Goal: Information Seeking & Learning: Learn about a topic

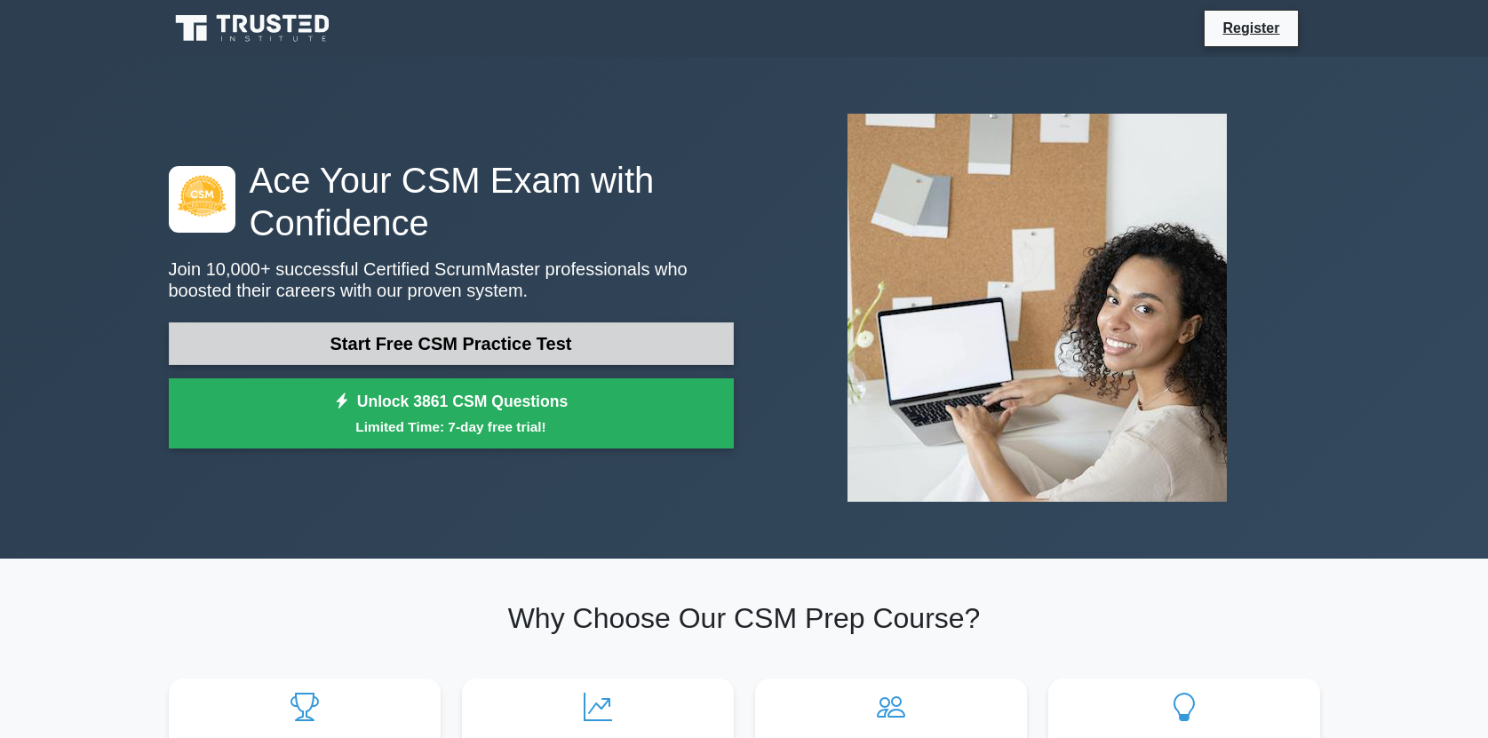
click at [425, 322] on link "Start Free CSM Practice Test" at bounding box center [451, 343] width 565 height 43
click at [441, 352] on link "Start Free CSM Practice Test" at bounding box center [451, 343] width 565 height 43
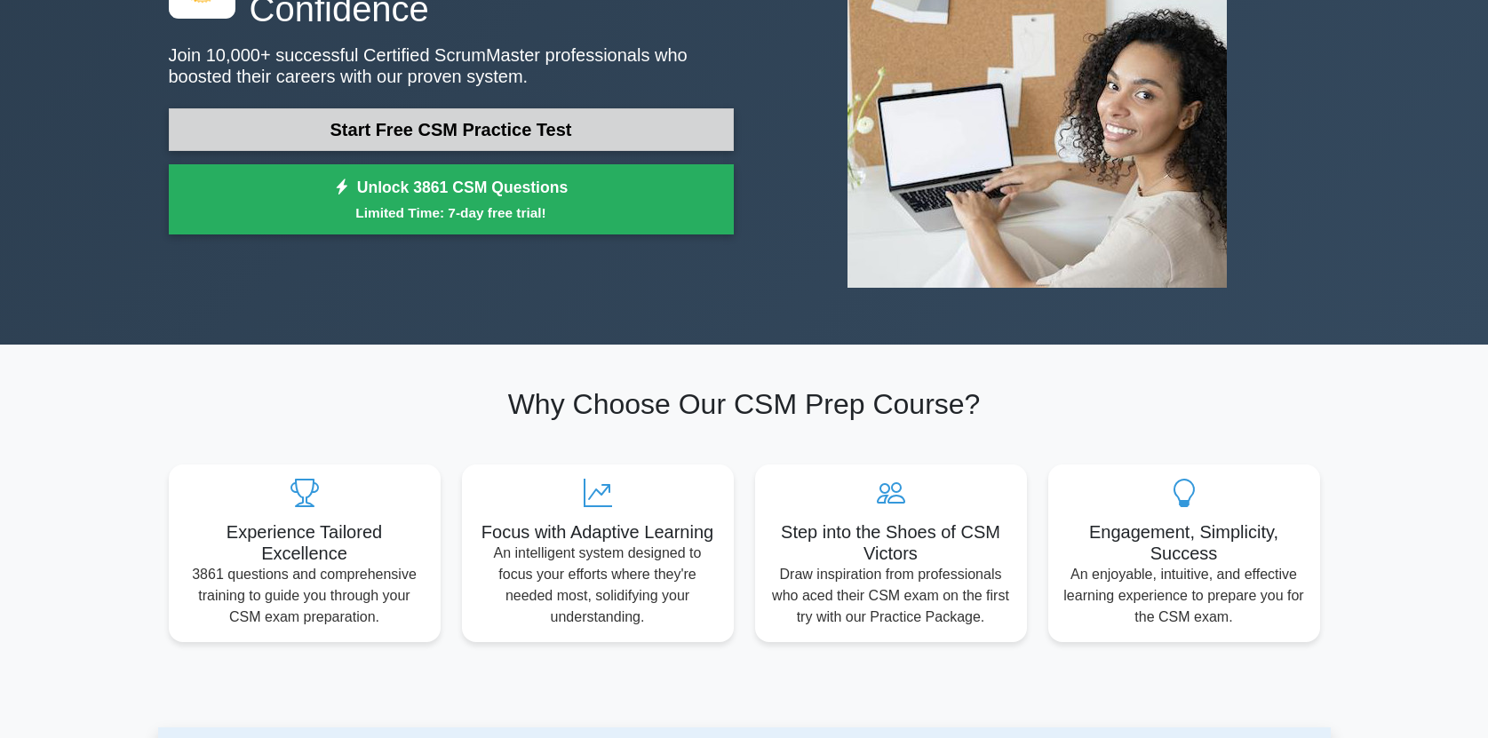
scroll to position [216, 0]
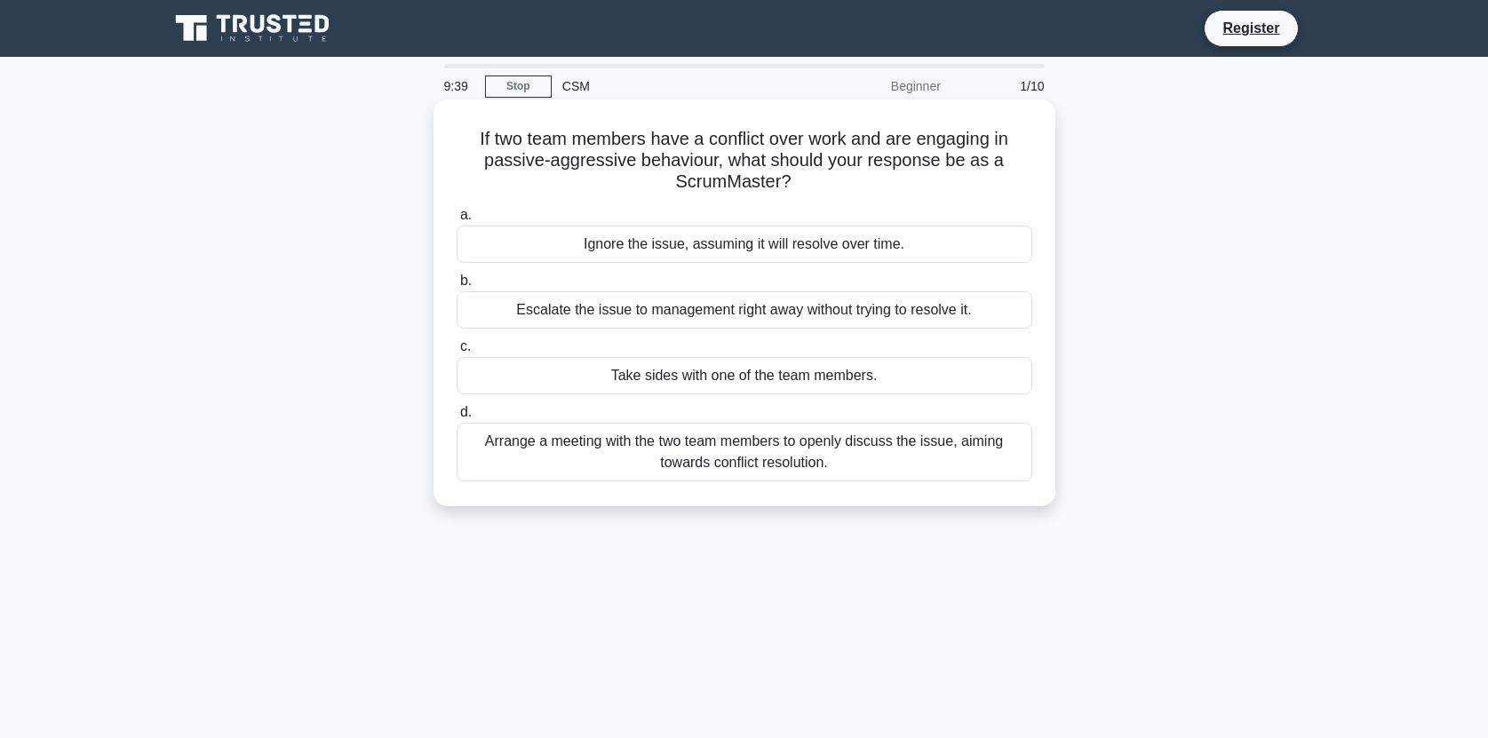
click at [782, 454] on div "Arrange a meeting with the two team members to openly discuss the issue, aiming…" at bounding box center [743, 452] width 575 height 59
click at [456, 418] on input "d. Arrange a meeting with the two team members to openly discuss the issue, aim…" at bounding box center [456, 413] width 0 height 12
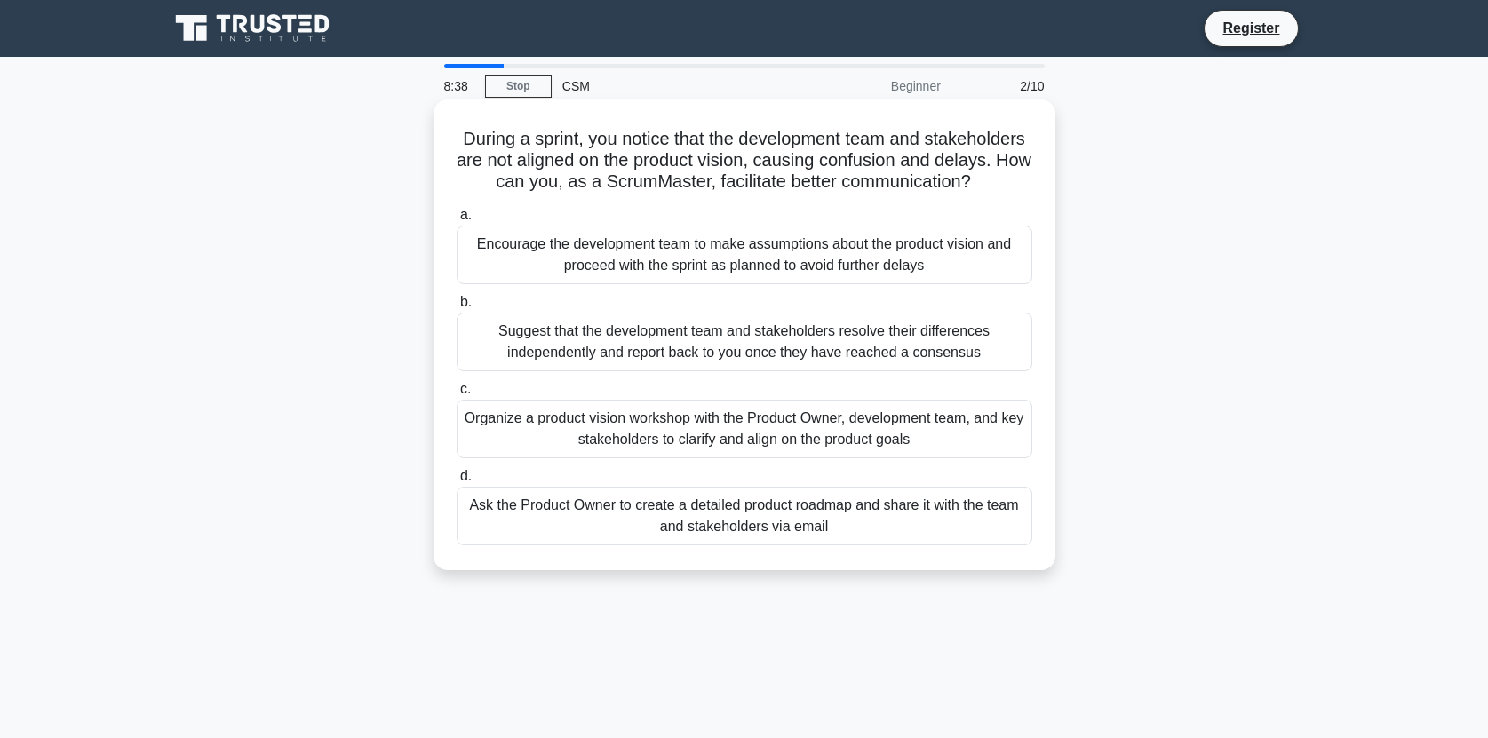
click at [783, 434] on div "Organize a product vision workshop with the Product Owner, development team, an…" at bounding box center [743, 429] width 575 height 59
click at [456, 395] on input "c. Organize a product vision workshop with the Product Owner, development team,…" at bounding box center [456, 390] width 0 height 12
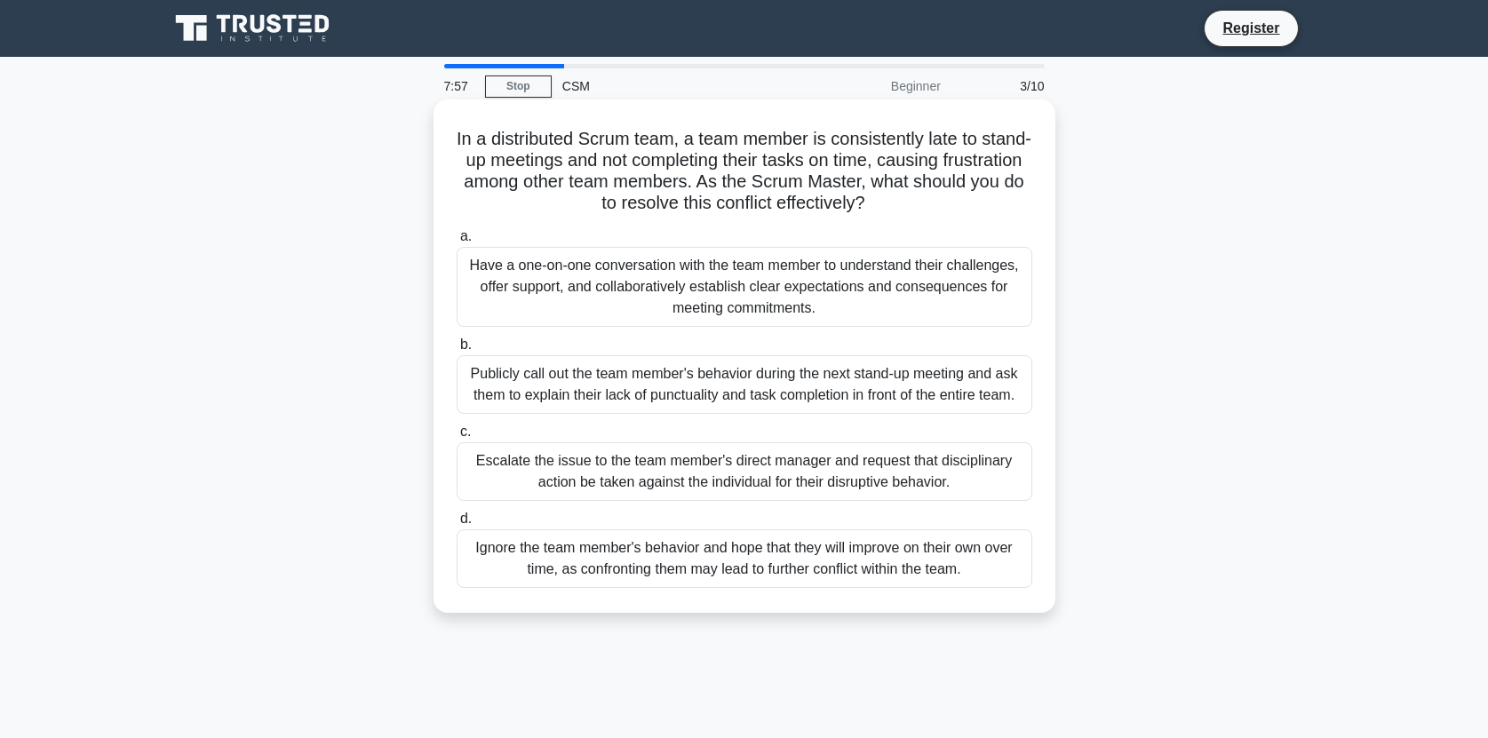
click at [744, 287] on div "Have a one-on-one conversation with the team member to understand their challen…" at bounding box center [743, 287] width 575 height 80
click at [456, 242] on input "a. Have a one-on-one conversation with the team member to understand their chal…" at bounding box center [456, 237] width 0 height 12
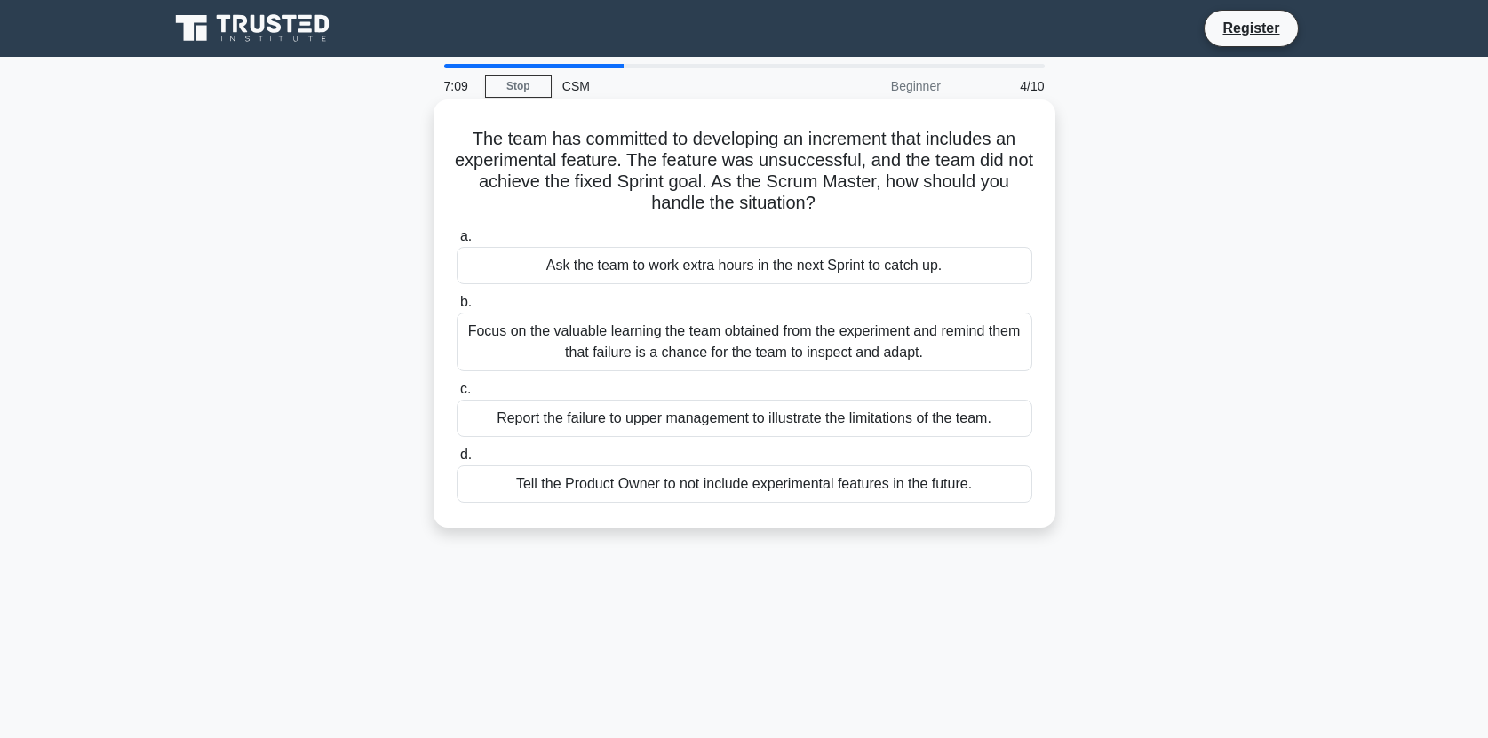
click at [740, 353] on div "Focus on the valuable learning the team obtained from the experiment and remind…" at bounding box center [743, 342] width 575 height 59
click at [456, 308] on input "b. Focus on the valuable learning the team obtained from the experiment and rem…" at bounding box center [456, 303] width 0 height 12
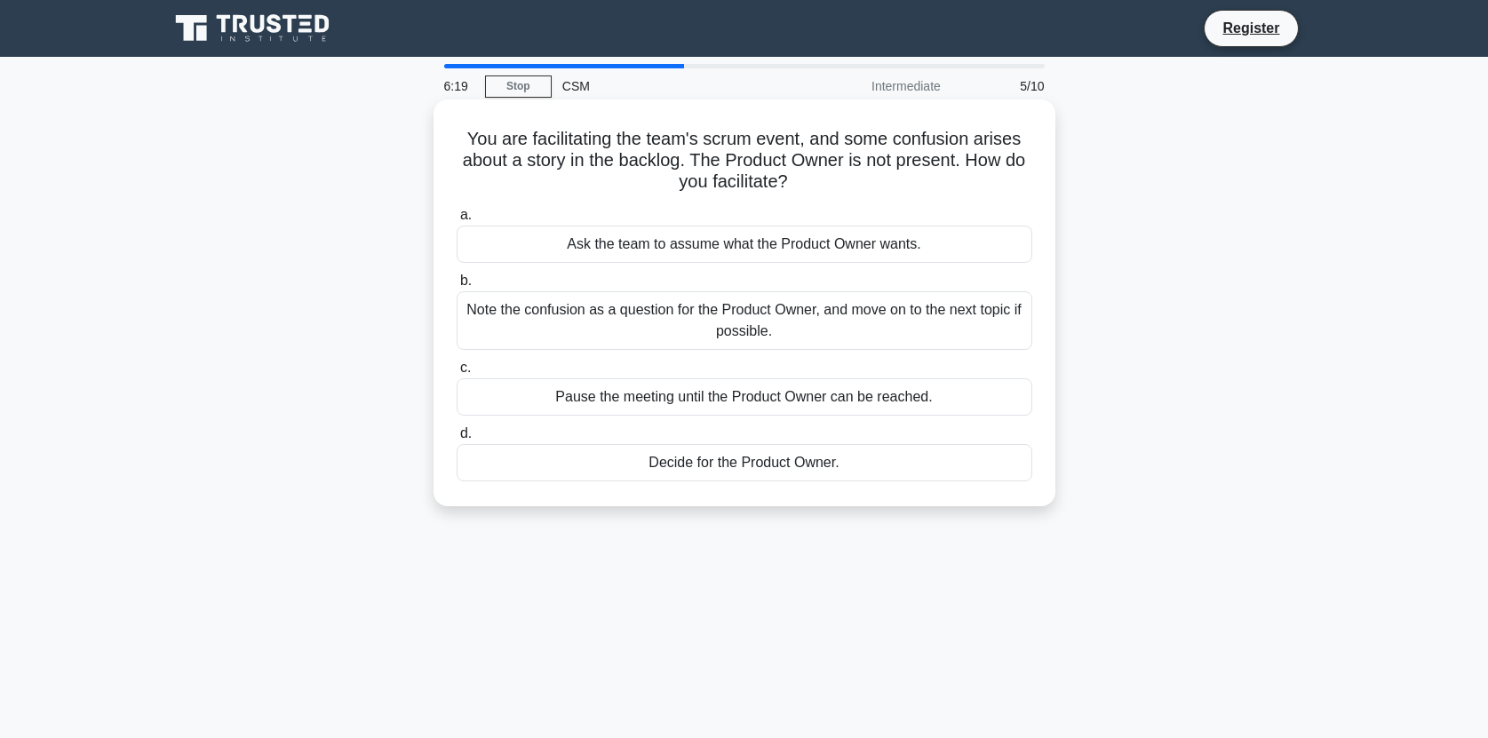
click at [734, 247] on div "Ask the team to assume what the Product Owner wants." at bounding box center [743, 244] width 575 height 37
click at [456, 221] on input "a. Ask the team to assume what the Product Owner wants." at bounding box center [456, 216] width 0 height 12
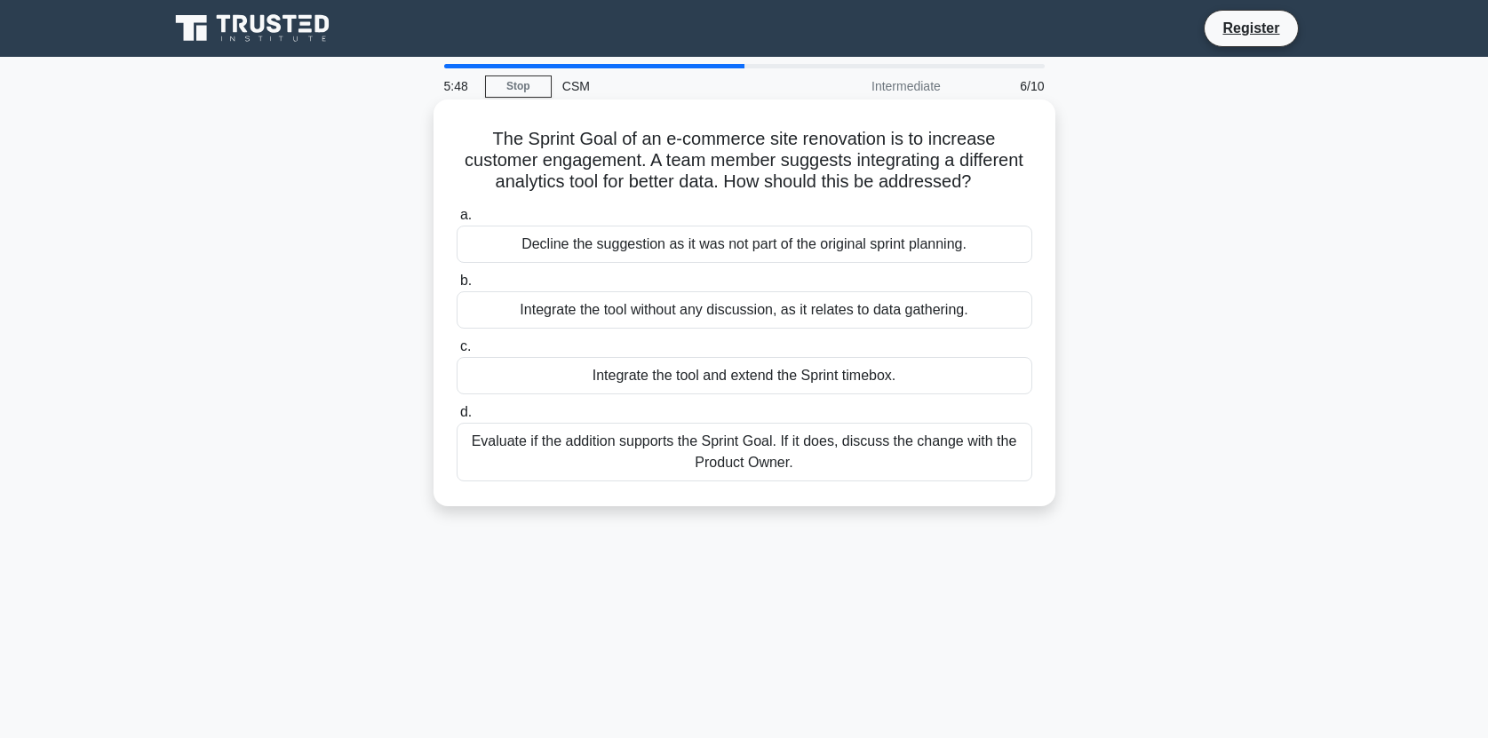
click at [675, 450] on div "Evaluate if the addition supports the Sprint Goal. If it does, discuss the chan…" at bounding box center [743, 452] width 575 height 59
click at [456, 418] on input "d. Evaluate if the addition supports the Sprint Goal. If it does, discuss the c…" at bounding box center [456, 413] width 0 height 12
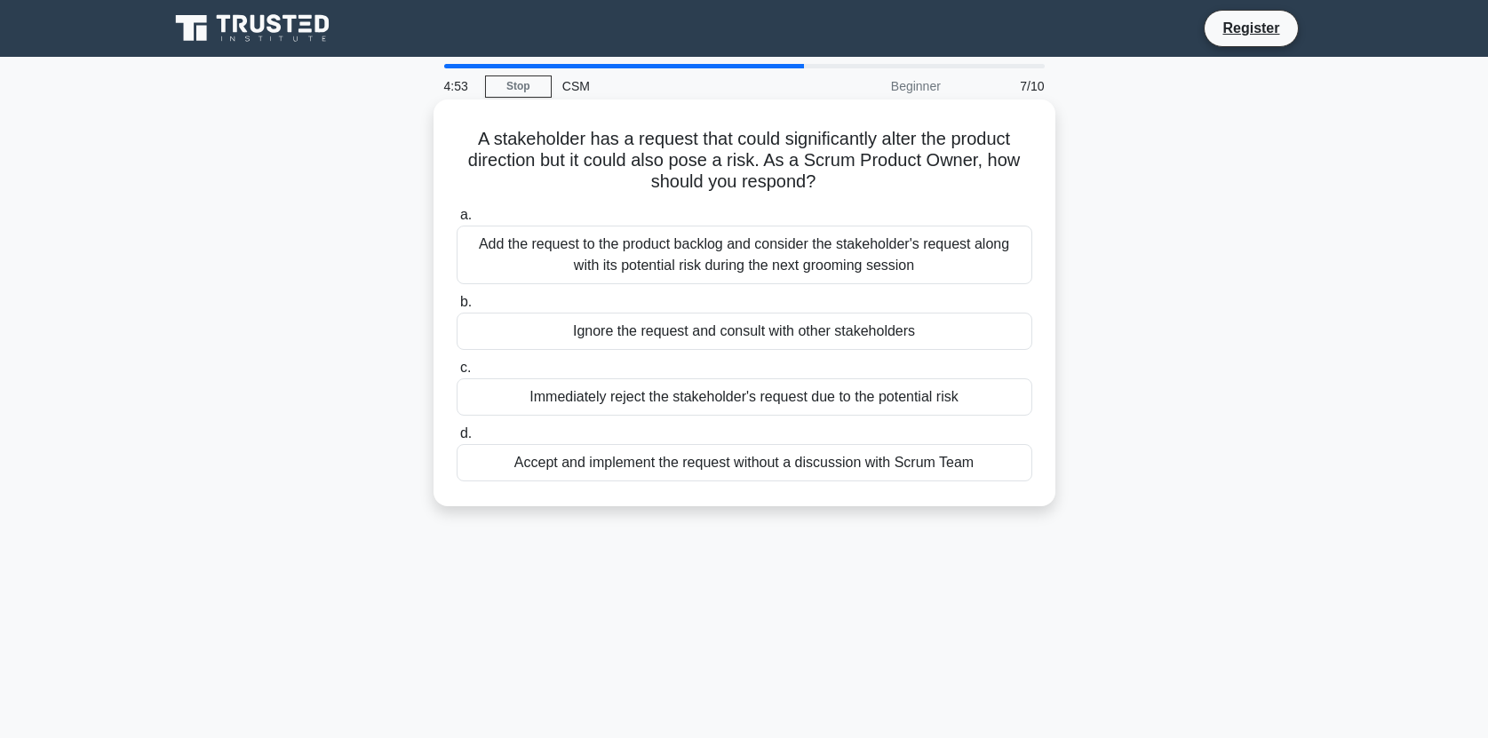
click at [698, 262] on div "Add the request to the product backlog and consider the stakeholder's request a…" at bounding box center [743, 255] width 575 height 59
click at [456, 221] on input "a. Add the request to the product backlog and consider the stakeholder's reques…" at bounding box center [456, 216] width 0 height 12
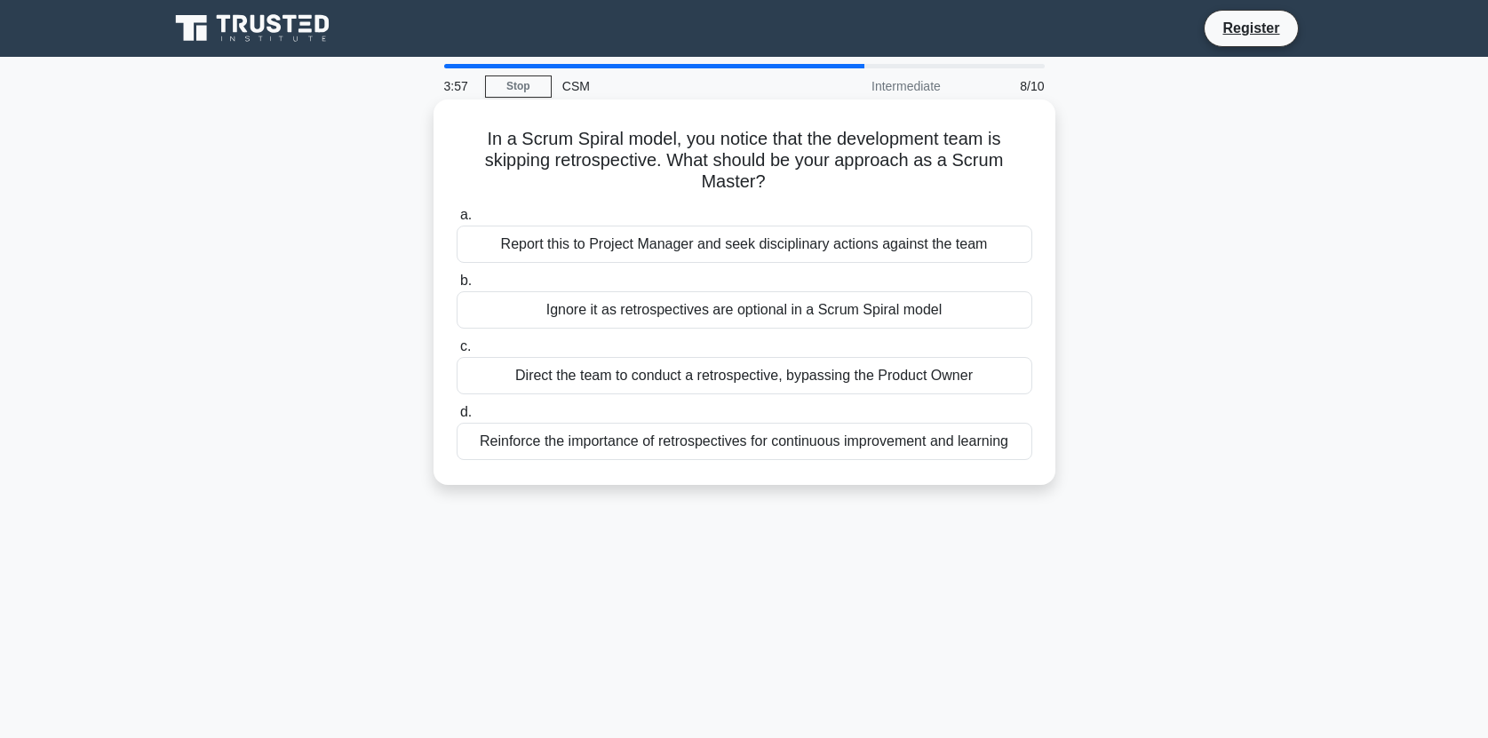
click at [886, 446] on div "Reinforce the importance of retrospectives for continuous improvement and learn…" at bounding box center [743, 441] width 575 height 37
click at [456, 418] on input "d. Reinforce the importance of retrospectives for continuous improvement and le…" at bounding box center [456, 413] width 0 height 12
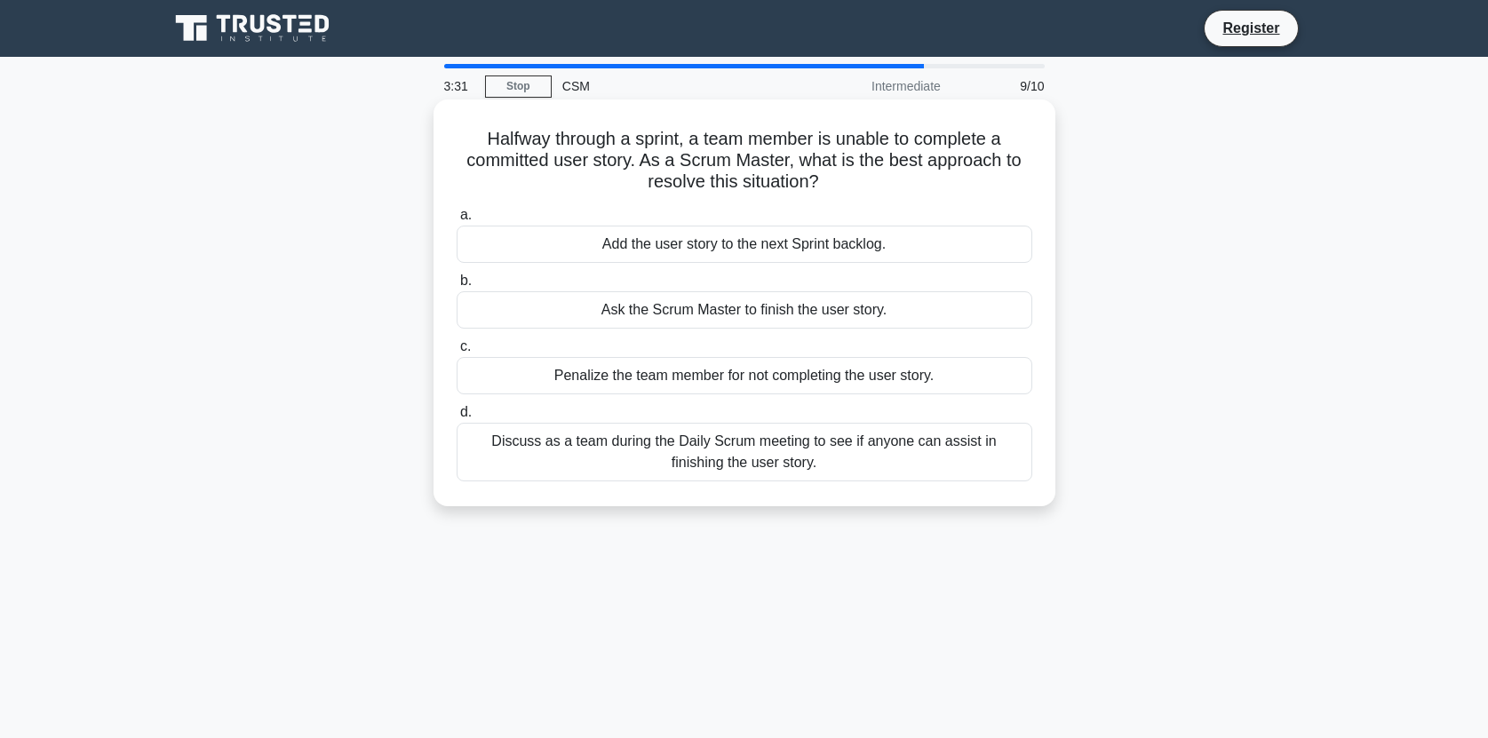
click at [875, 461] on div "Discuss as a team during the Daily Scrum meeting to see if anyone can assist in…" at bounding box center [743, 452] width 575 height 59
click at [456, 418] on input "d. Discuss as a team during the Daily Scrum meeting to see if anyone can assist…" at bounding box center [456, 413] width 0 height 12
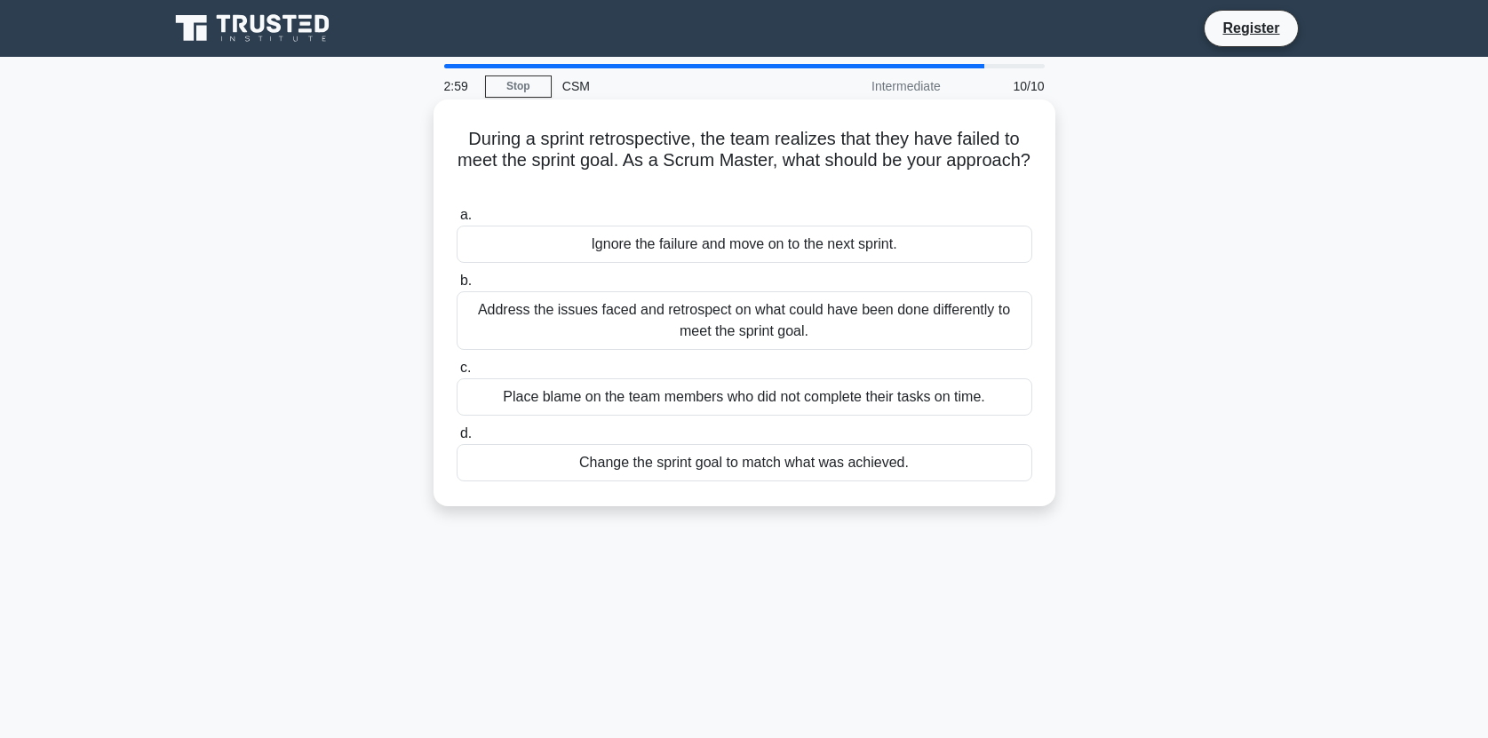
click at [826, 316] on div "Address the issues faced and retrospect on what could have been done differentl…" at bounding box center [743, 320] width 575 height 59
click at [456, 287] on input "b. Address the issues faced and retrospect on what could have been done differe…" at bounding box center [456, 281] width 0 height 12
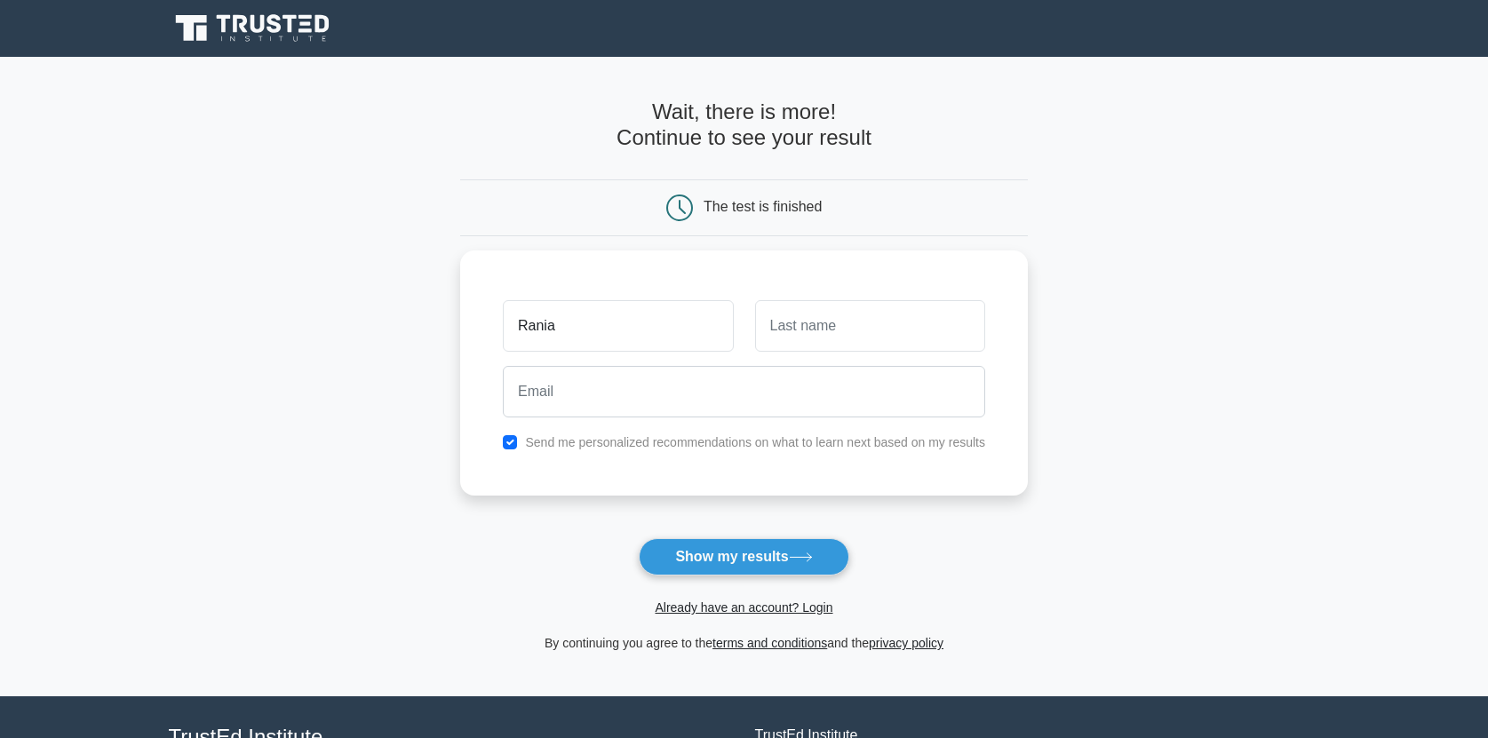
type input "Rania"
type input "Sabry"
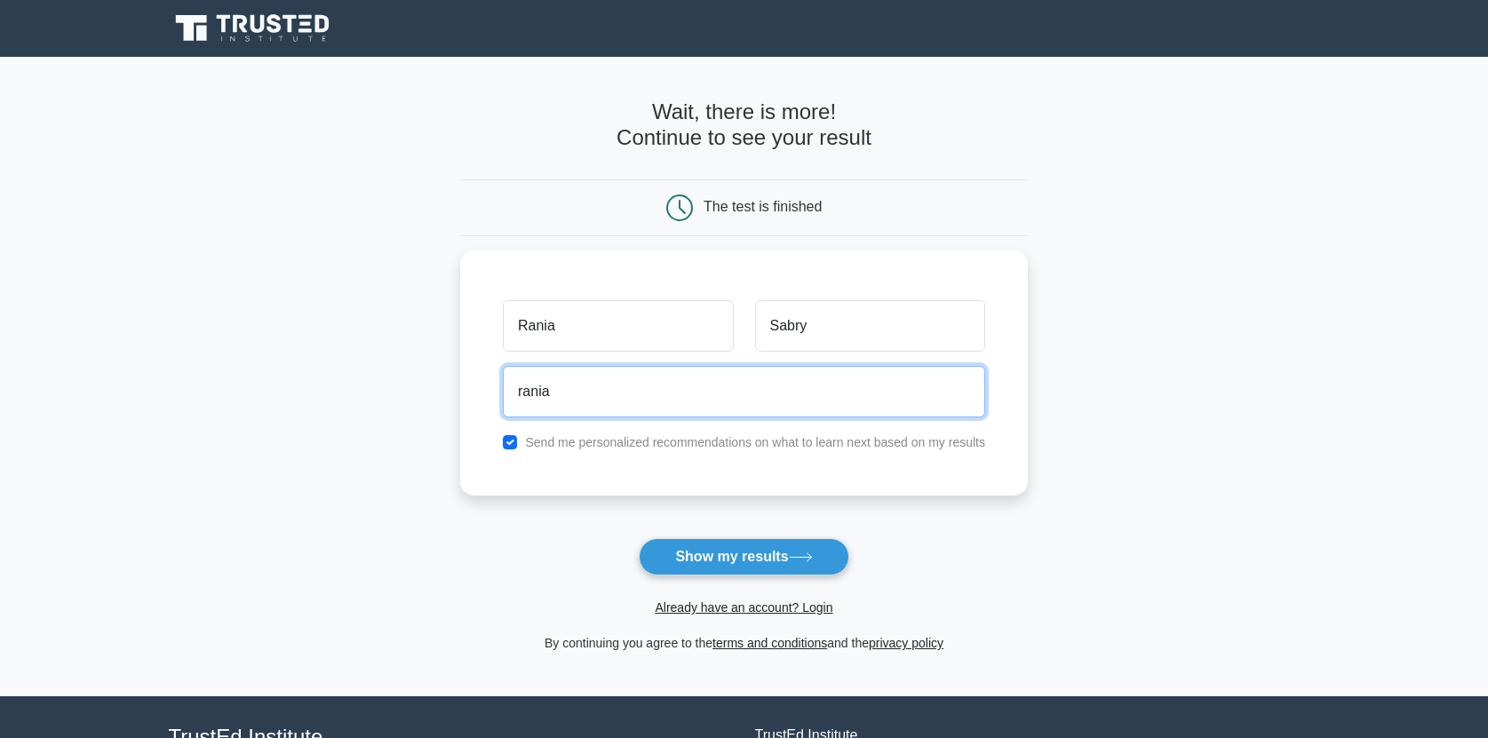
type input "rania.sabry@trilogy-co.com"
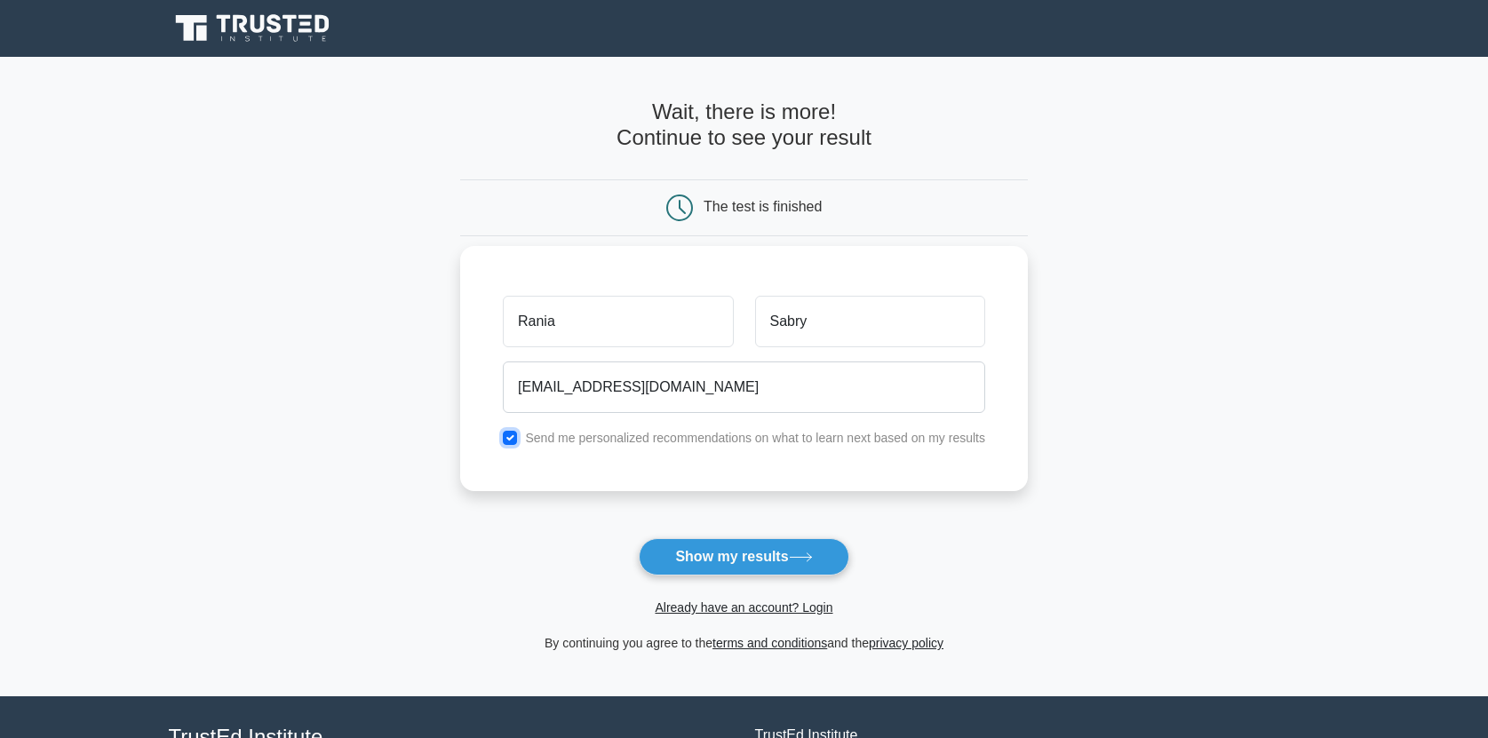
click at [505, 433] on input "checkbox" at bounding box center [510, 438] width 14 height 14
checkbox input "false"
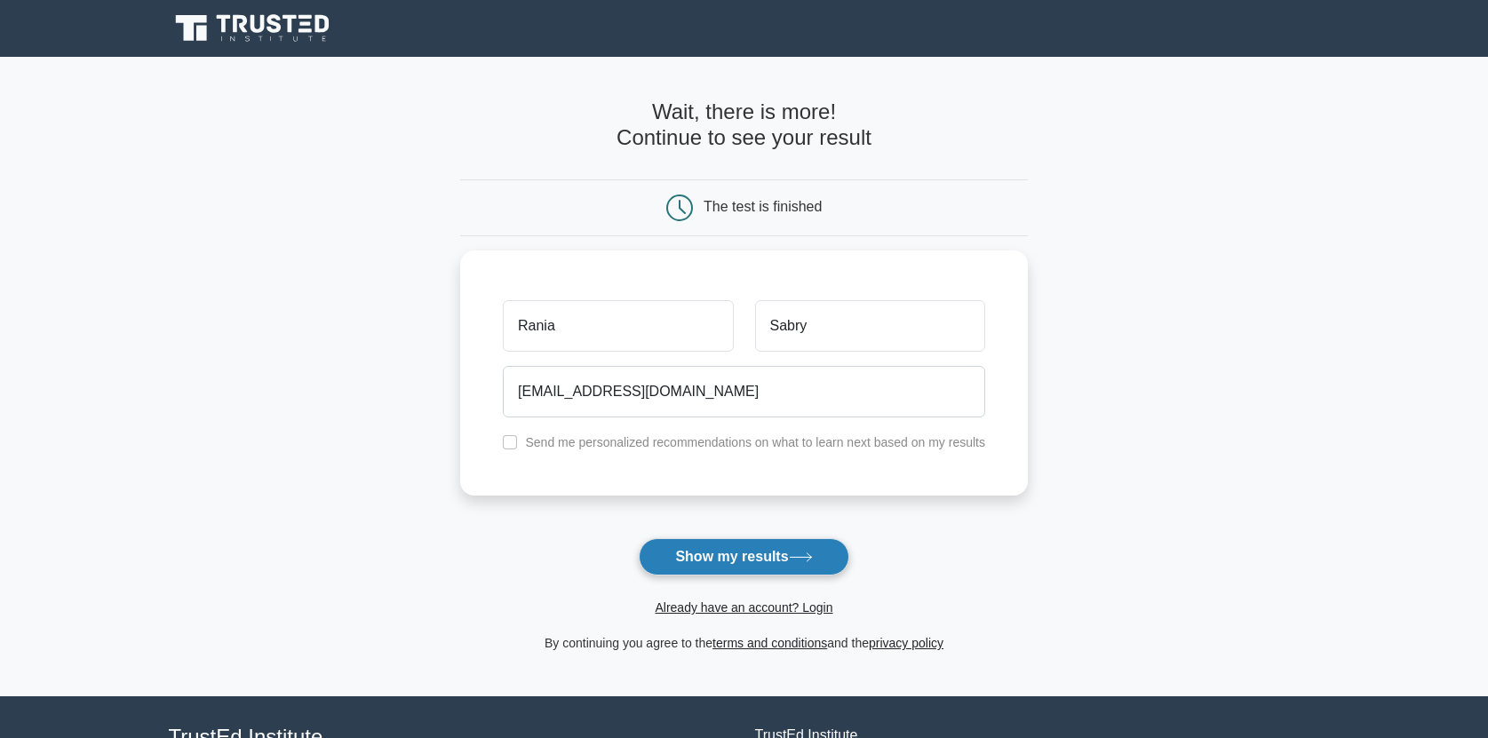
click at [716, 552] on button "Show my results" at bounding box center [744, 556] width 210 height 37
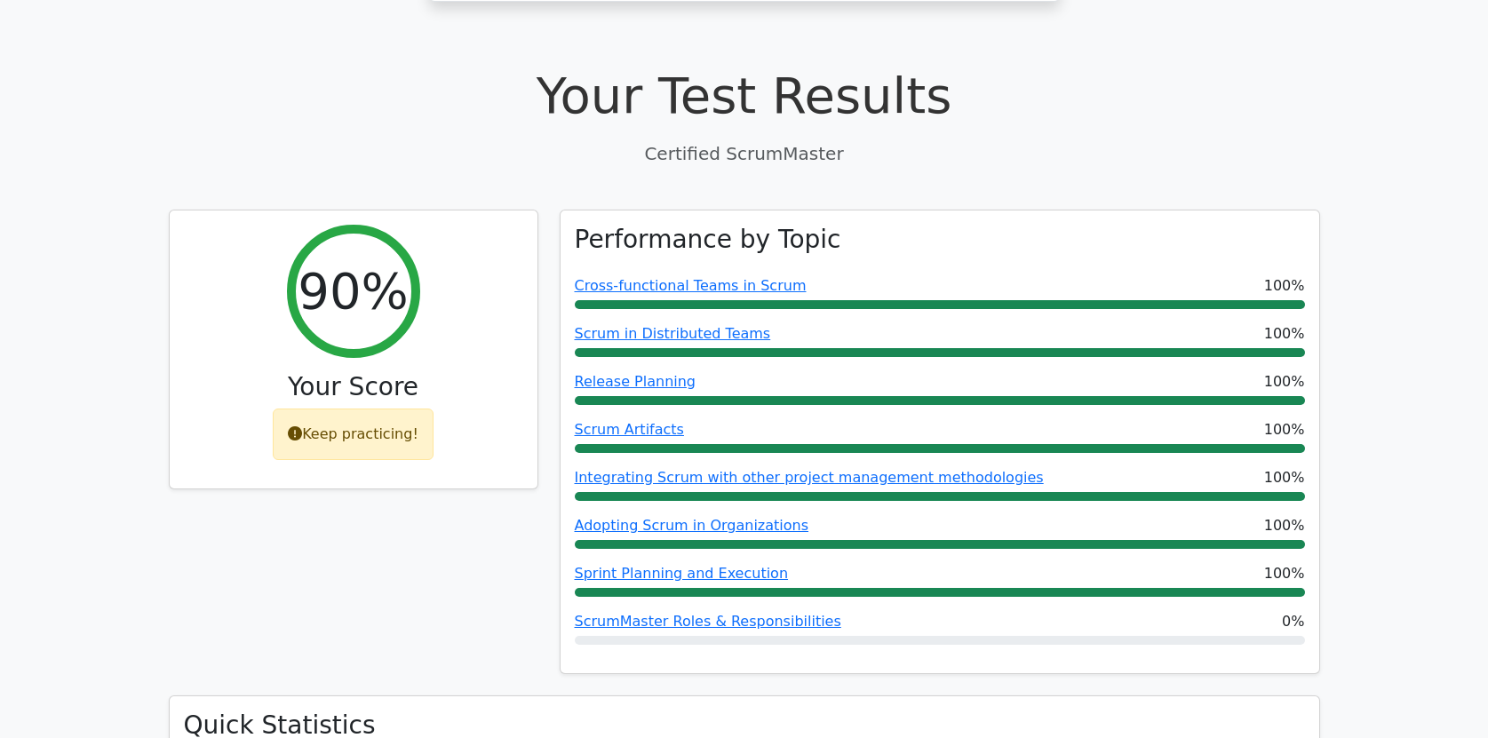
scroll to position [541, 0]
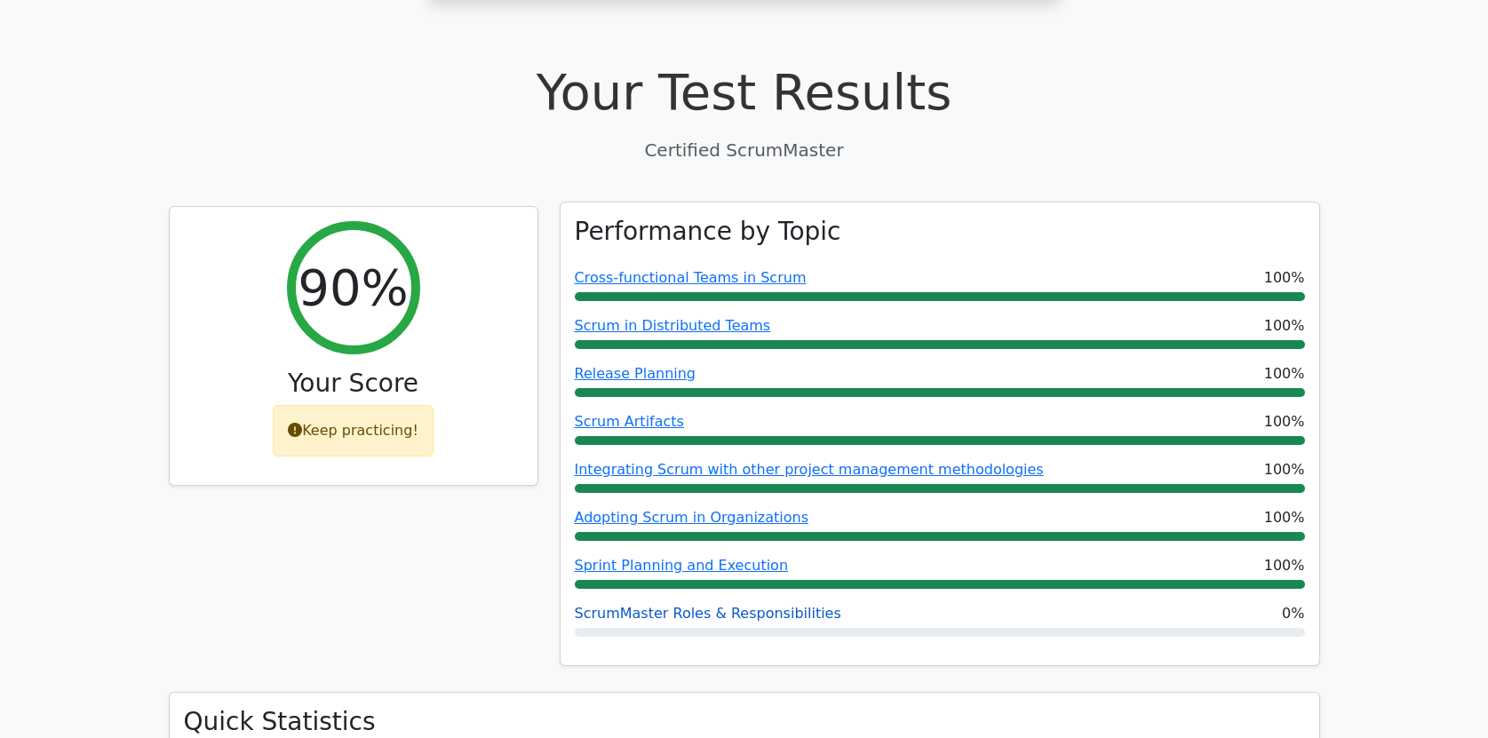
click at [712, 605] on link "ScrumMaster Roles & Responsibilities" at bounding box center [708, 613] width 266 height 17
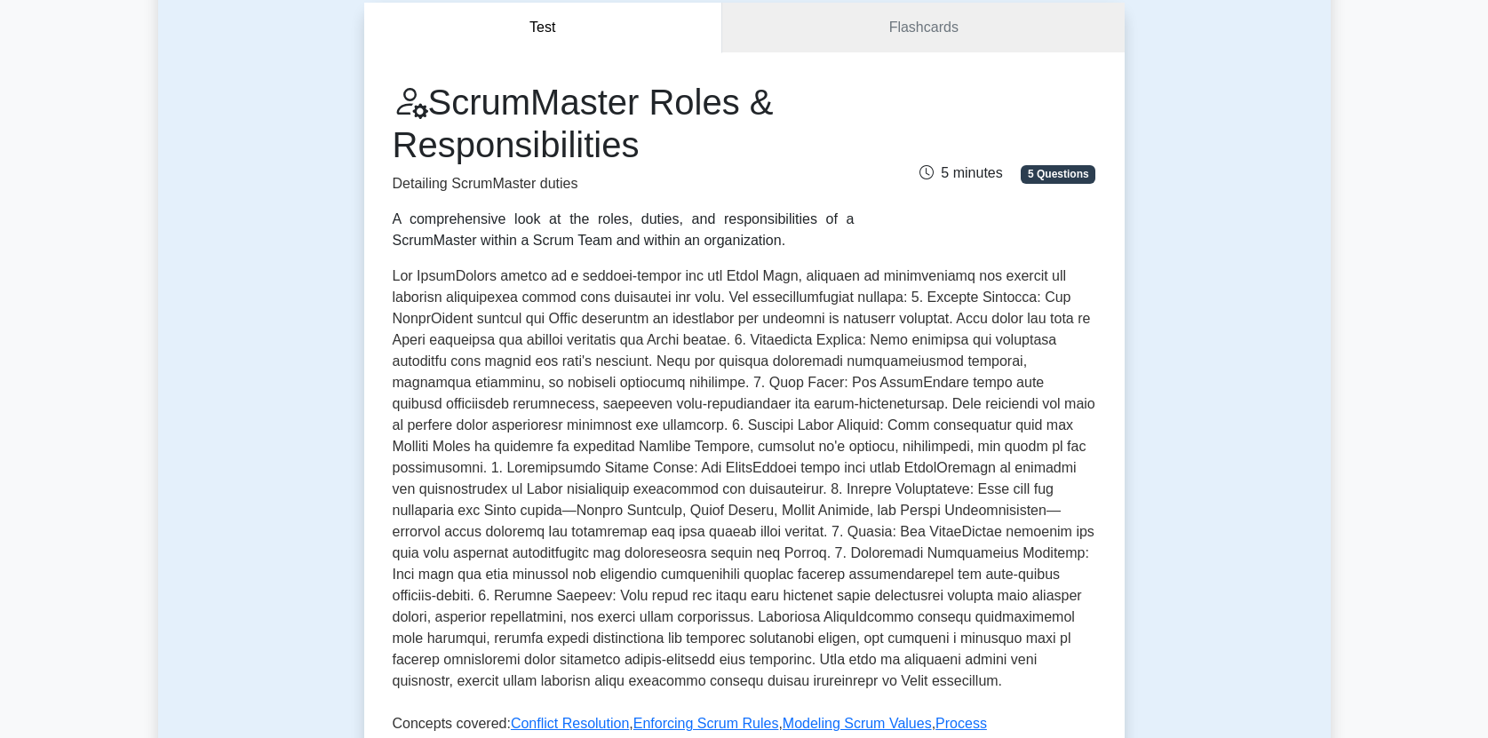
scroll to position [175, 0]
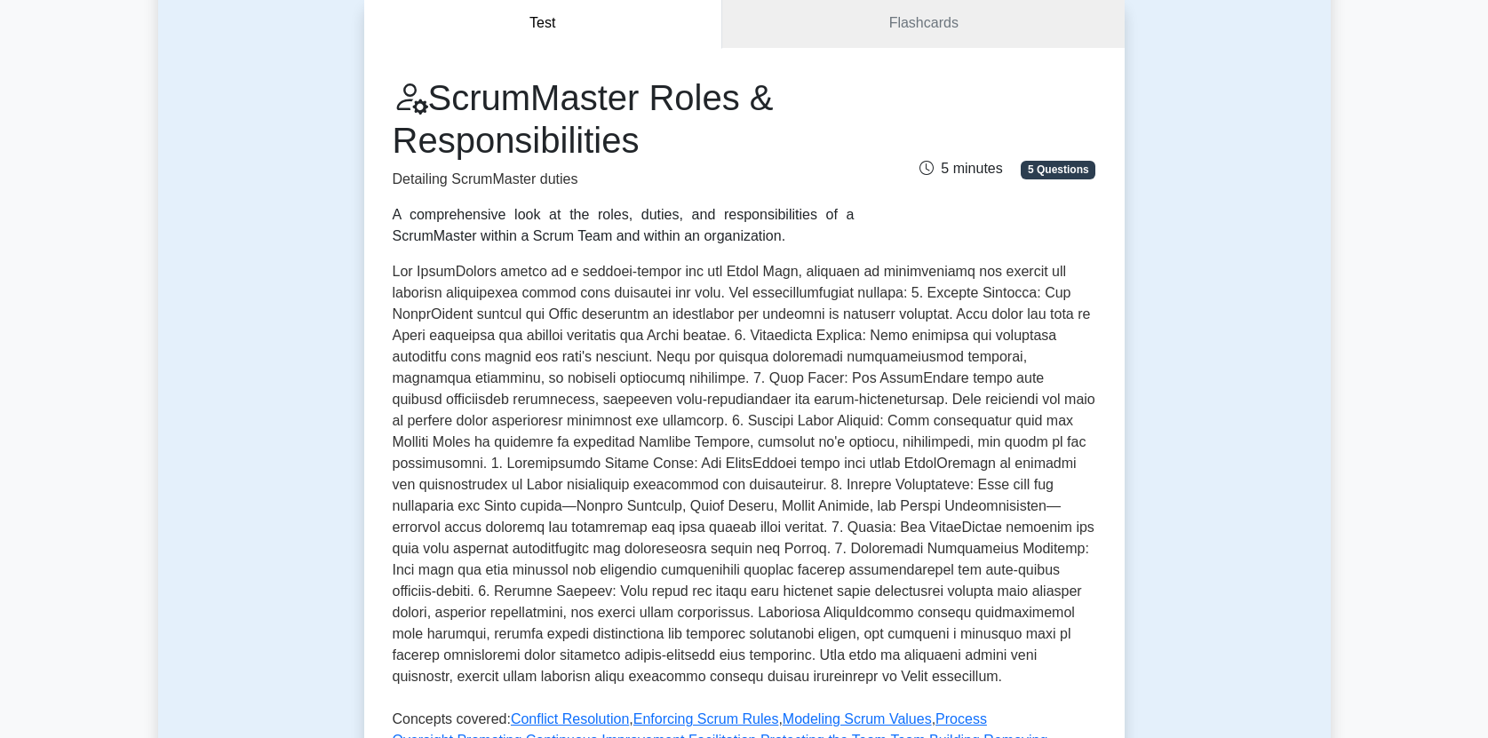
click at [560, 270] on p at bounding box center [744, 477] width 703 height 433
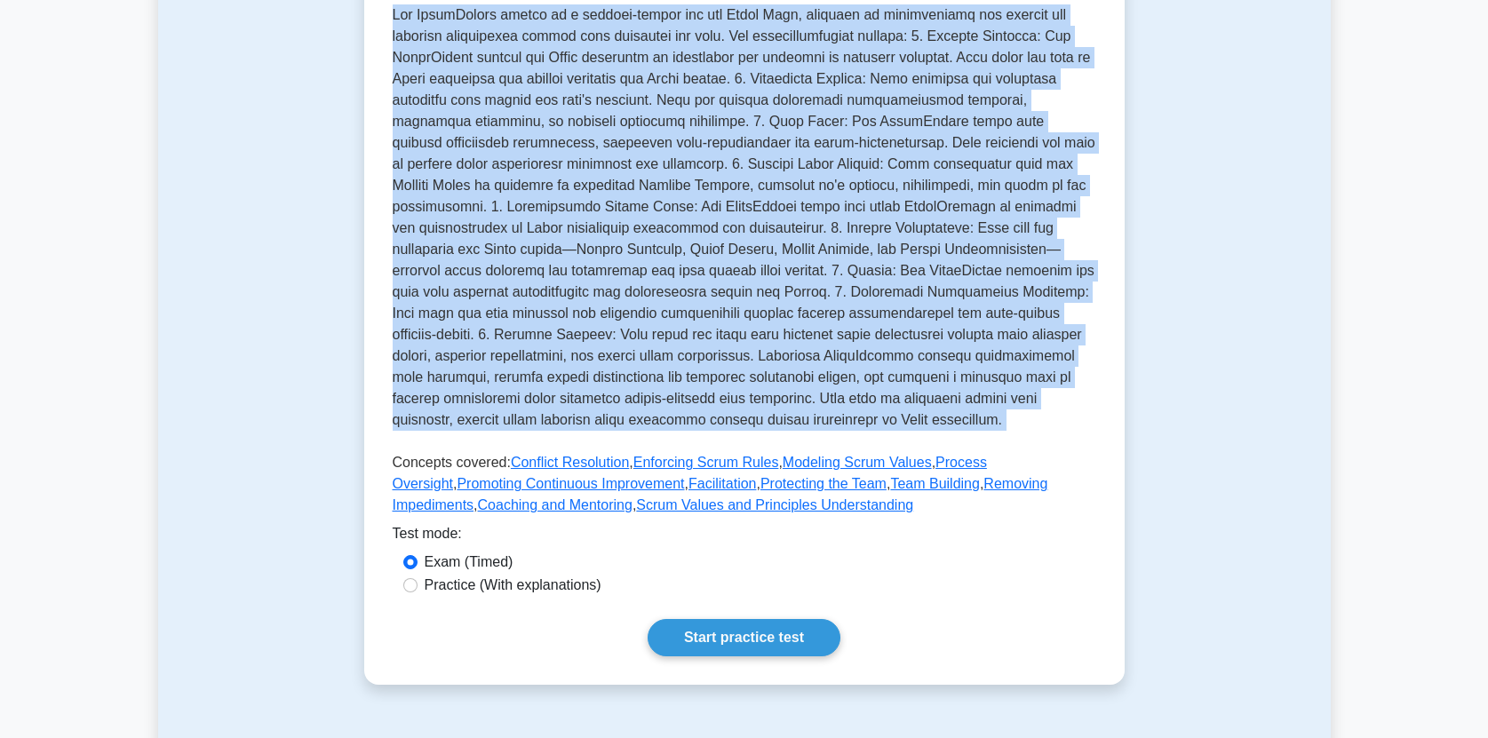
scroll to position [438, 0]
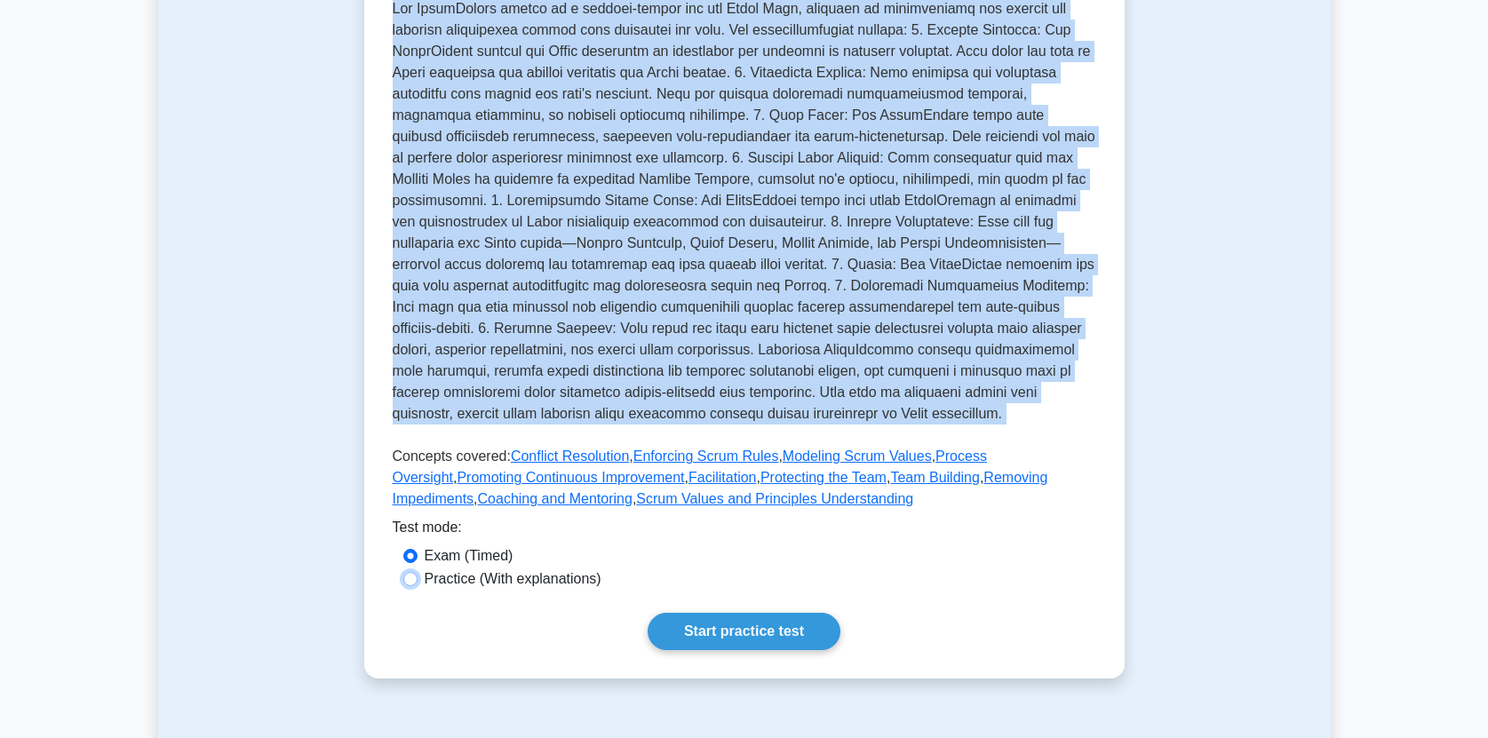
click at [416, 582] on input "Practice (With explanations)" at bounding box center [410, 579] width 14 height 14
radio input "true"
click at [738, 633] on link "Start practice test" at bounding box center [743, 631] width 193 height 37
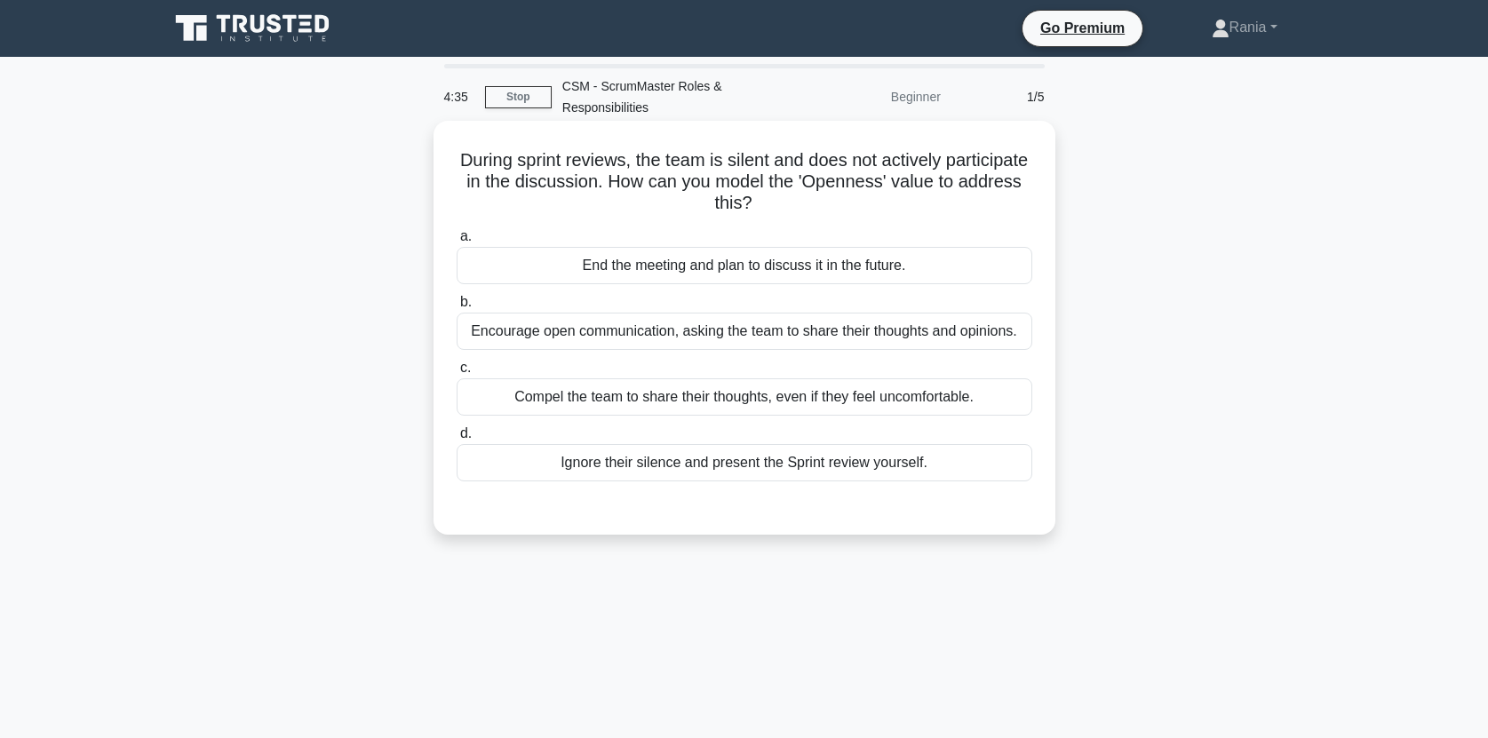
click at [729, 333] on div "Encourage open communication, asking the team to share their thoughts and opini…" at bounding box center [743, 331] width 575 height 37
click at [456, 308] on input "b. Encourage open communication, asking the team to share their thoughts and op…" at bounding box center [456, 303] width 0 height 12
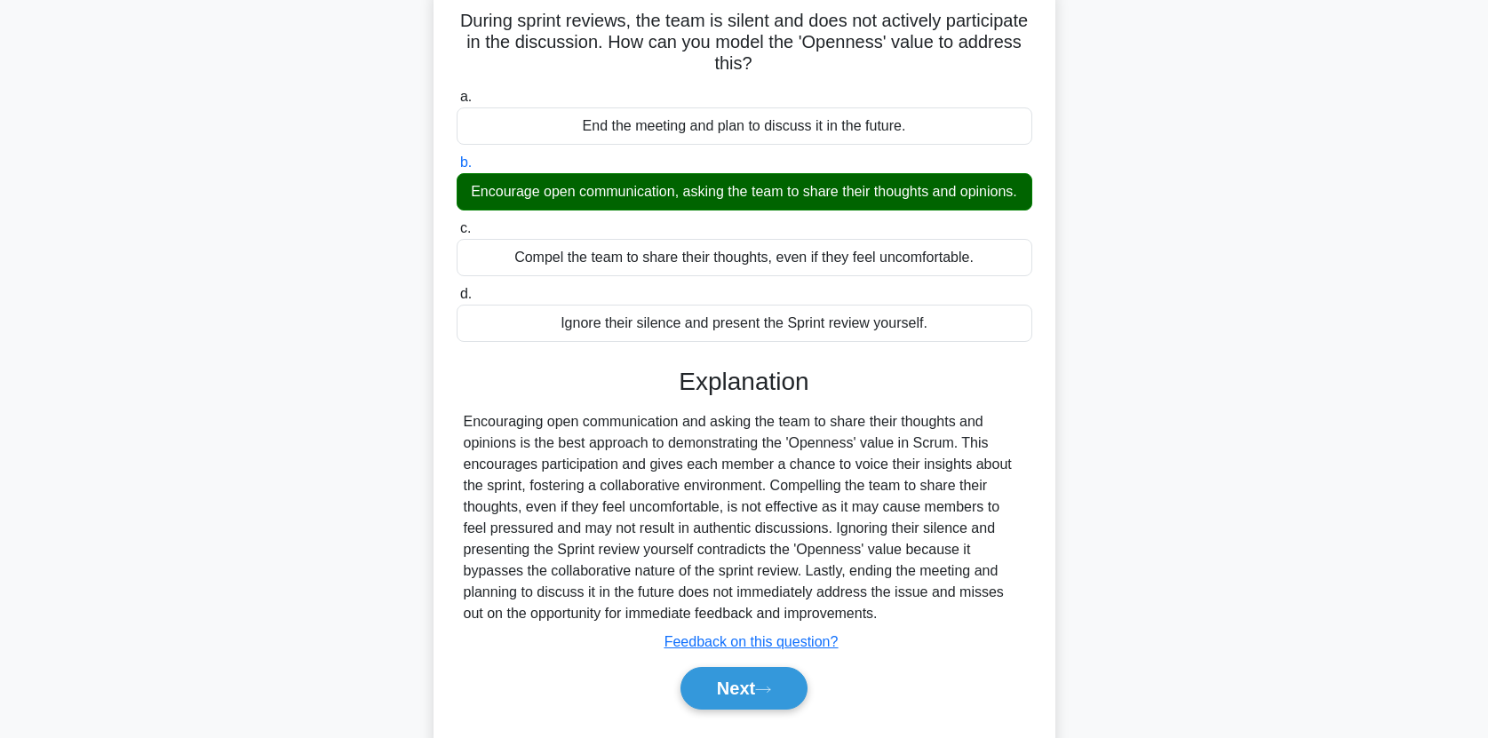
scroll to position [150, 0]
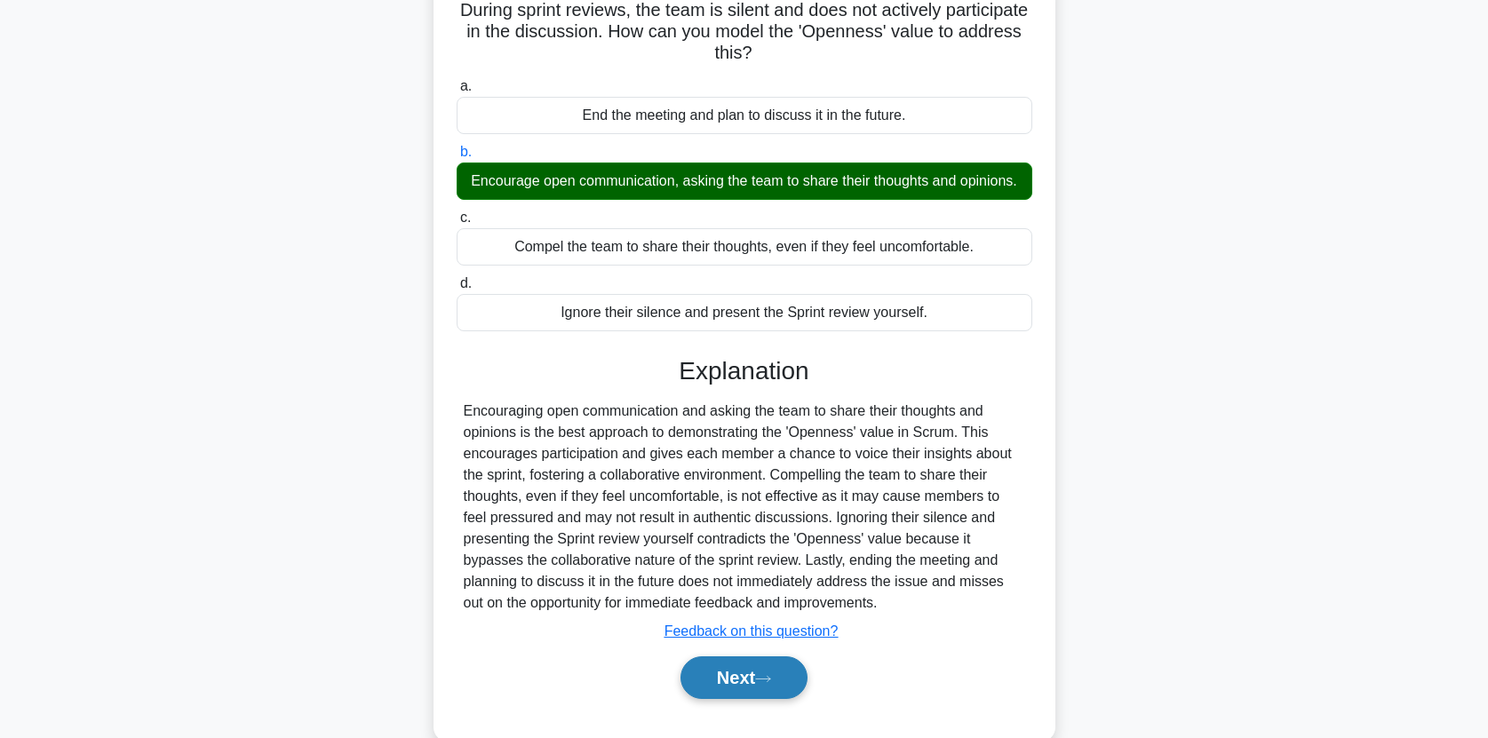
click at [741, 680] on button "Next" at bounding box center [743, 677] width 127 height 43
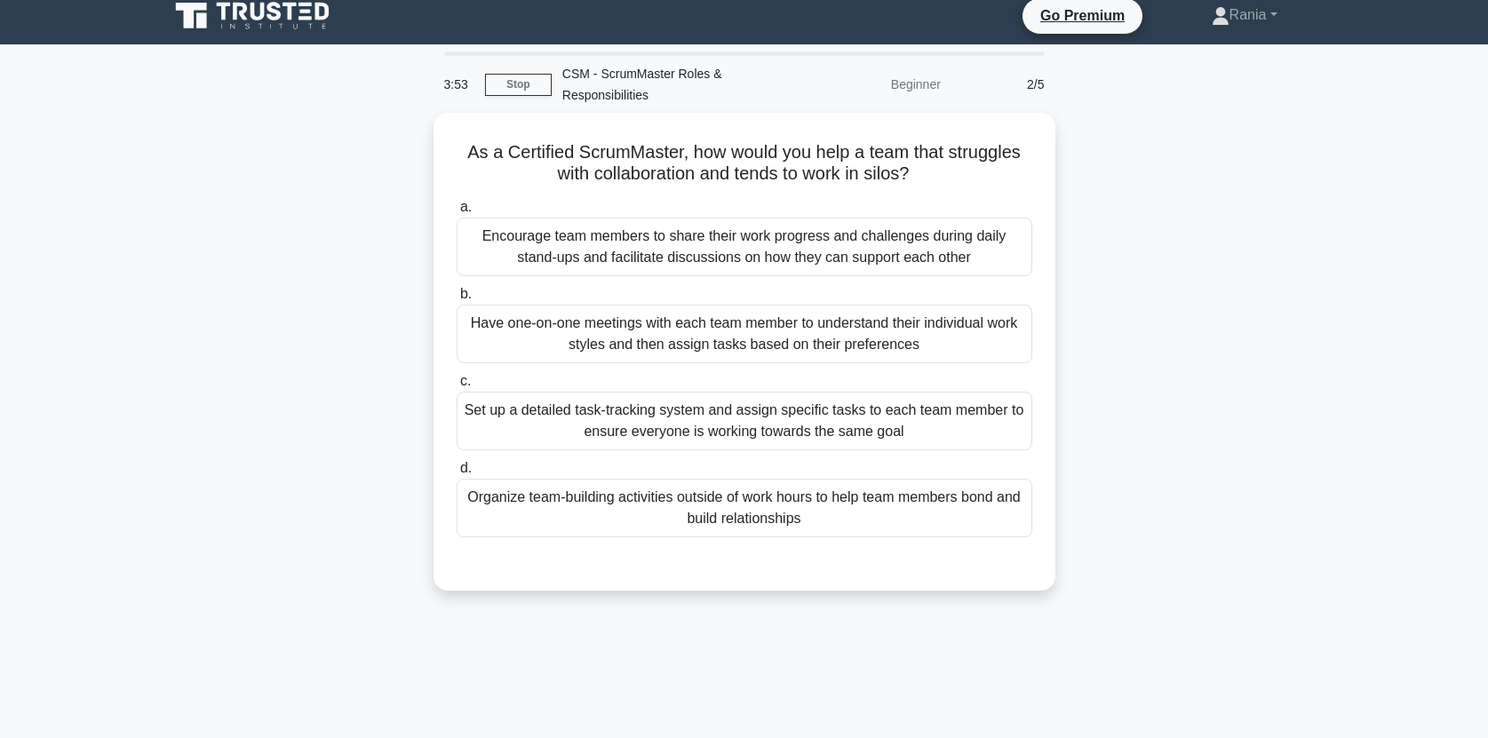
scroll to position [0, 0]
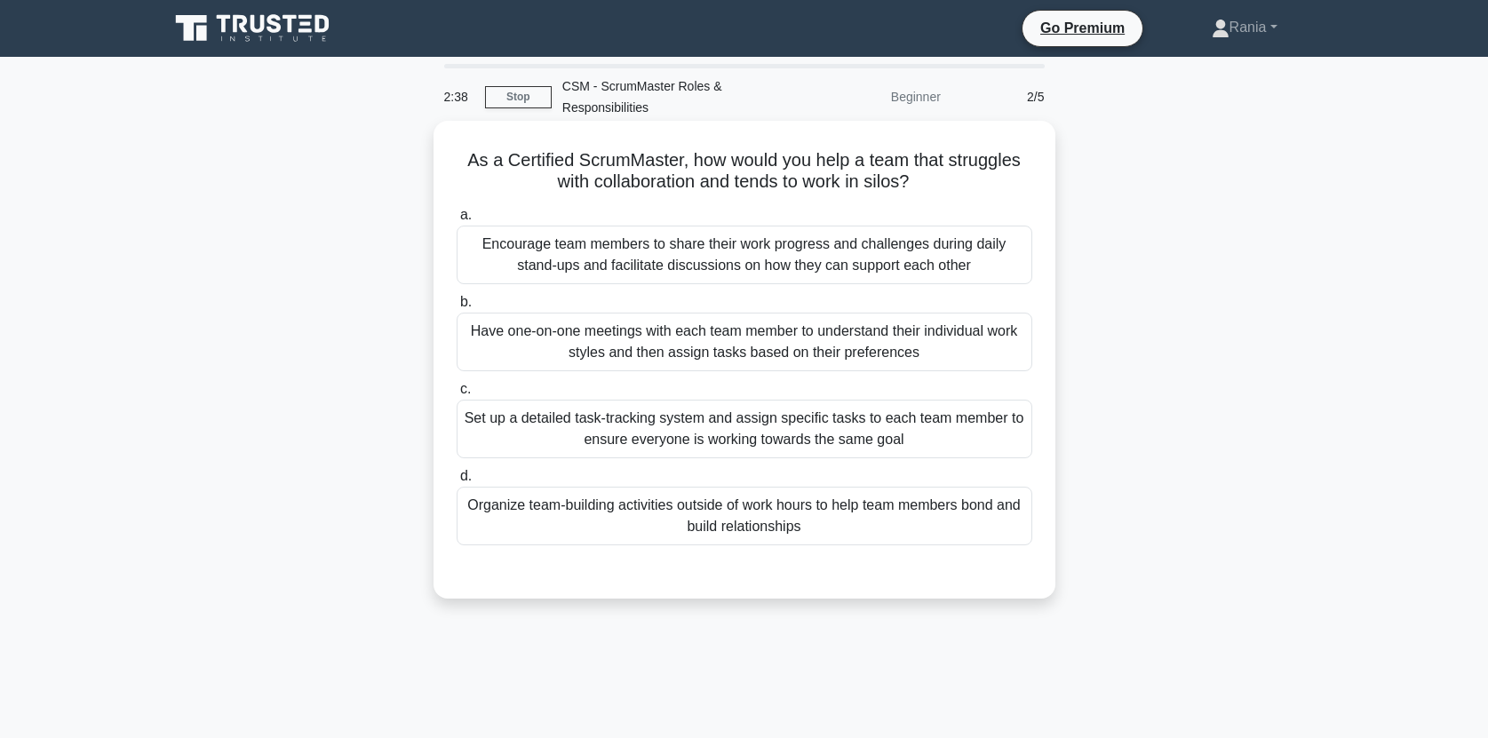
click at [783, 525] on div "Organize team-building activities outside of work hours to help team members bo…" at bounding box center [743, 516] width 575 height 59
click at [456, 482] on input "d. Organize team-building activities outside of work hours to help team members…" at bounding box center [456, 477] width 0 height 12
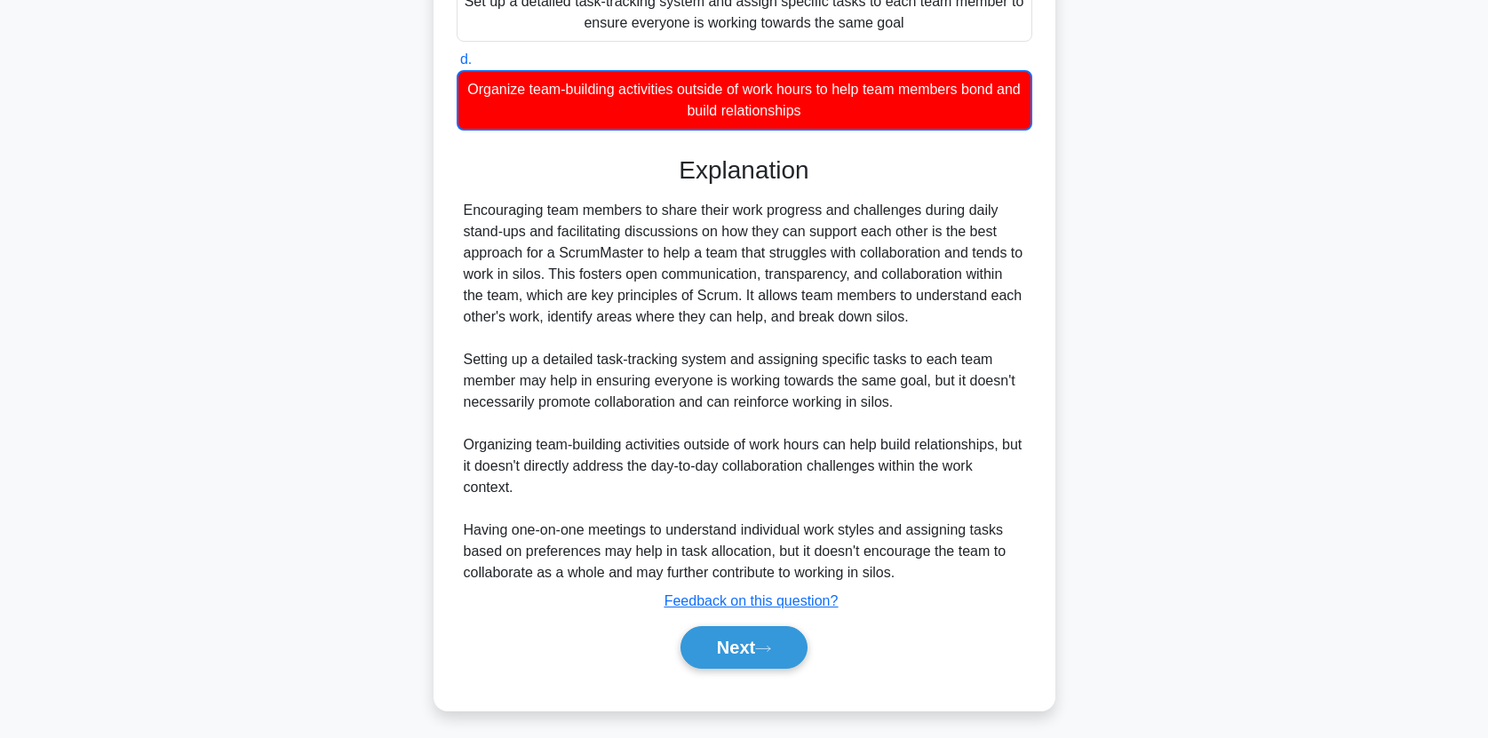
scroll to position [423, 0]
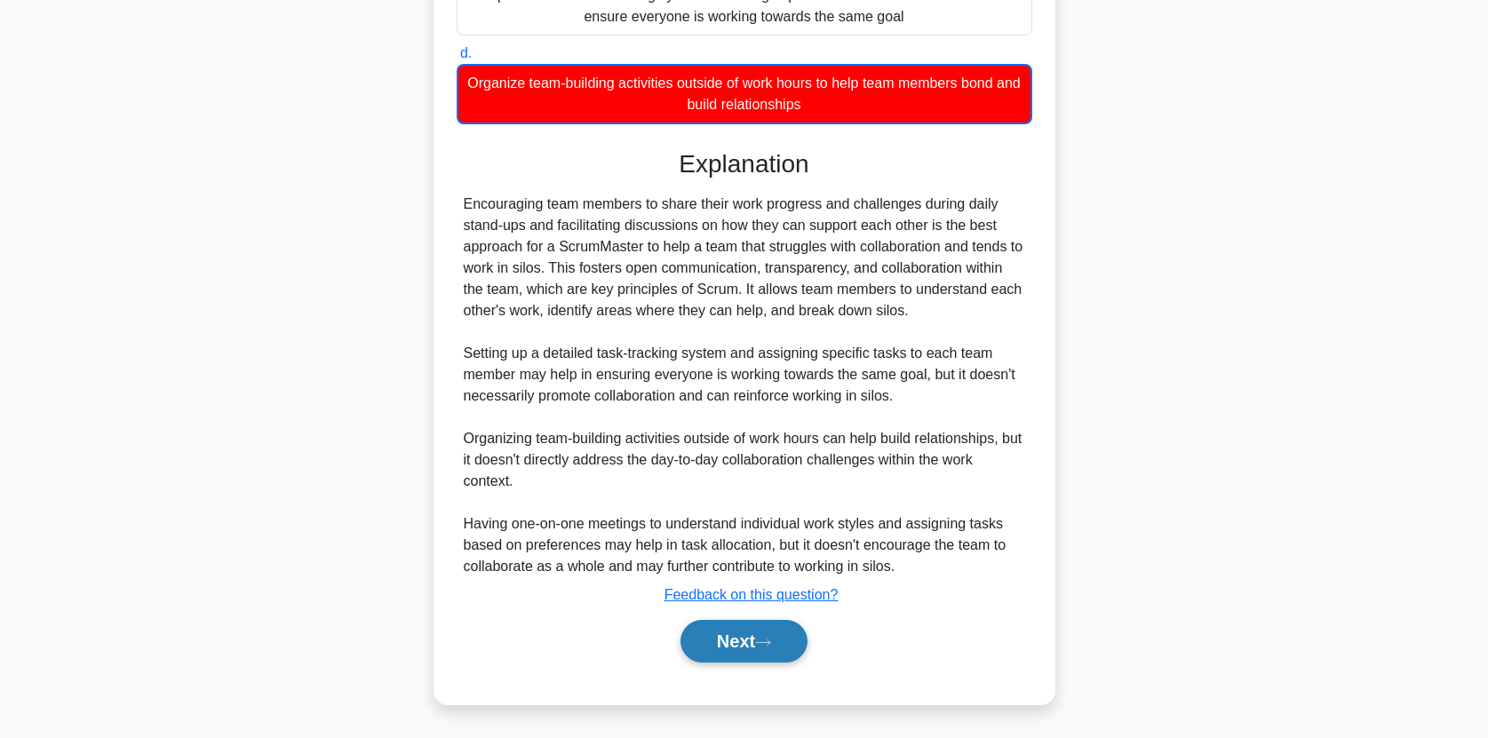
click at [742, 643] on button "Next" at bounding box center [743, 641] width 127 height 43
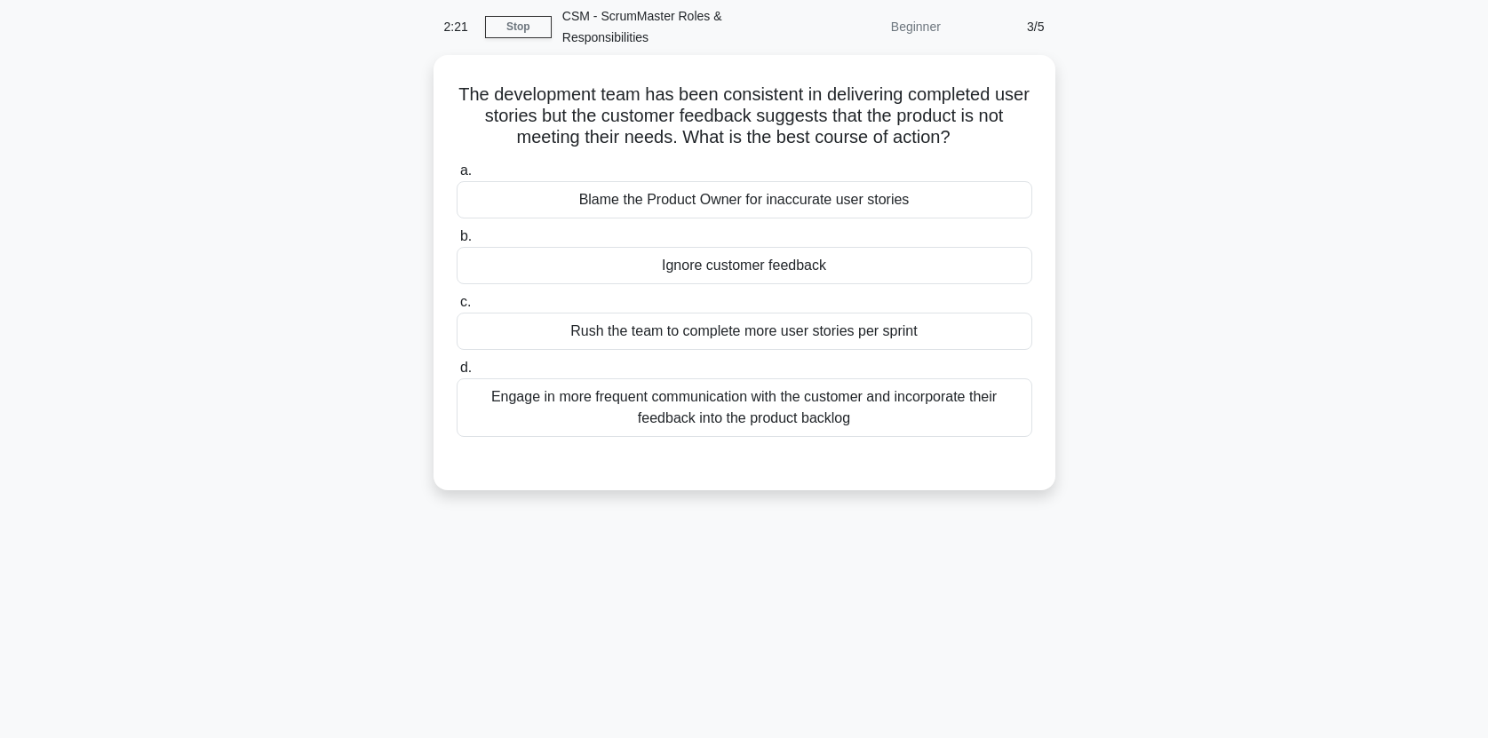
scroll to position [0, 0]
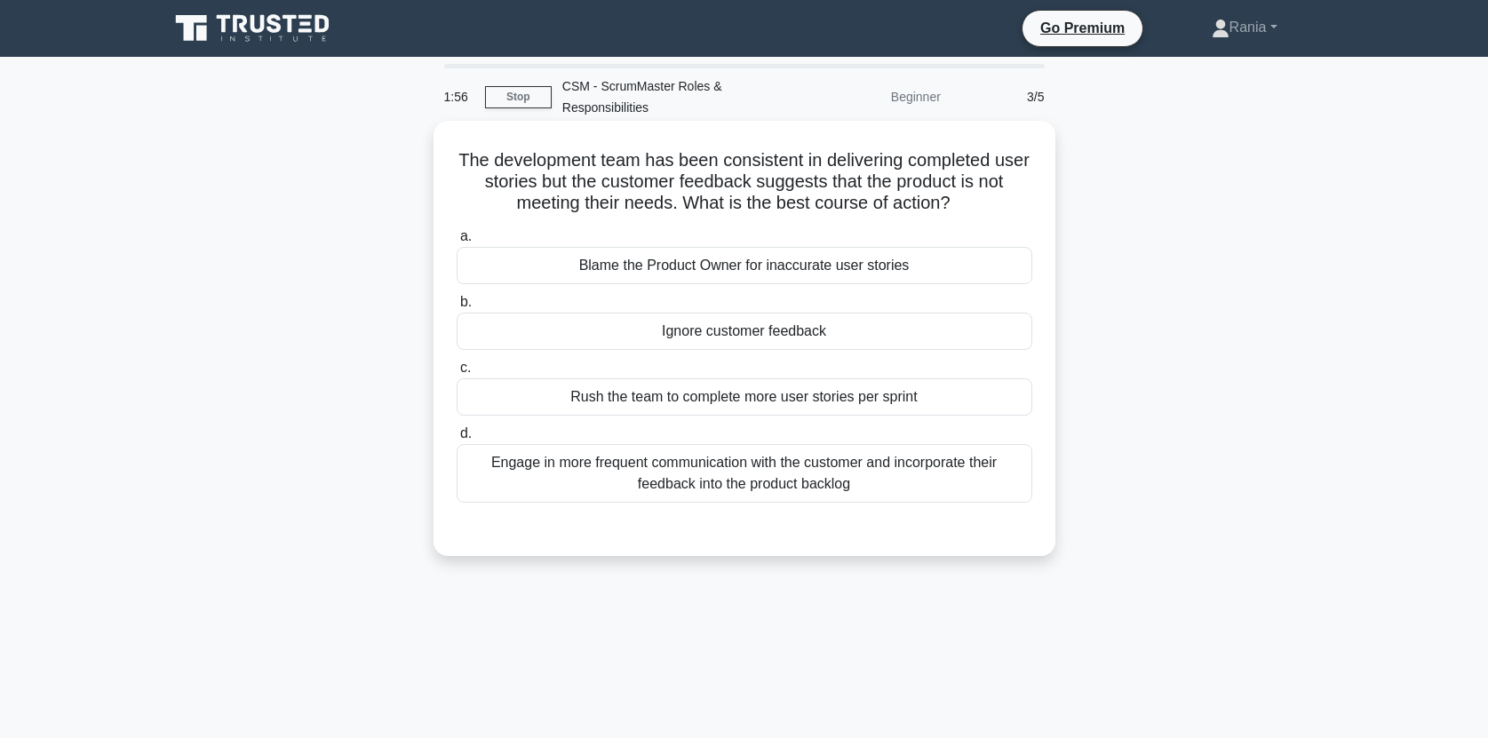
click at [742, 470] on div "Engage in more frequent communication with the customer and incorporate their f…" at bounding box center [743, 473] width 575 height 59
click at [456, 440] on input "d. Engage in more frequent communication with the customer and incorporate thei…" at bounding box center [456, 434] width 0 height 12
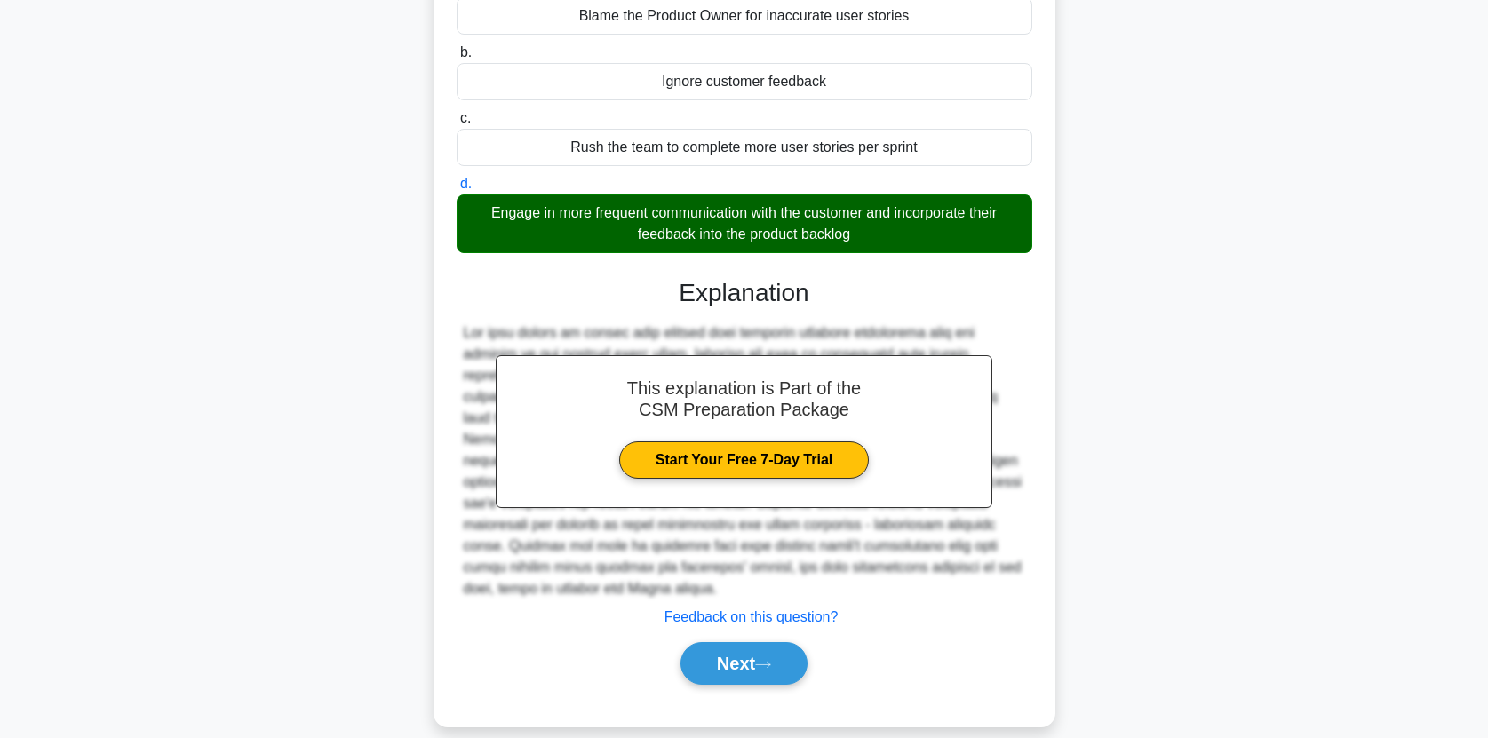
scroll to position [272, 0]
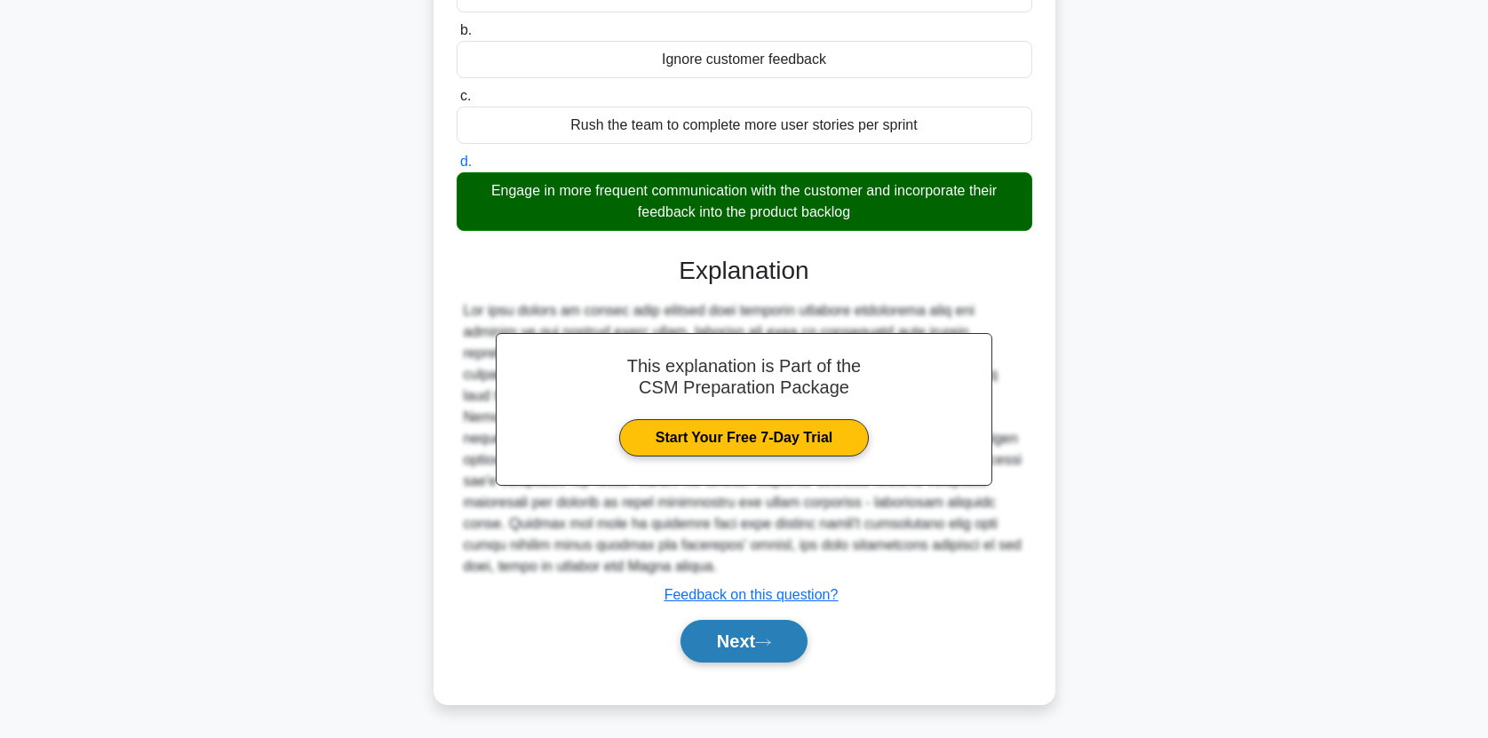
click at [734, 639] on button "Next" at bounding box center [743, 641] width 127 height 43
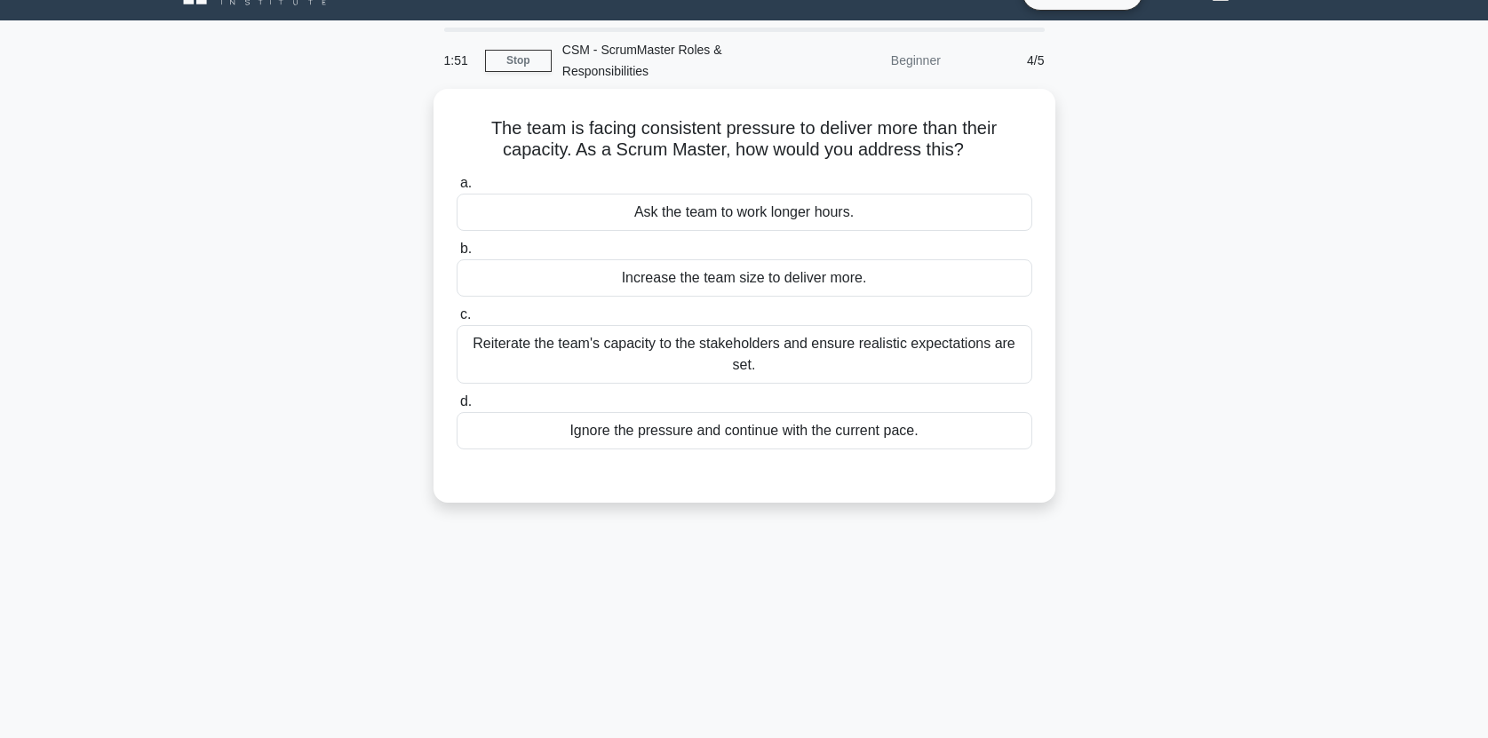
scroll to position [0, 0]
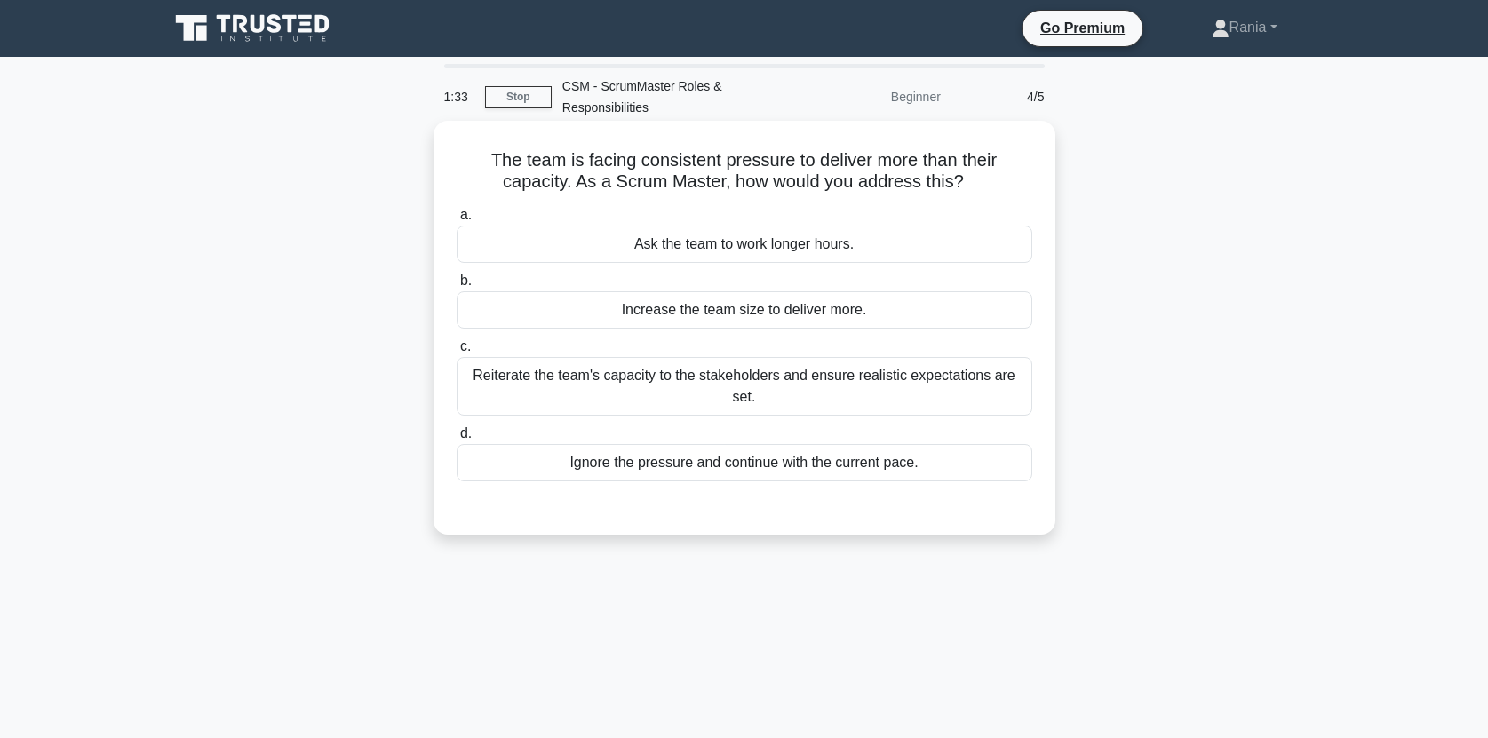
click at [754, 385] on div "Reiterate the team's capacity to the stakeholders and ensure realistic expectat…" at bounding box center [743, 386] width 575 height 59
click at [456, 353] on input "c. Reiterate the team's capacity to the stakeholders and ensure realistic expec…" at bounding box center [456, 347] width 0 height 12
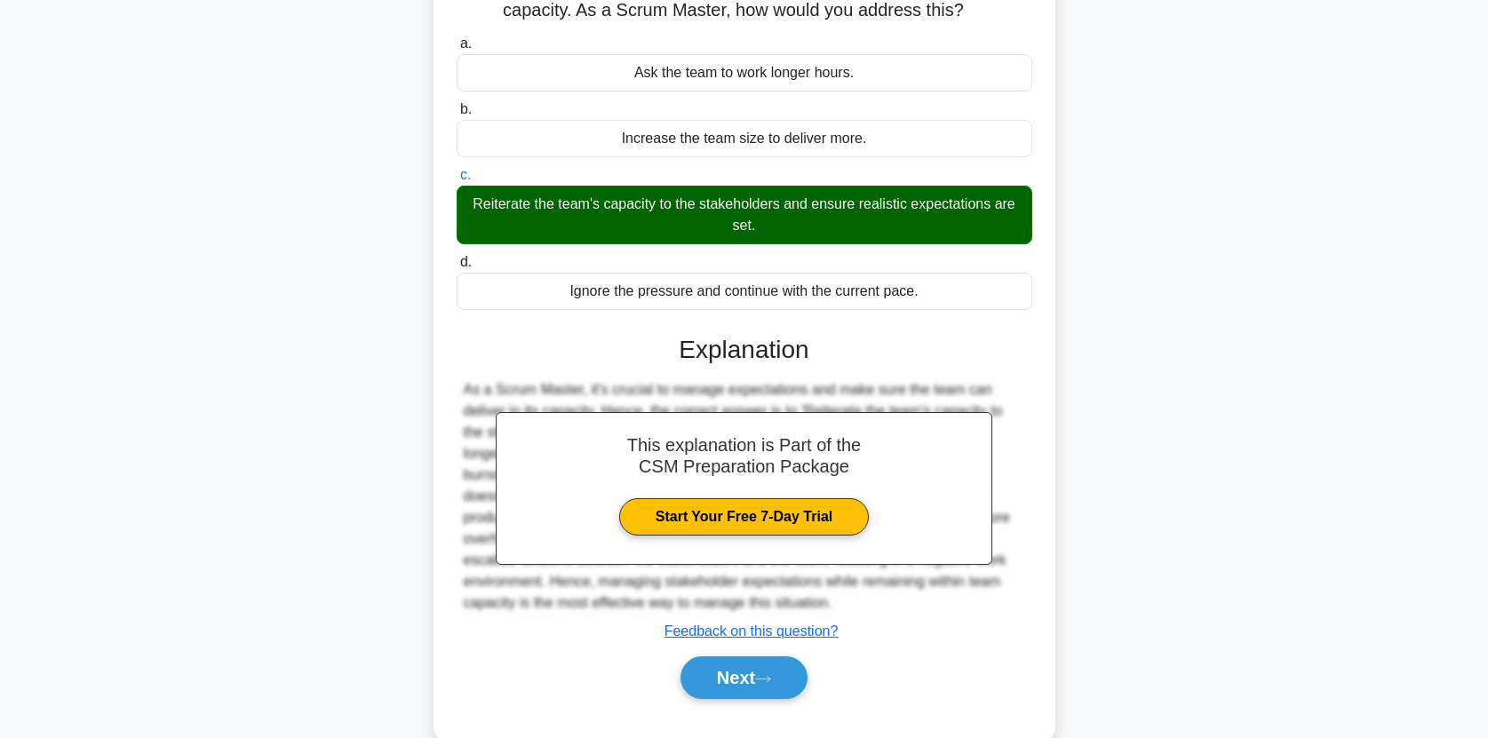
scroll to position [221, 0]
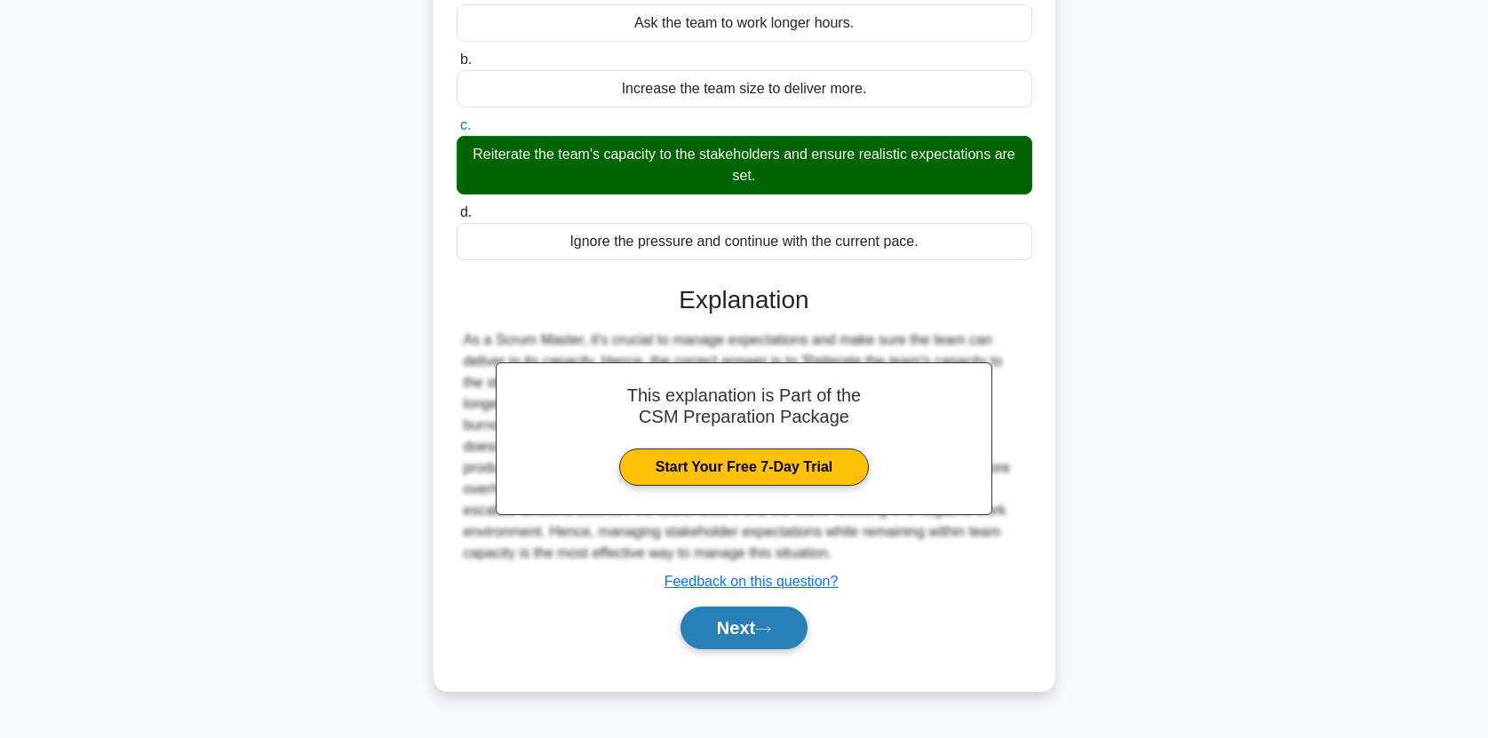
click at [745, 631] on button "Next" at bounding box center [743, 628] width 127 height 43
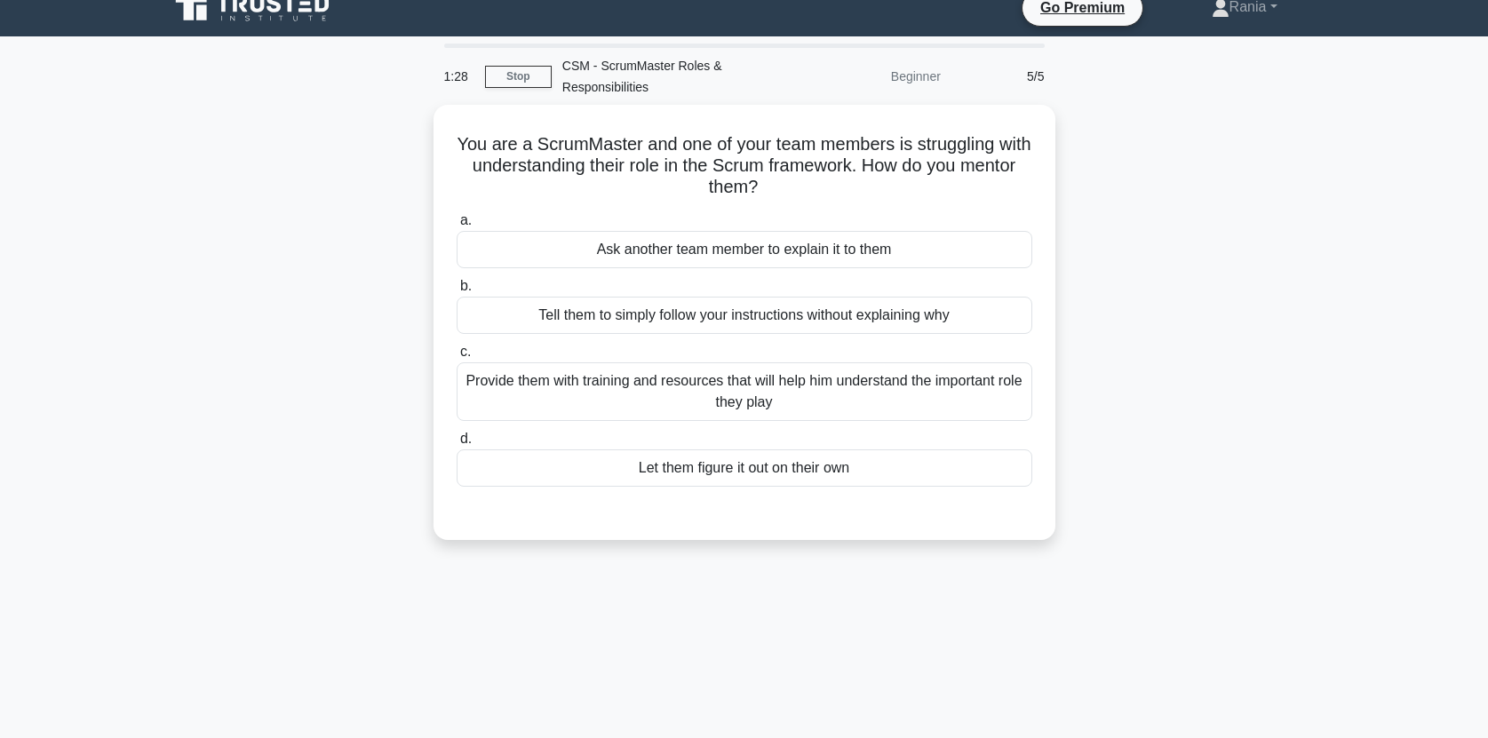
scroll to position [18, 0]
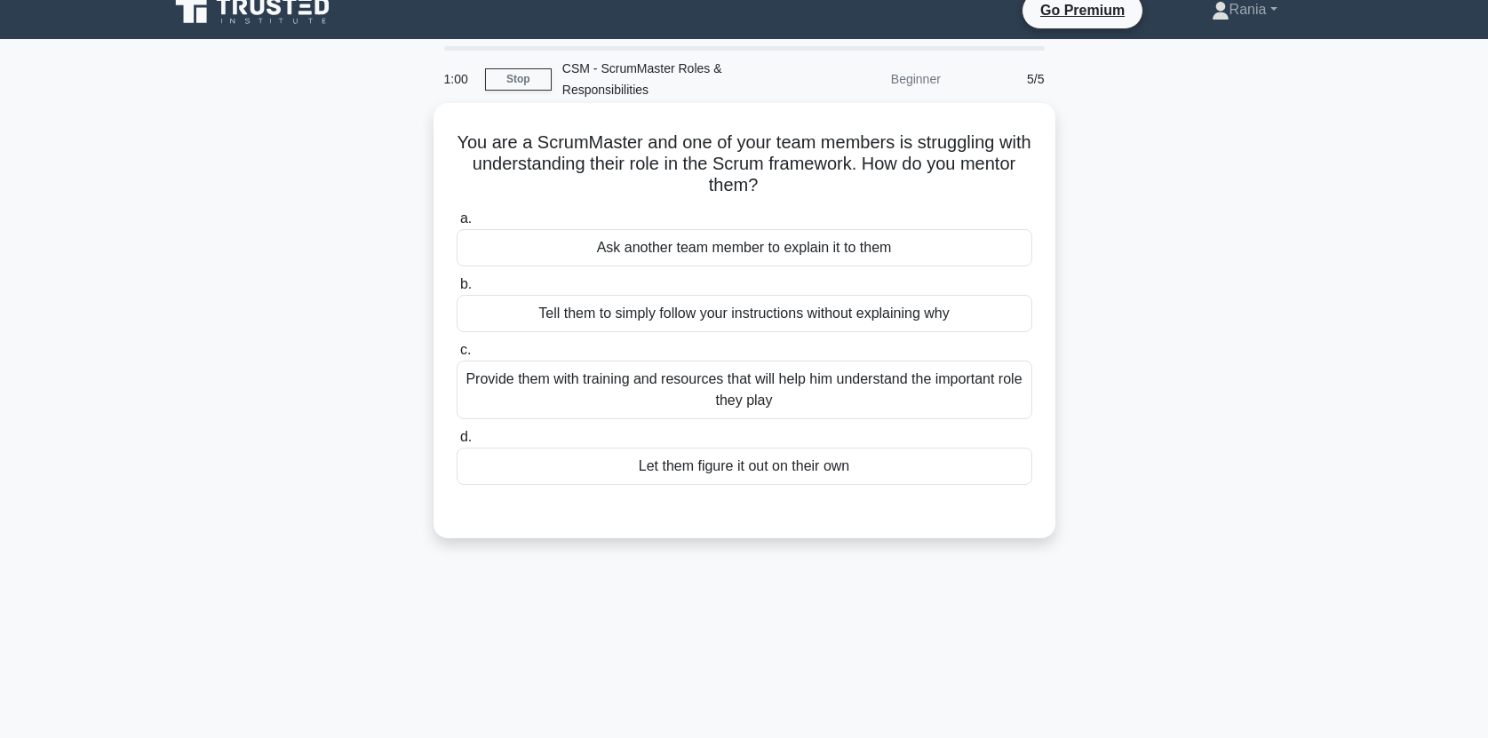
click at [730, 402] on div "Provide them with training and resources that will help him understand the impo…" at bounding box center [743, 390] width 575 height 59
click at [456, 356] on input "c. Provide them with training and resources that will help him understand the i…" at bounding box center [456, 351] width 0 height 12
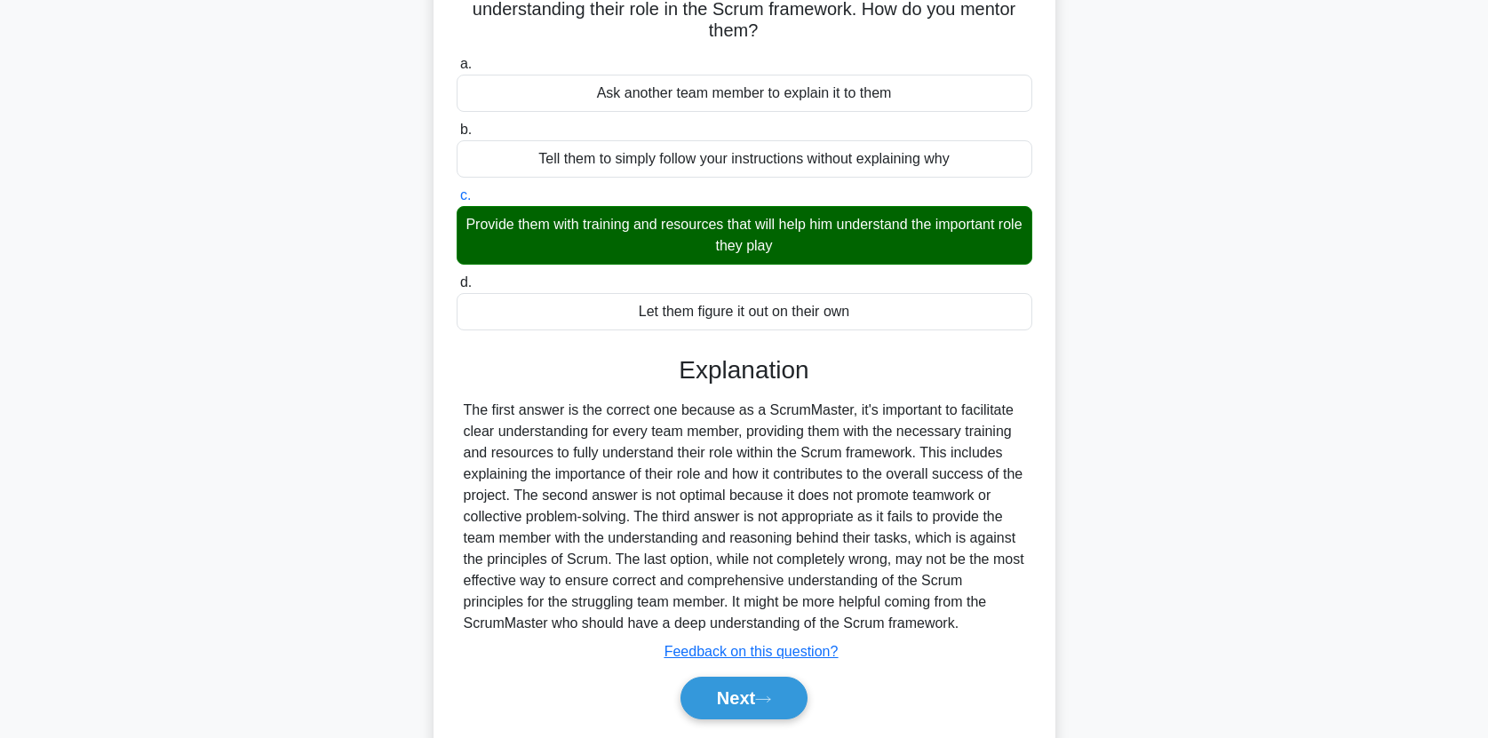
scroll to position [229, 0]
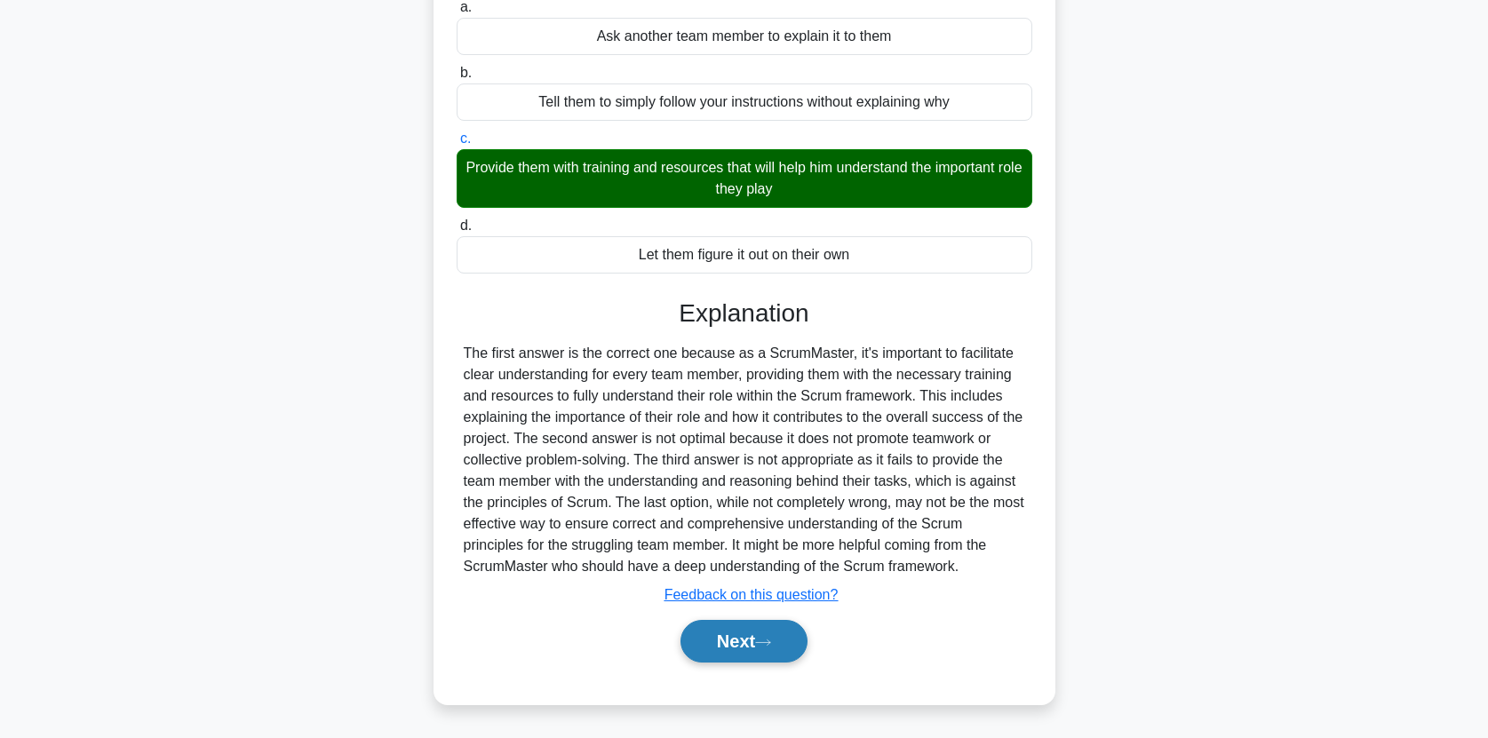
click at [744, 639] on button "Next" at bounding box center [743, 641] width 127 height 43
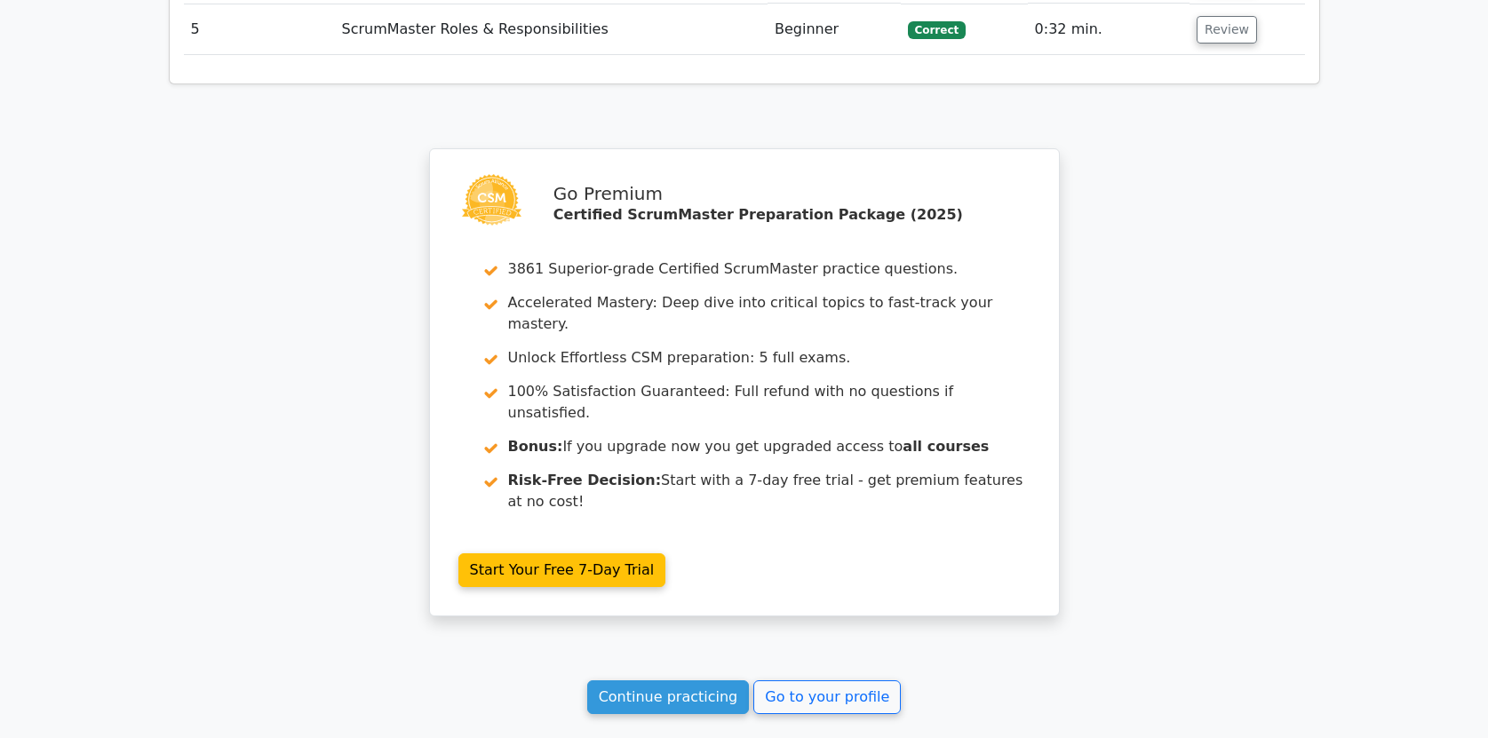
scroll to position [2488, 0]
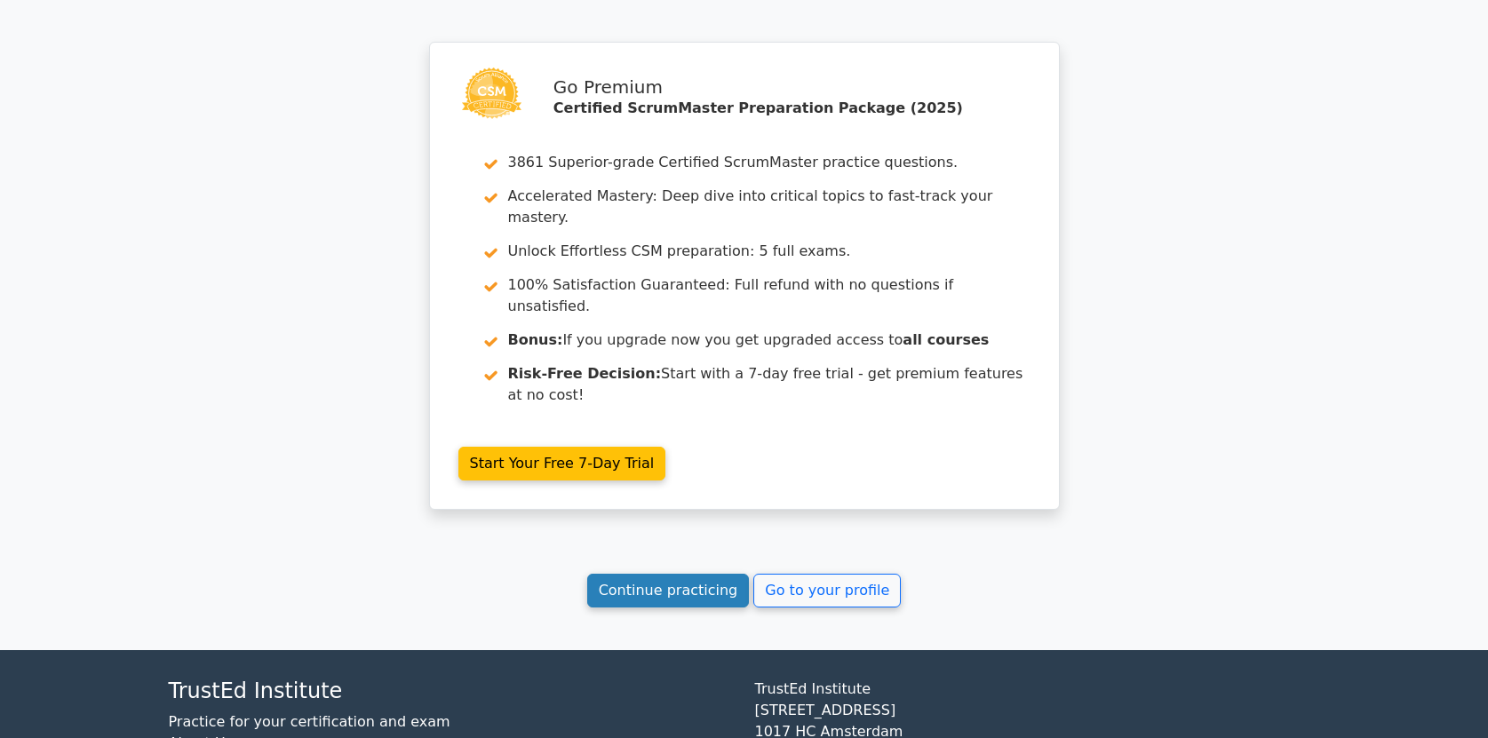
click at [686, 574] on link "Continue practicing" at bounding box center [668, 591] width 163 height 34
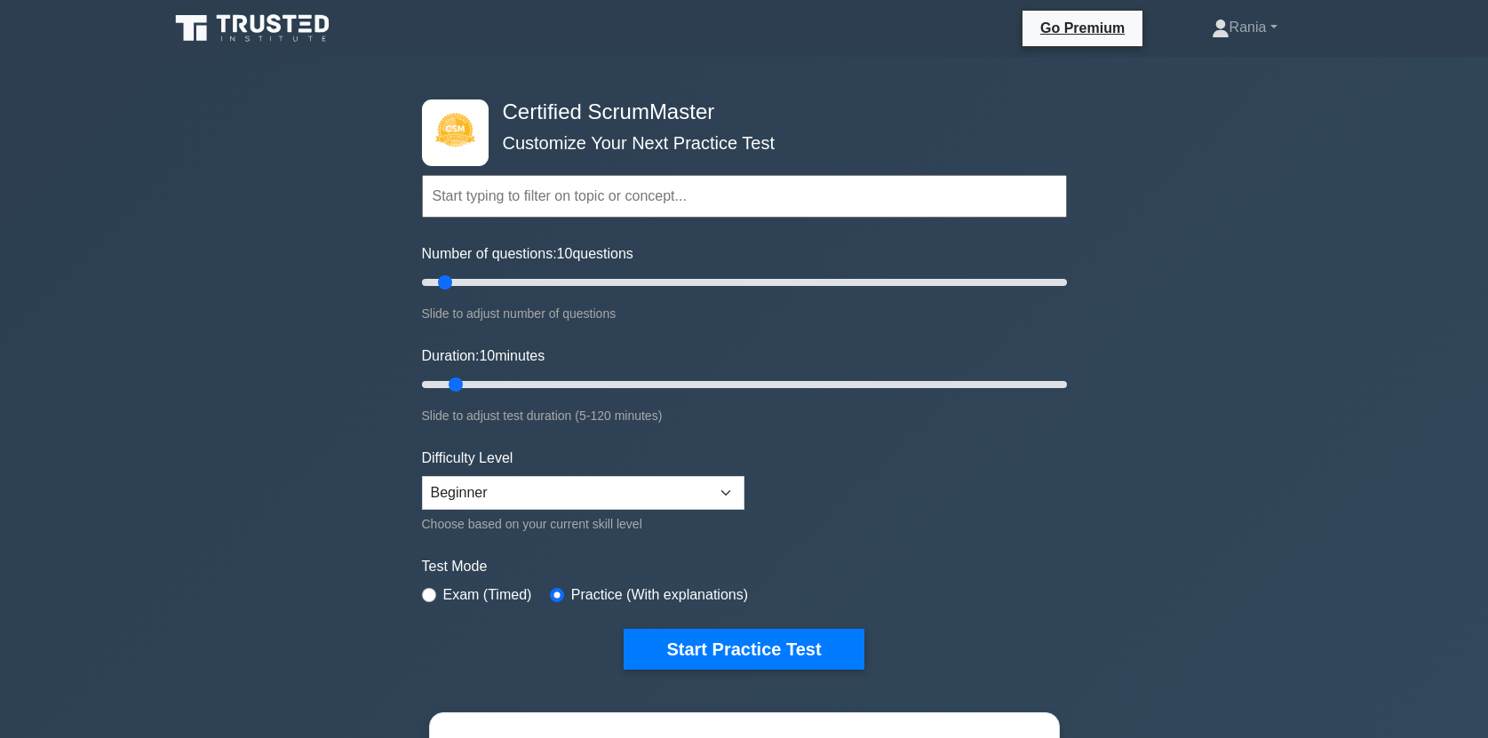
click at [687, 194] on input "text" at bounding box center [744, 196] width 645 height 43
click at [578, 488] on select "Beginner Intermediate Expert" at bounding box center [583, 493] width 322 height 34
select select "expert"
click at [422, 476] on select "Beginner Intermediate Expert" at bounding box center [583, 493] width 322 height 34
click at [510, 201] on input "text" at bounding box center [744, 196] width 645 height 43
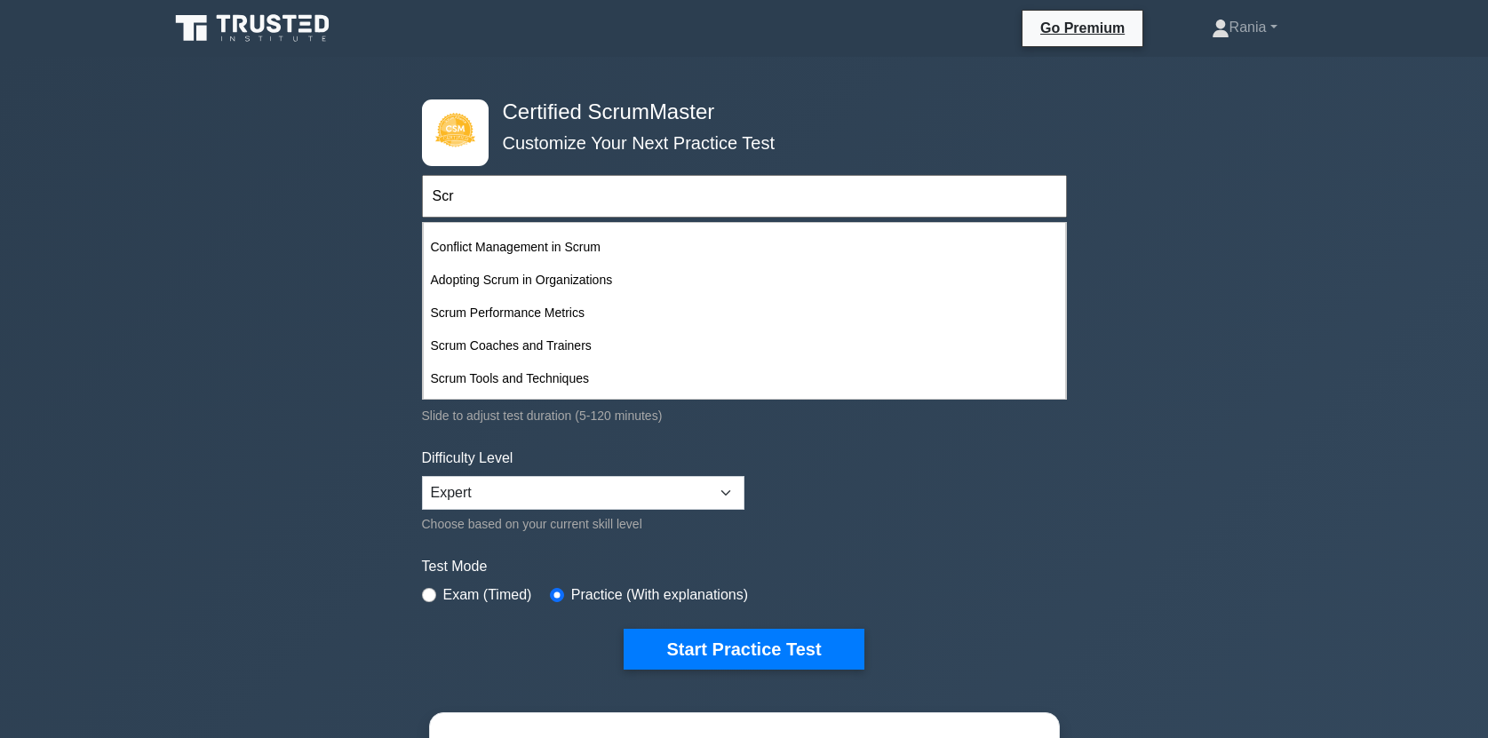
scroll to position [427, 0]
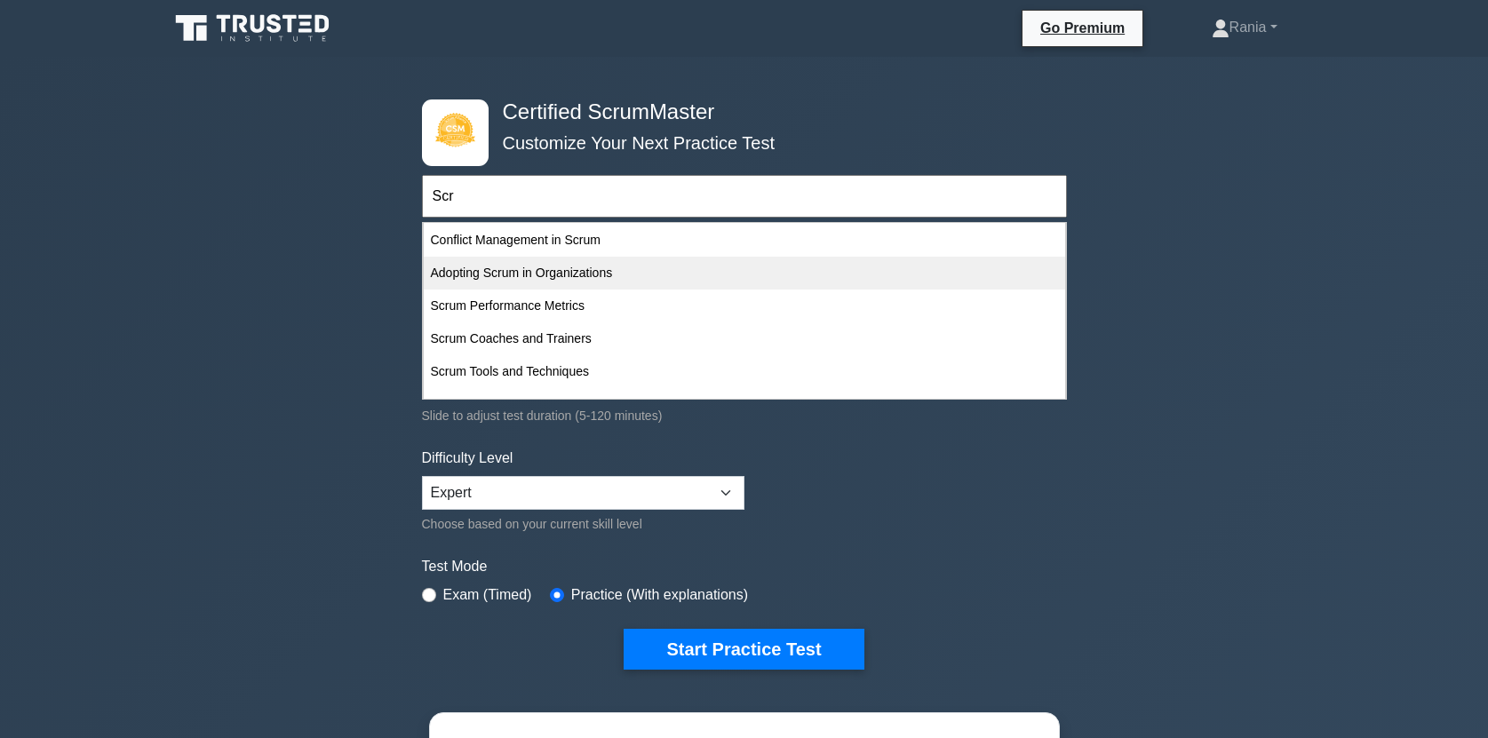
click at [539, 269] on div "Adopting Scrum in Organizations" at bounding box center [744, 273] width 641 height 33
type input "Adopting Scrum in Organizations"
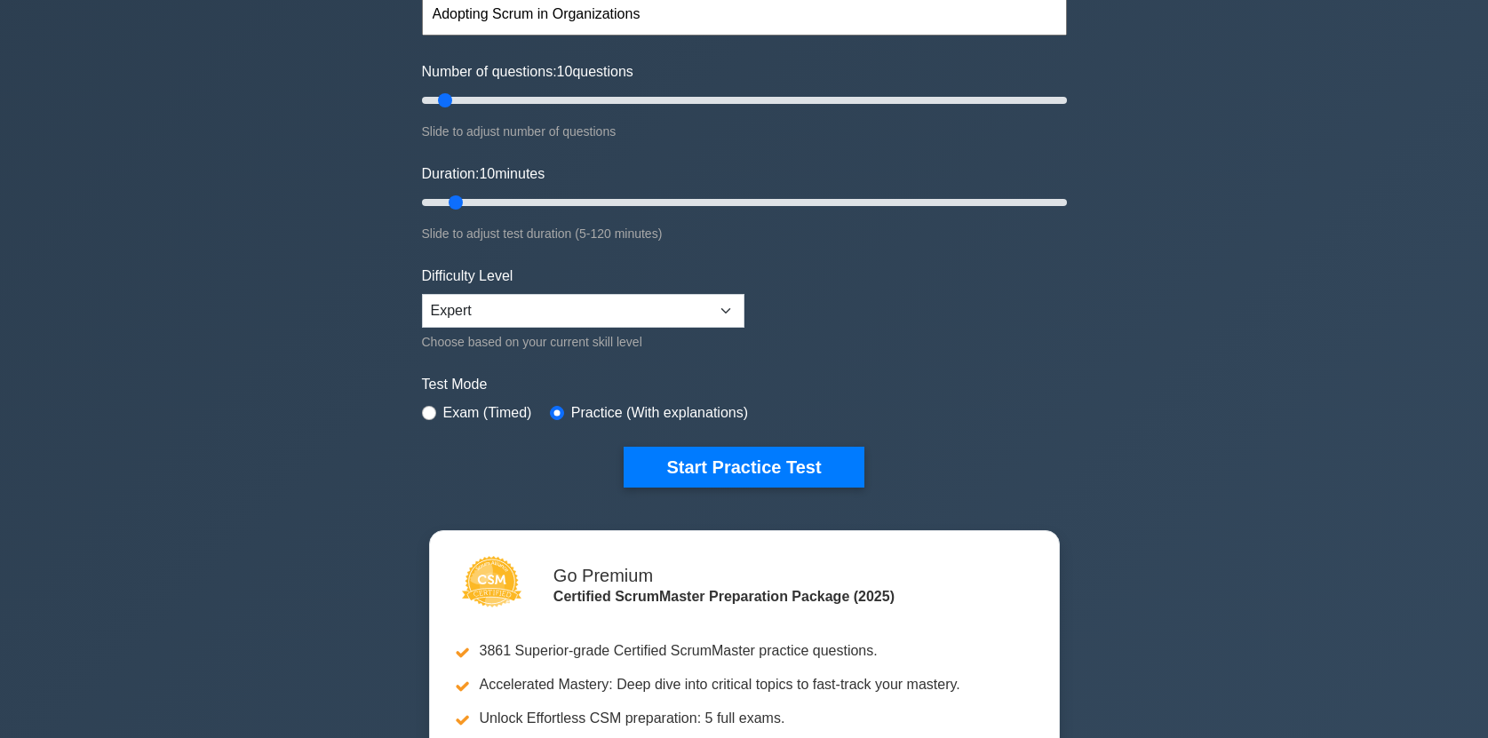
scroll to position [186, 0]
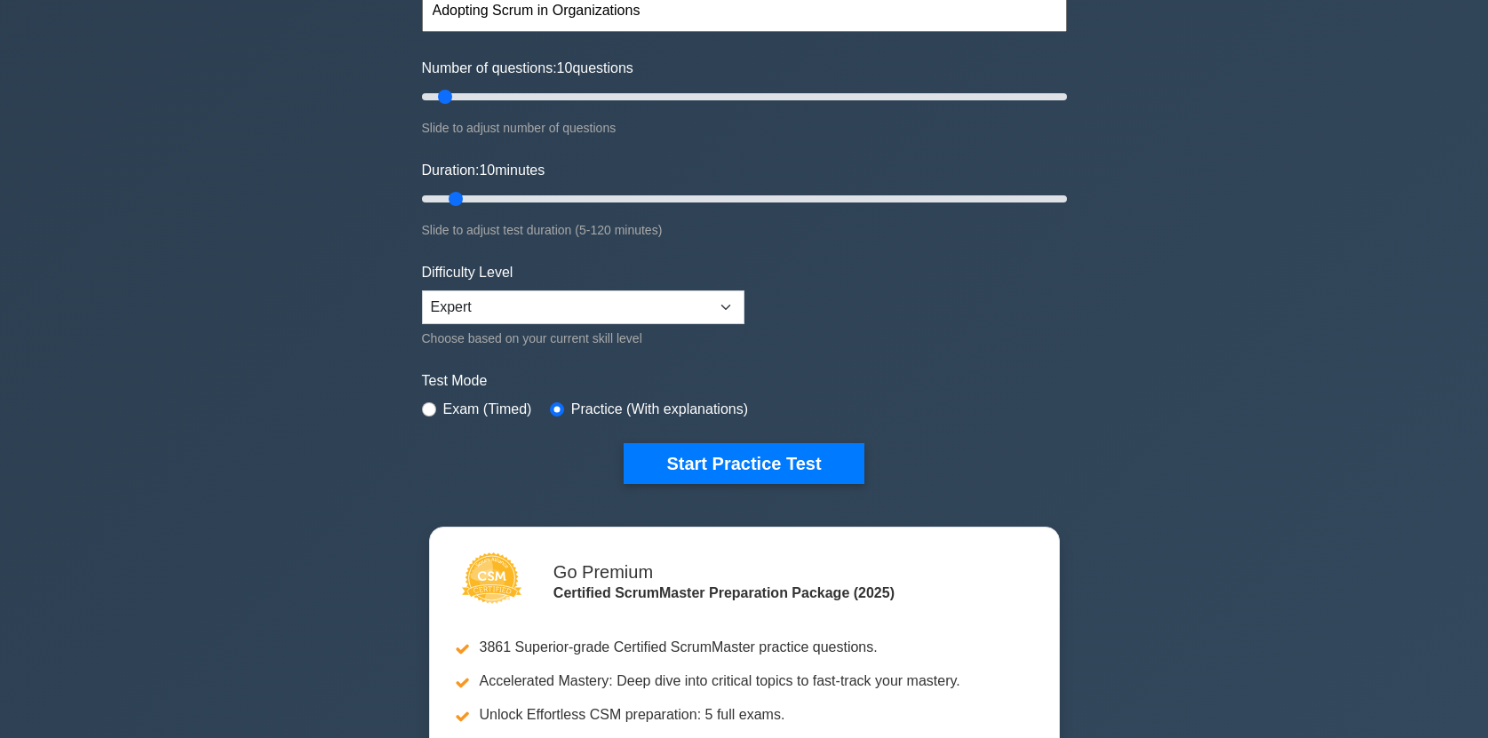
click at [435, 413] on div "Exam (Timed)" at bounding box center [477, 409] width 110 height 21
click at [425, 408] on input "radio" at bounding box center [429, 409] width 14 height 14
radio input "true"
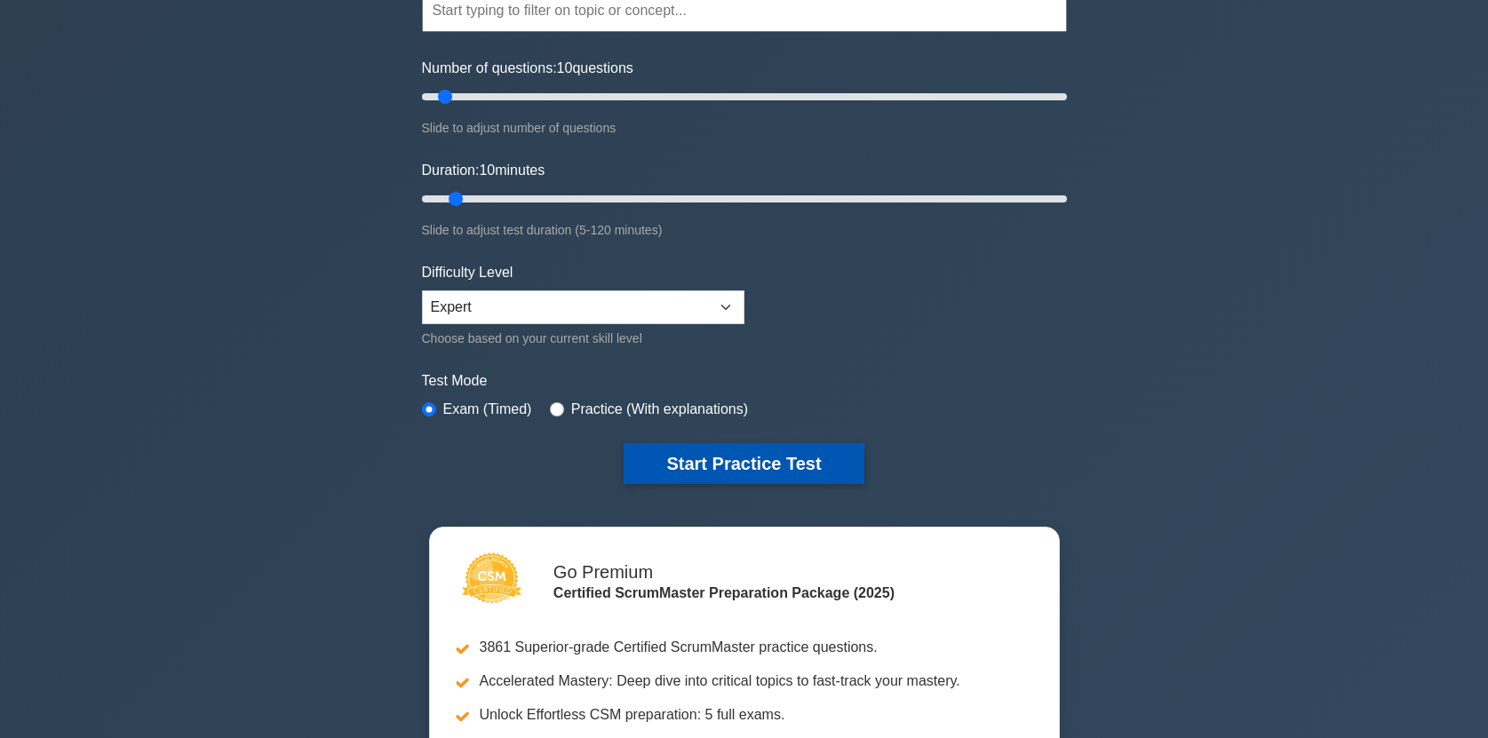
click at [728, 460] on button "Start Practice Test" at bounding box center [743, 463] width 240 height 41
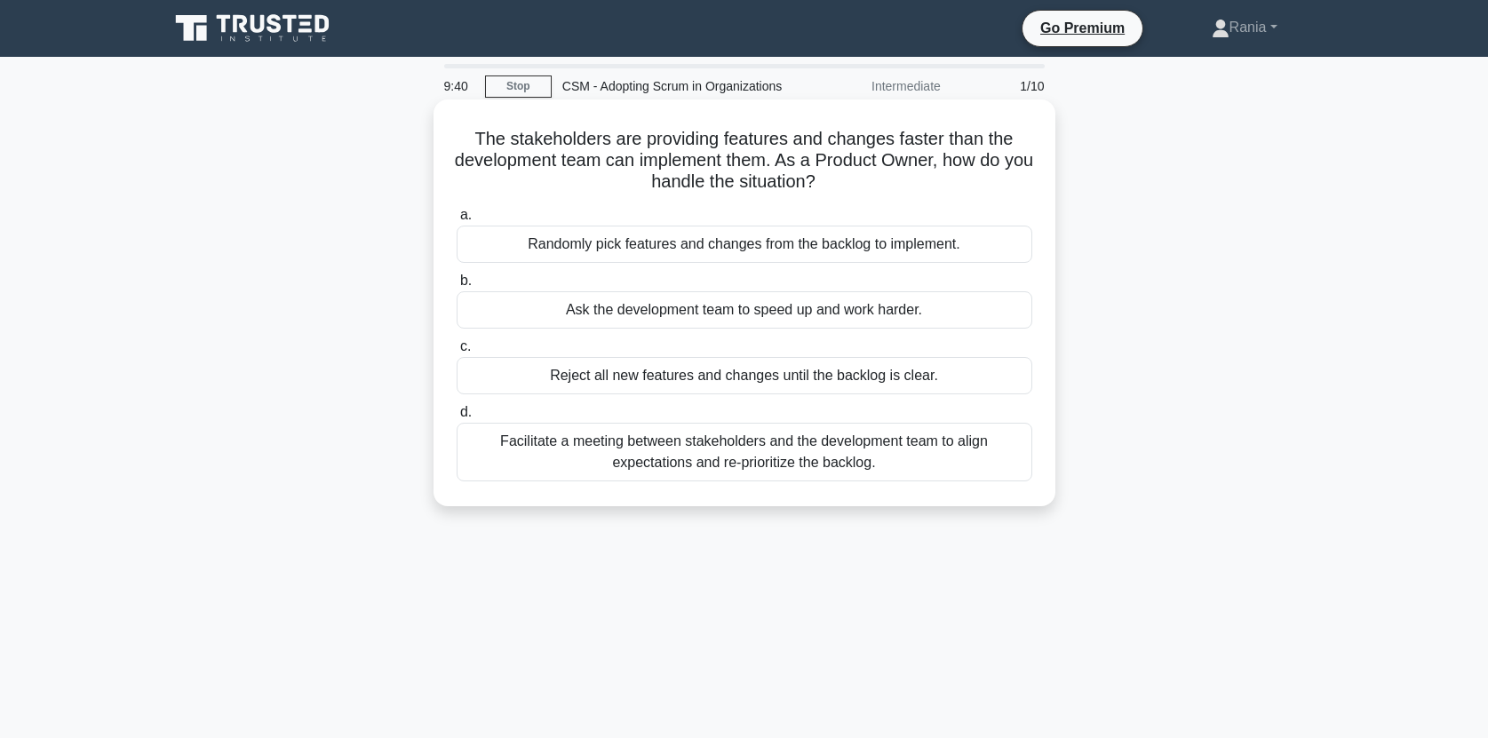
click at [763, 450] on div "Facilitate a meeting between stakeholders and the development team to align exp…" at bounding box center [743, 452] width 575 height 59
click at [456, 418] on input "d. Facilitate a meeting between stakeholders and the development team to align …" at bounding box center [456, 413] width 0 height 12
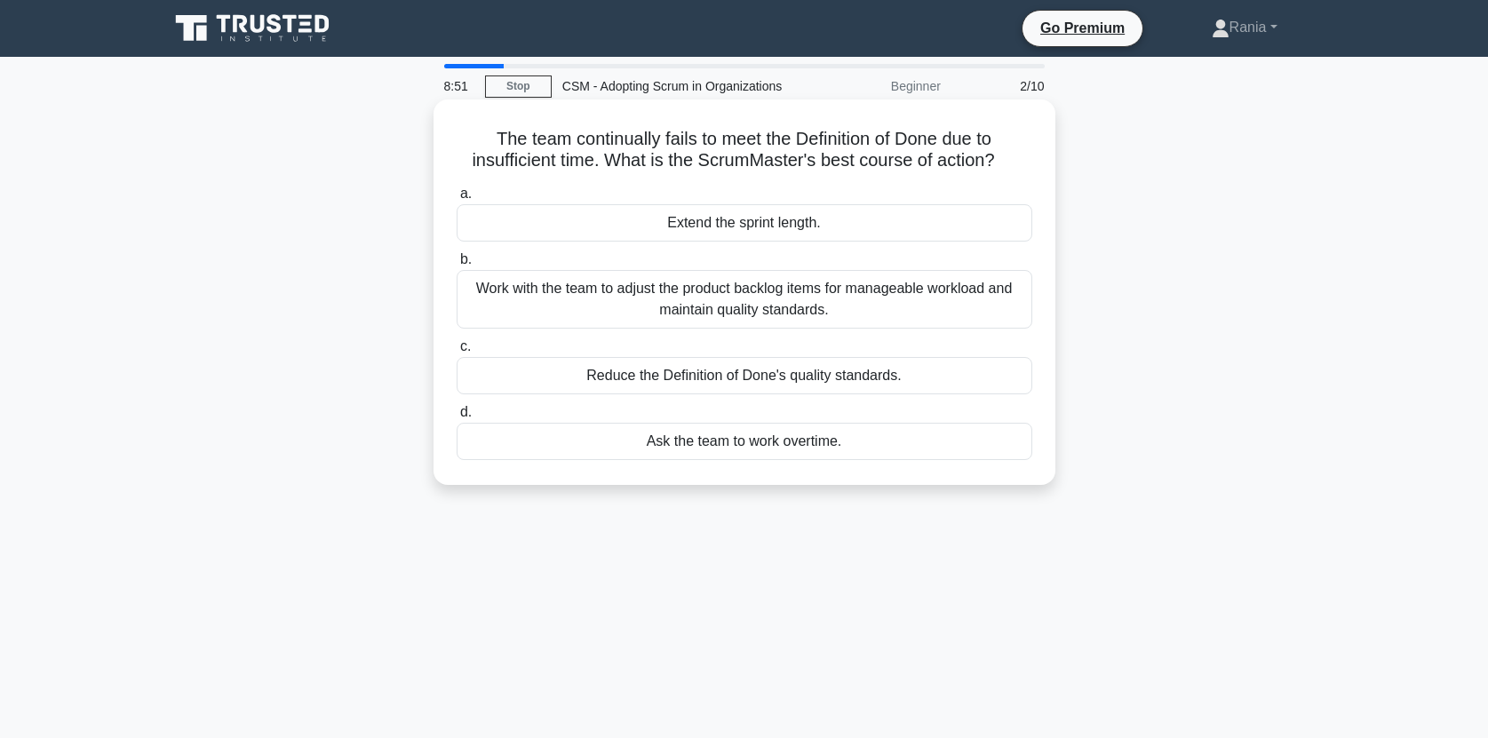
click at [781, 304] on div "Work with the team to adjust the product backlog items for manageable workload …" at bounding box center [743, 299] width 575 height 59
click at [456, 266] on input "b. Work with the team to adjust the product backlog items for manageable worklo…" at bounding box center [456, 260] width 0 height 12
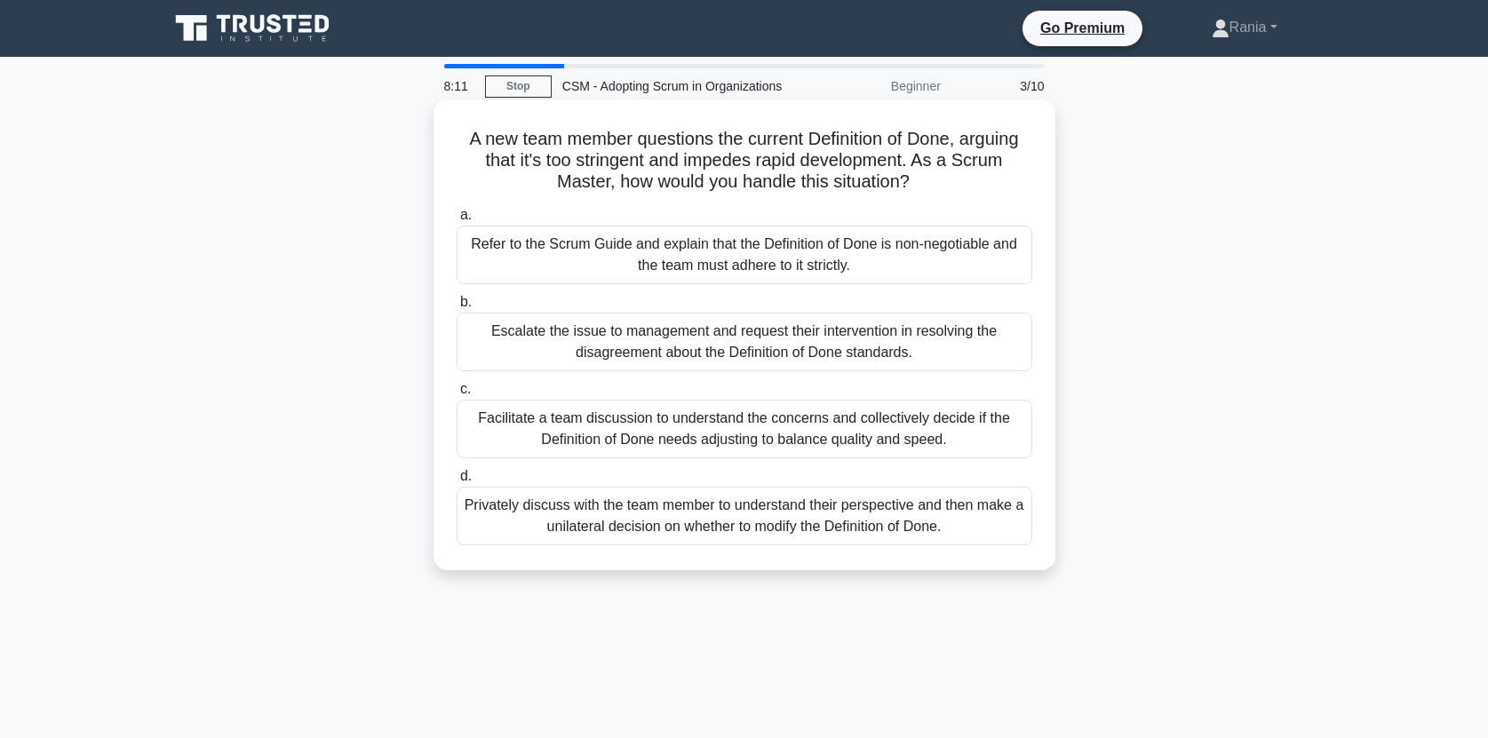
click at [678, 528] on div "Privately discuss with the team member to understand their perspective and then…" at bounding box center [743, 516] width 575 height 59
click at [456, 482] on input "d. Privately discuss with the team member to understand their perspective and t…" at bounding box center [456, 477] width 0 height 12
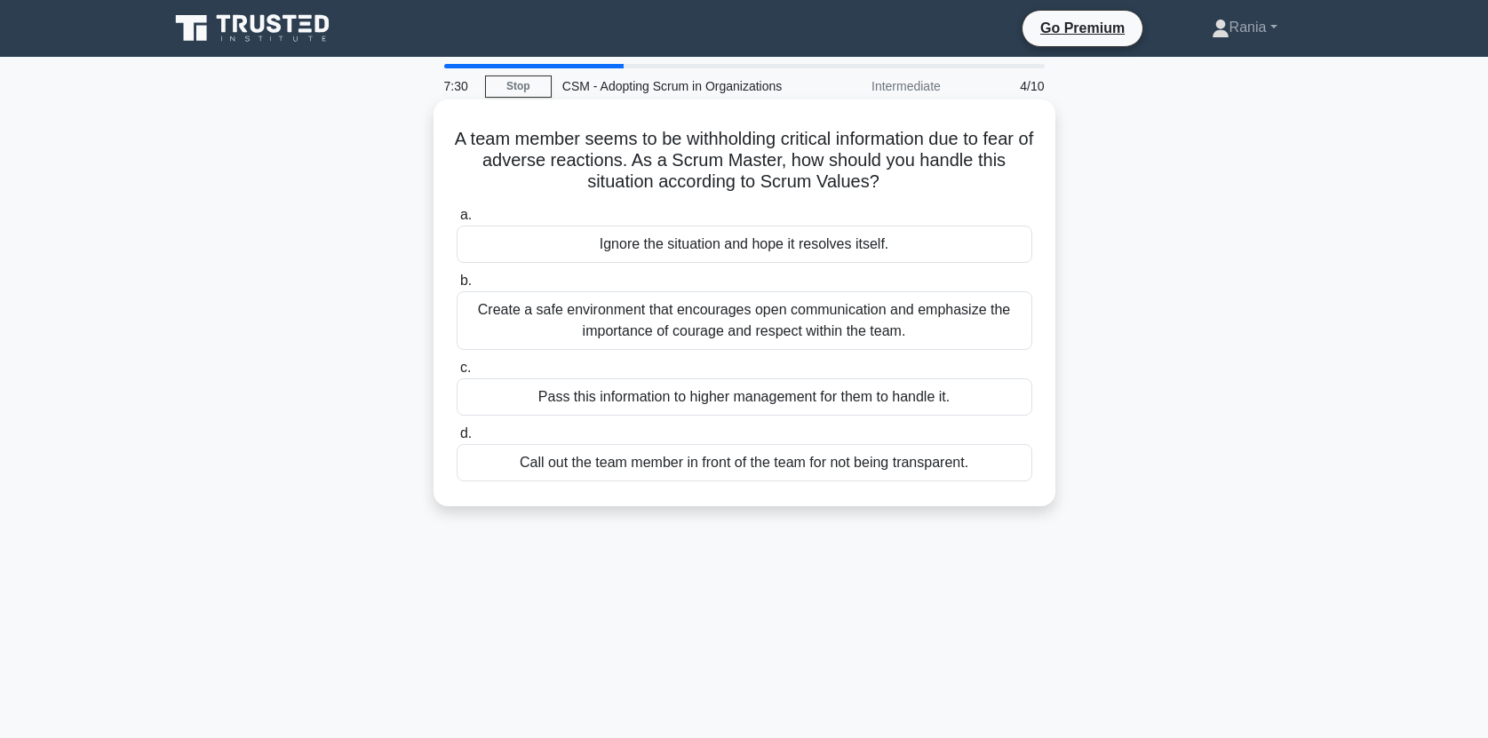
click at [870, 319] on div "Create a safe environment that encourages open communication and emphasize the …" at bounding box center [743, 320] width 575 height 59
click at [456, 287] on input "b. Create a safe environment that encourages open communication and emphasize t…" at bounding box center [456, 281] width 0 height 12
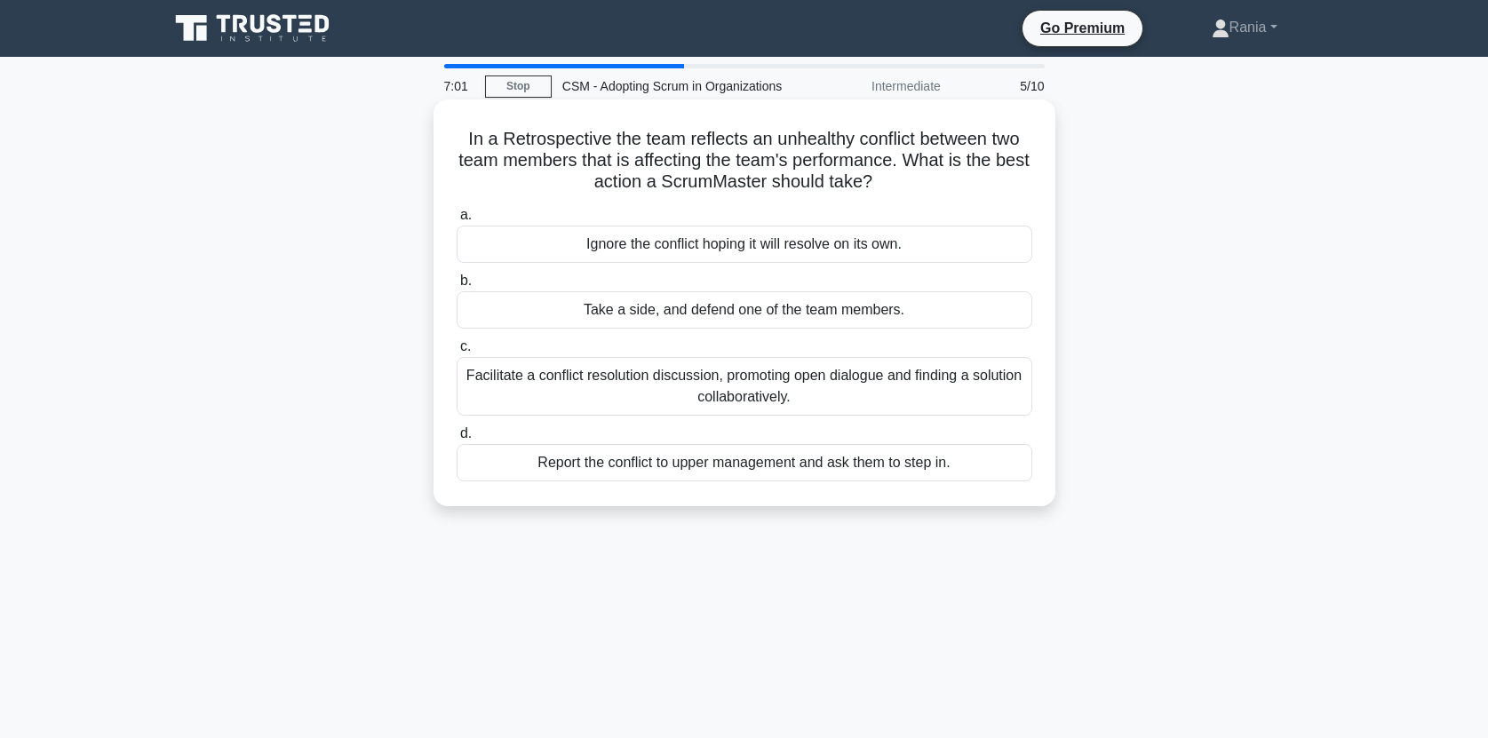
click at [829, 385] on div "Facilitate a conflict resolution discussion, promoting open dialogue and findin…" at bounding box center [743, 386] width 575 height 59
click at [456, 353] on input "c. Facilitate a conflict resolution discussion, promoting open dialogue and fin…" at bounding box center [456, 347] width 0 height 12
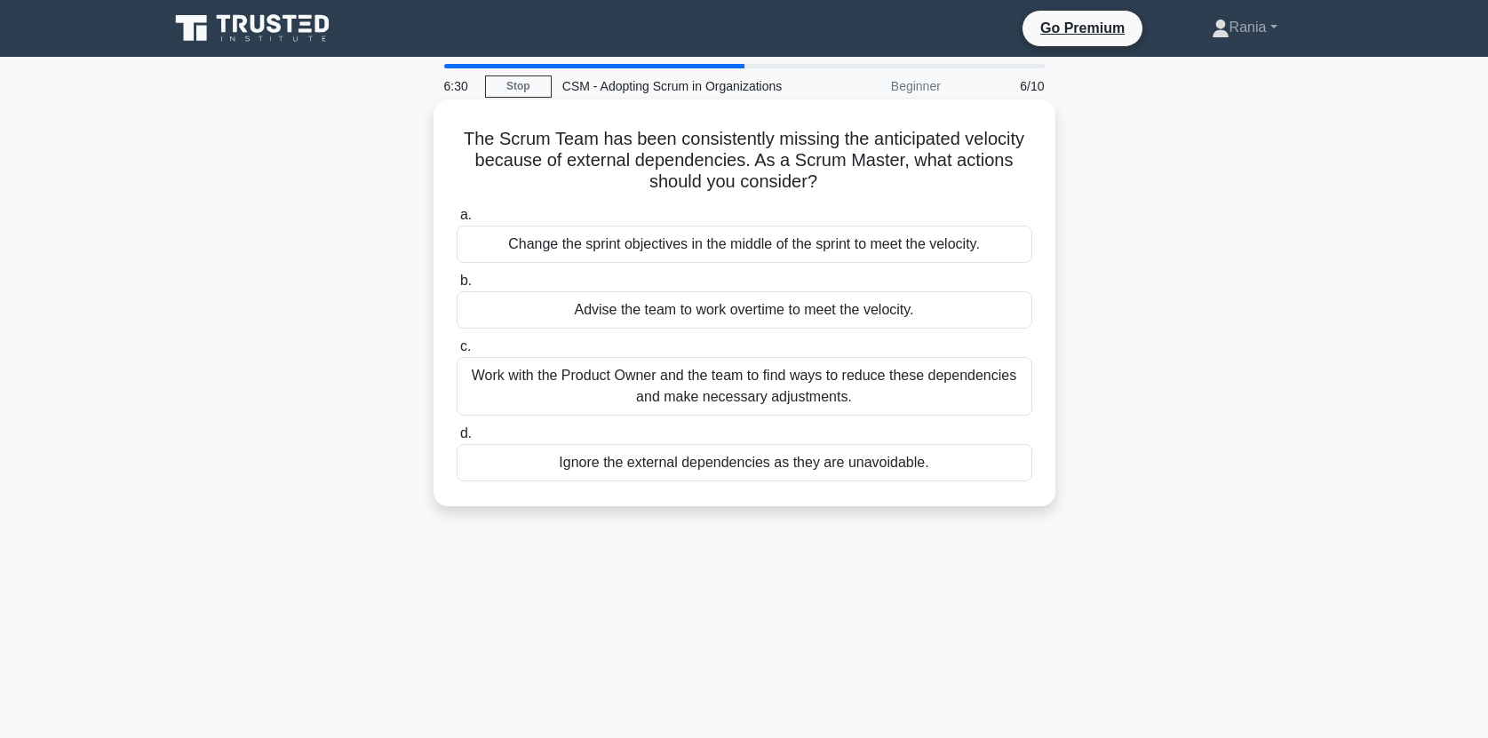
click at [873, 393] on div "Work with the Product Owner and the team to find ways to reduce these dependenc…" at bounding box center [743, 386] width 575 height 59
click at [456, 353] on input "c. Work with the Product Owner and the team to find ways to reduce these depend…" at bounding box center [456, 347] width 0 height 12
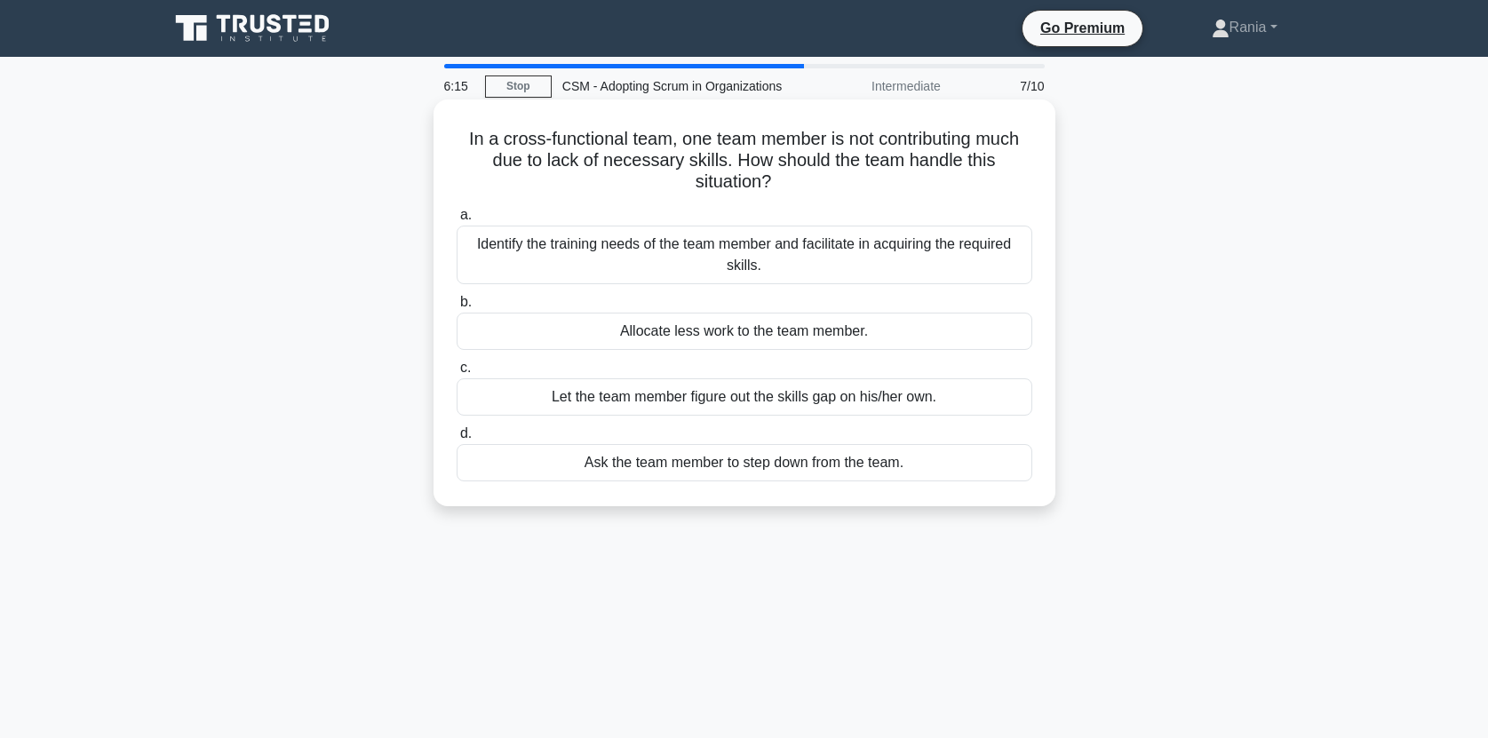
click at [845, 250] on div "Identify the training needs of the team member and facilitate in acquiring the …" at bounding box center [743, 255] width 575 height 59
click at [456, 221] on input "a. Identify the training needs of the team member and facilitate in acquiring t…" at bounding box center [456, 216] width 0 height 12
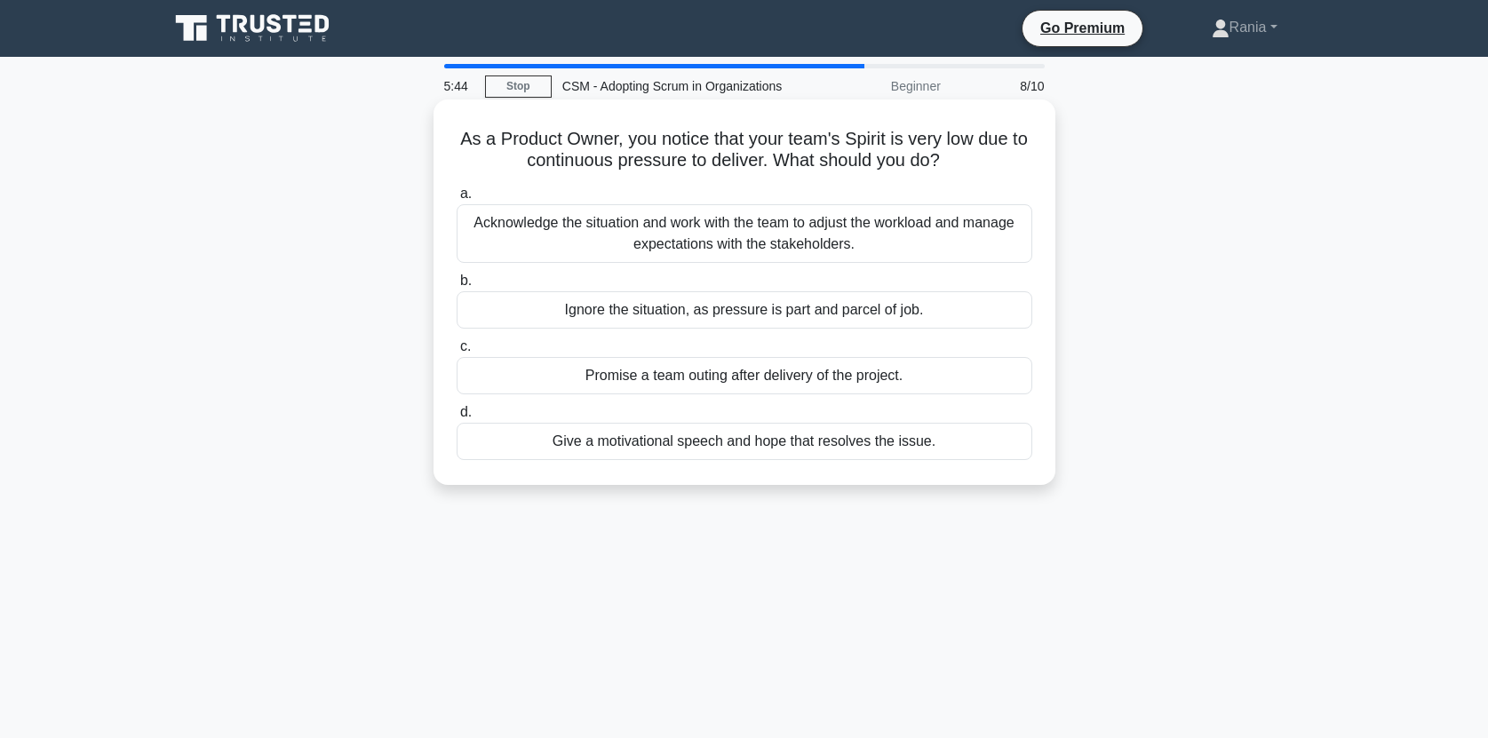
click at [859, 232] on div "Acknowledge the situation and work with the team to adjust the workload and man…" at bounding box center [743, 233] width 575 height 59
click at [456, 200] on input "a. Acknowledge the situation and work with the team to adjust the workload and …" at bounding box center [456, 194] width 0 height 12
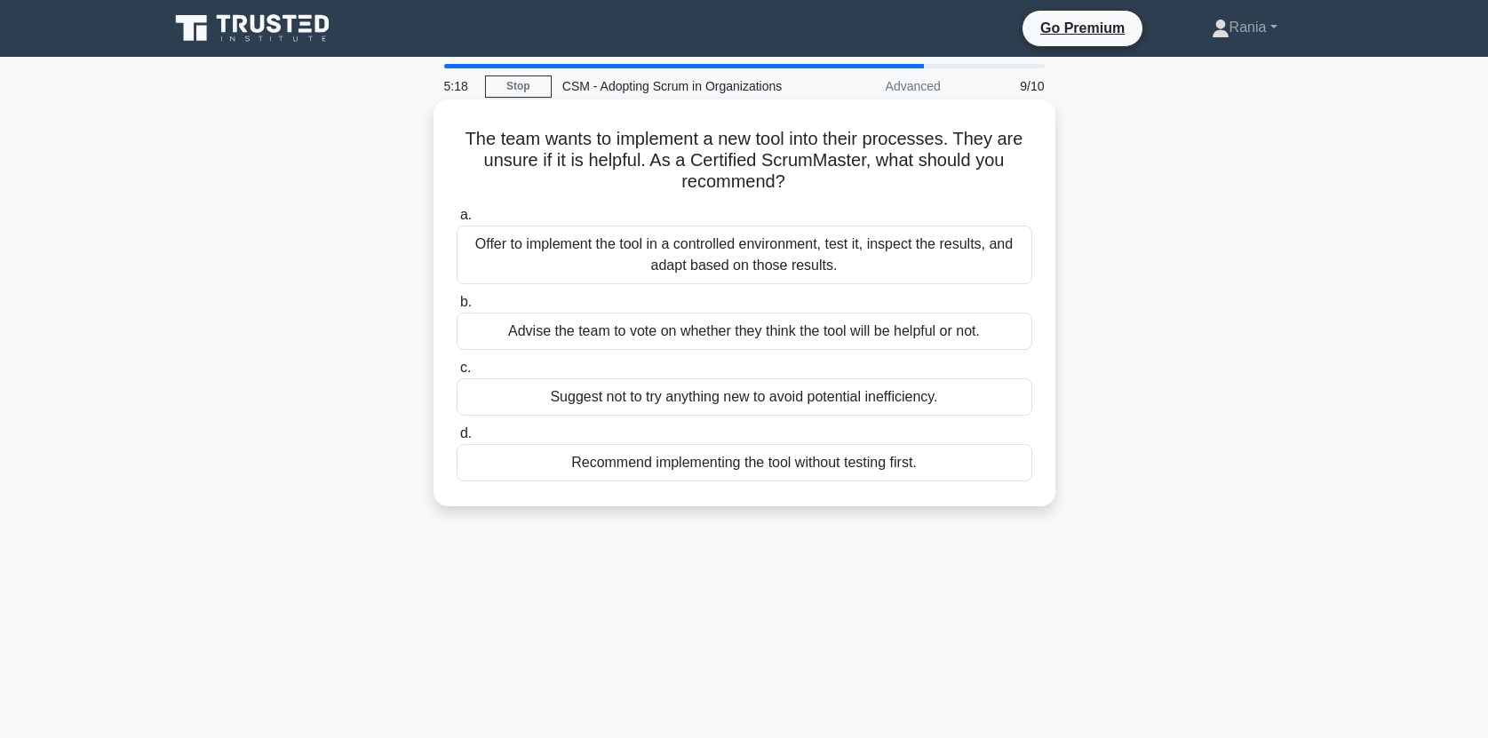
click at [860, 258] on div "Offer to implement the tool in a controlled environment, test it, inspect the r…" at bounding box center [743, 255] width 575 height 59
click at [456, 221] on input "a. Offer to implement the tool in a controlled environment, test it, inspect th…" at bounding box center [456, 216] width 0 height 12
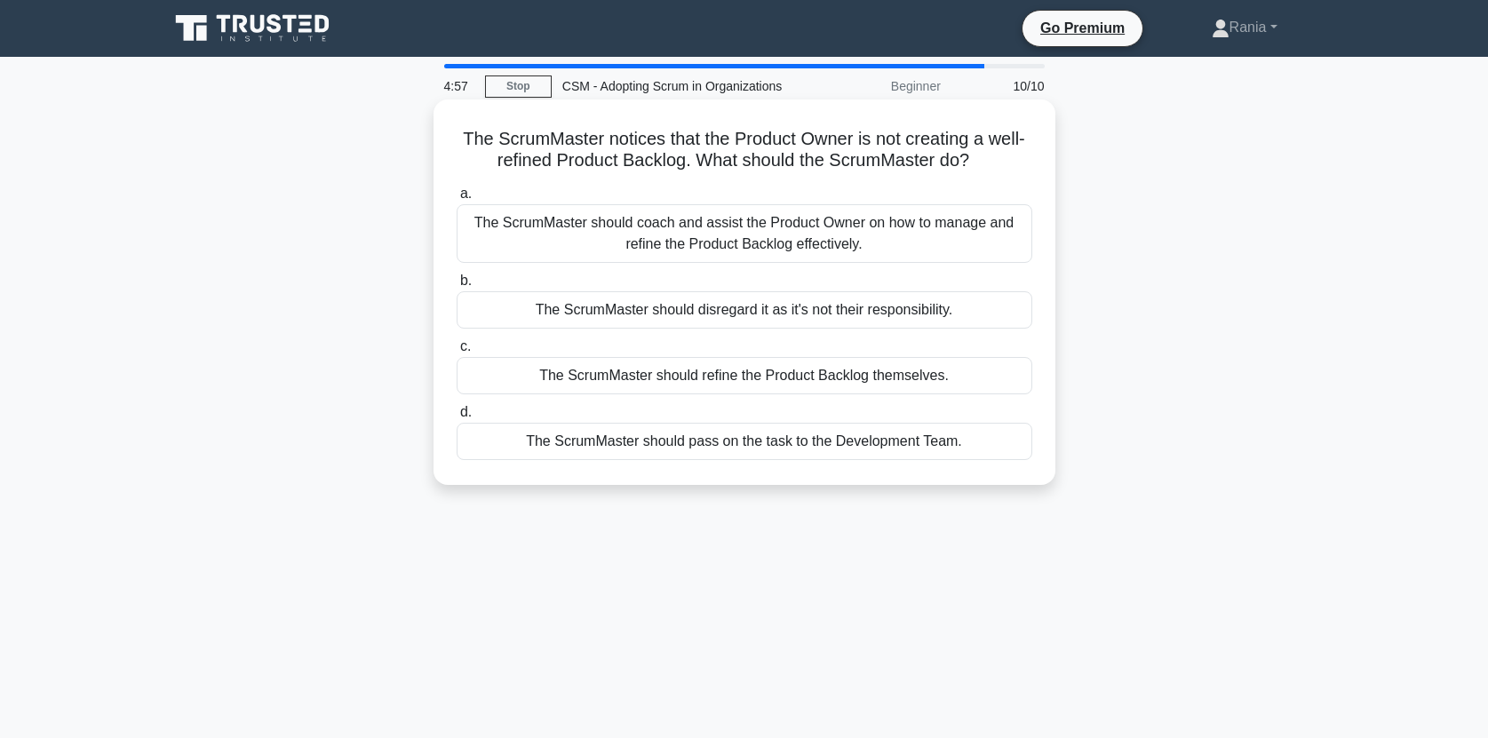
click at [869, 243] on div "The ScrumMaster should coach and assist the Product Owner on how to manage and …" at bounding box center [743, 233] width 575 height 59
click at [456, 200] on input "a. The ScrumMaster should coach and assist the Product Owner on how to manage a…" at bounding box center [456, 194] width 0 height 12
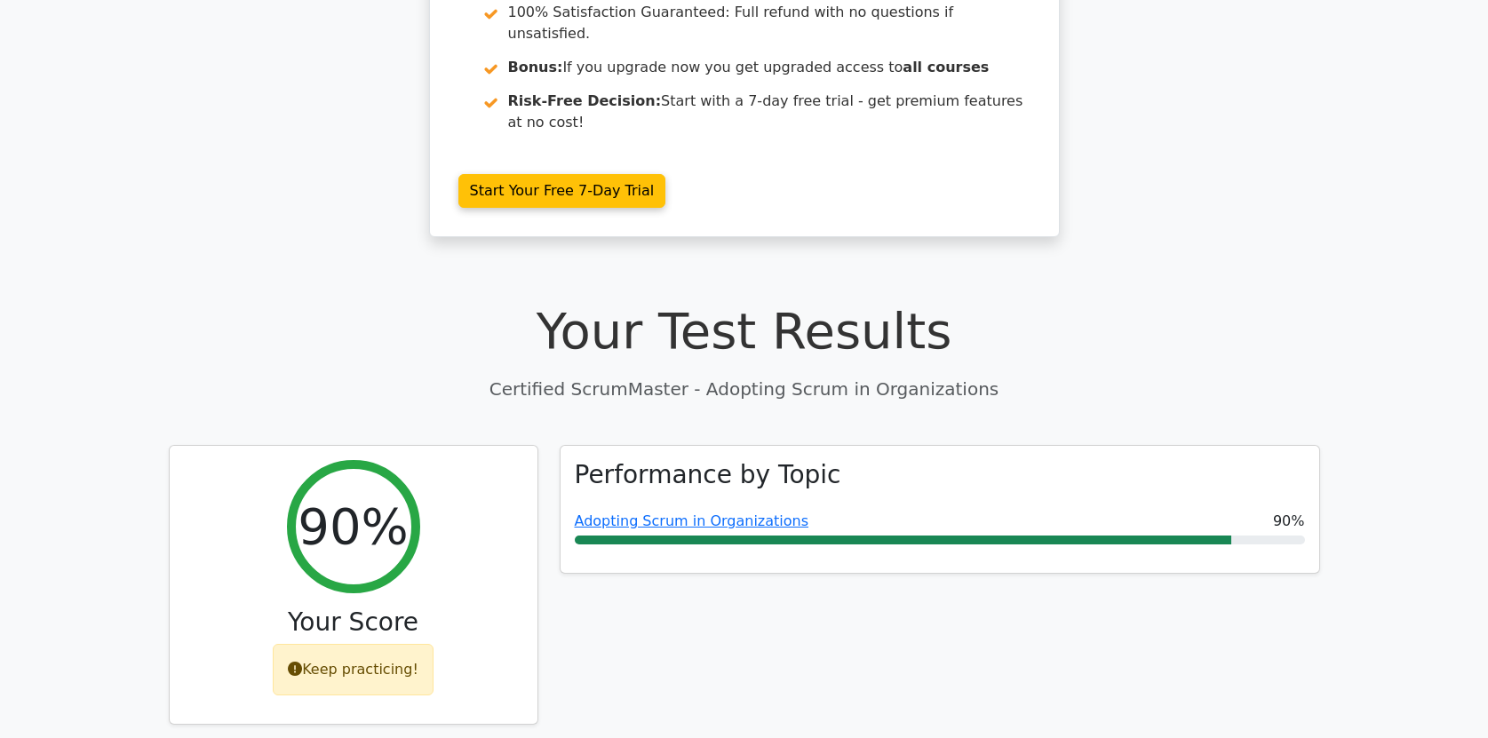
scroll to position [304, 0]
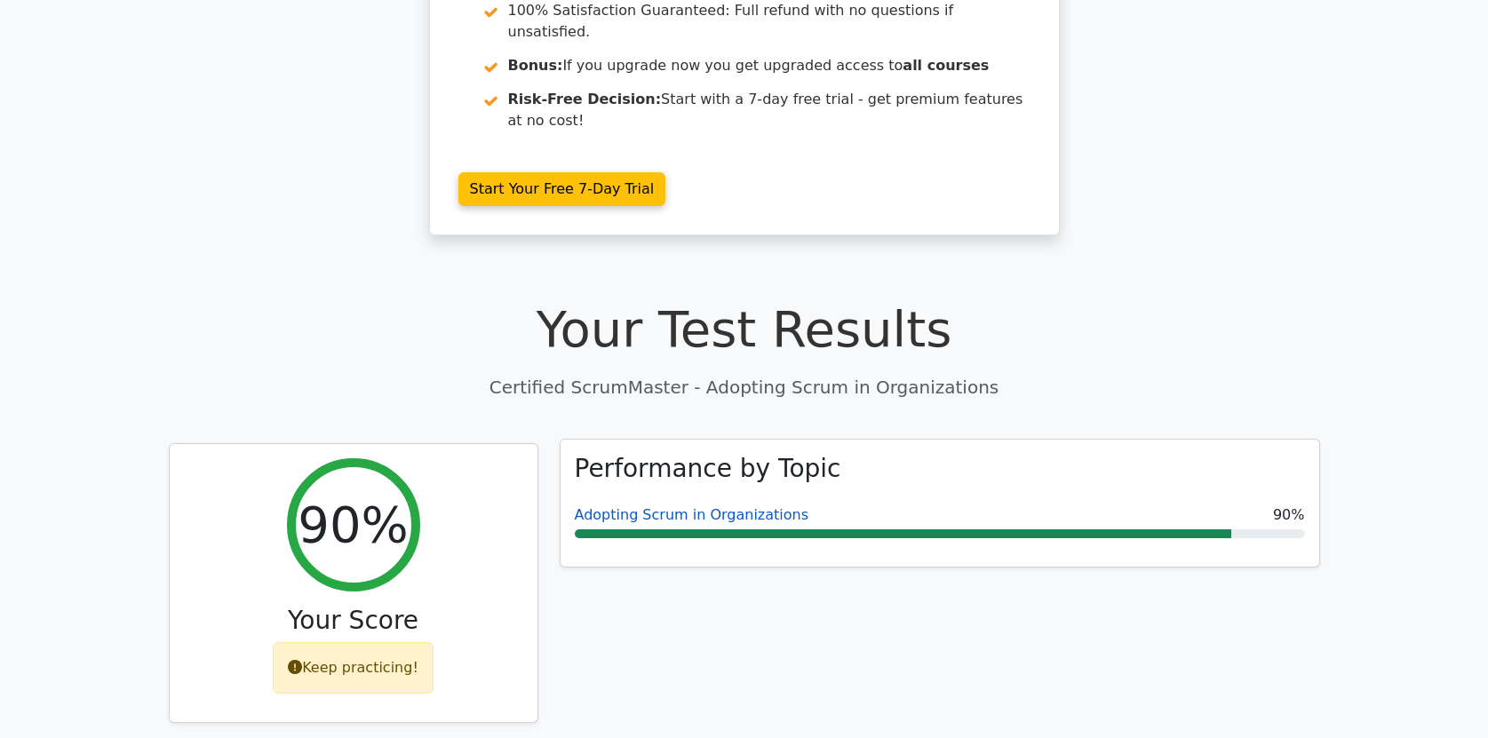
click at [737, 506] on link "Adopting Scrum in Organizations" at bounding box center [692, 514] width 234 height 17
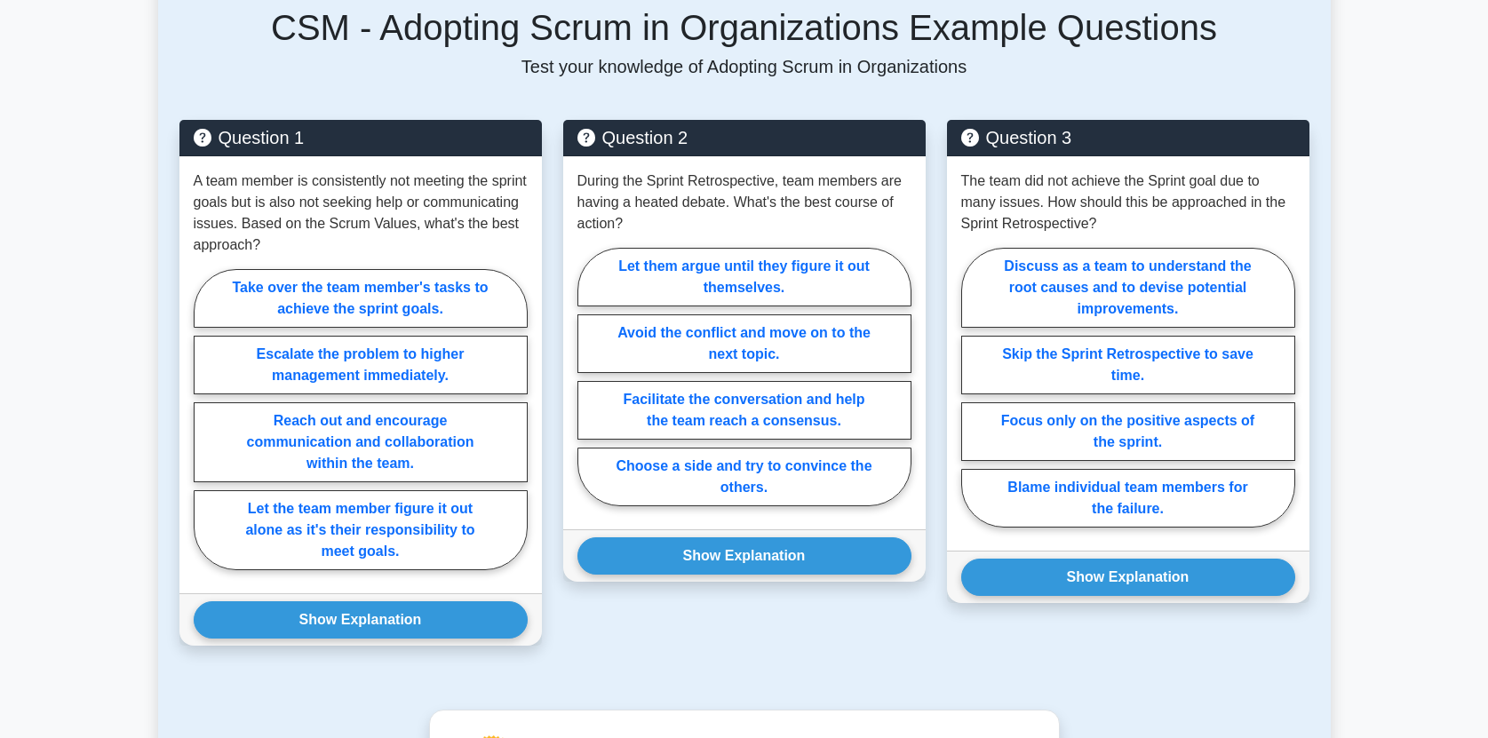
scroll to position [1213, 0]
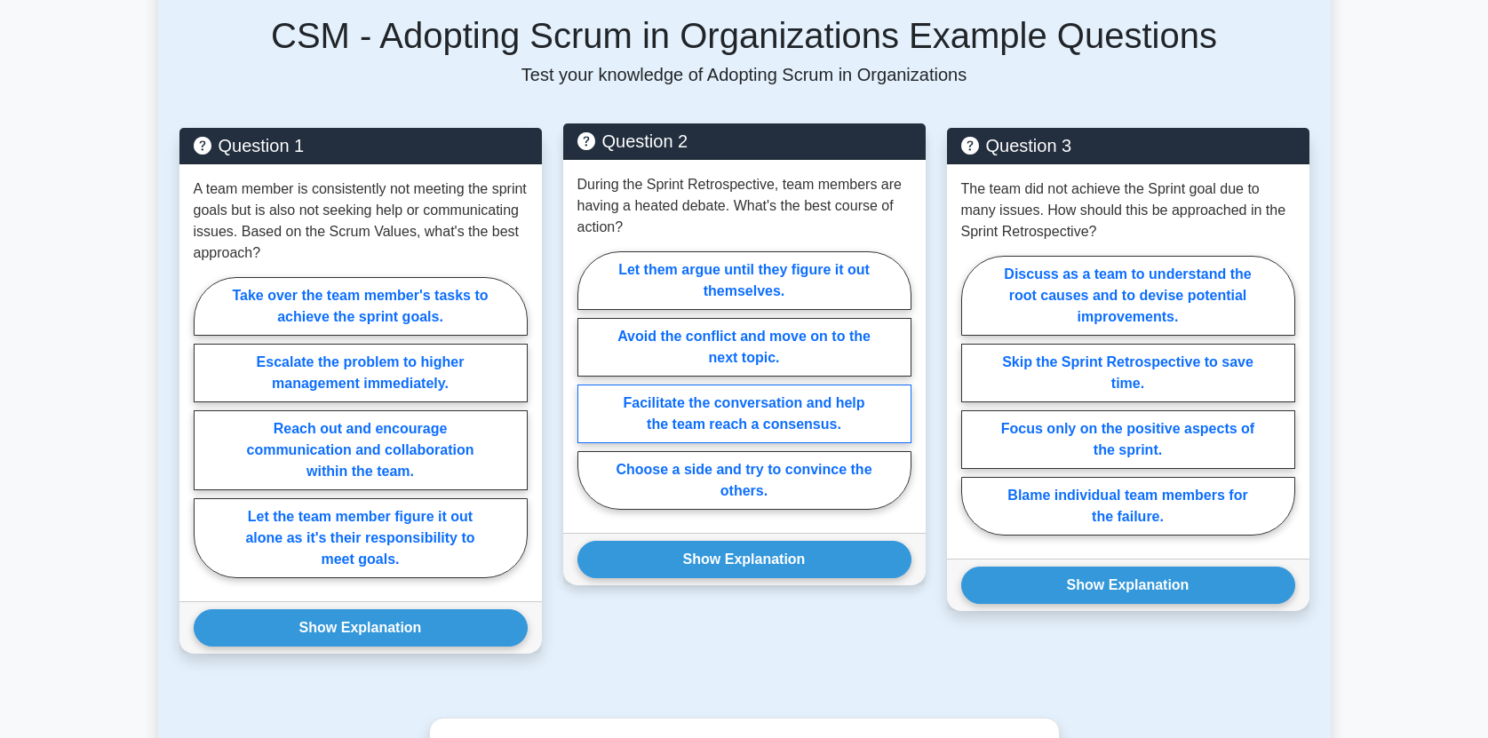
click at [758, 394] on label "Facilitate the conversation and help the team reach a consensus." at bounding box center [744, 414] width 334 height 59
click at [589, 392] on input "Facilitate the conversation and help the team reach a consensus." at bounding box center [583, 386] width 12 height 12
radio input "true"
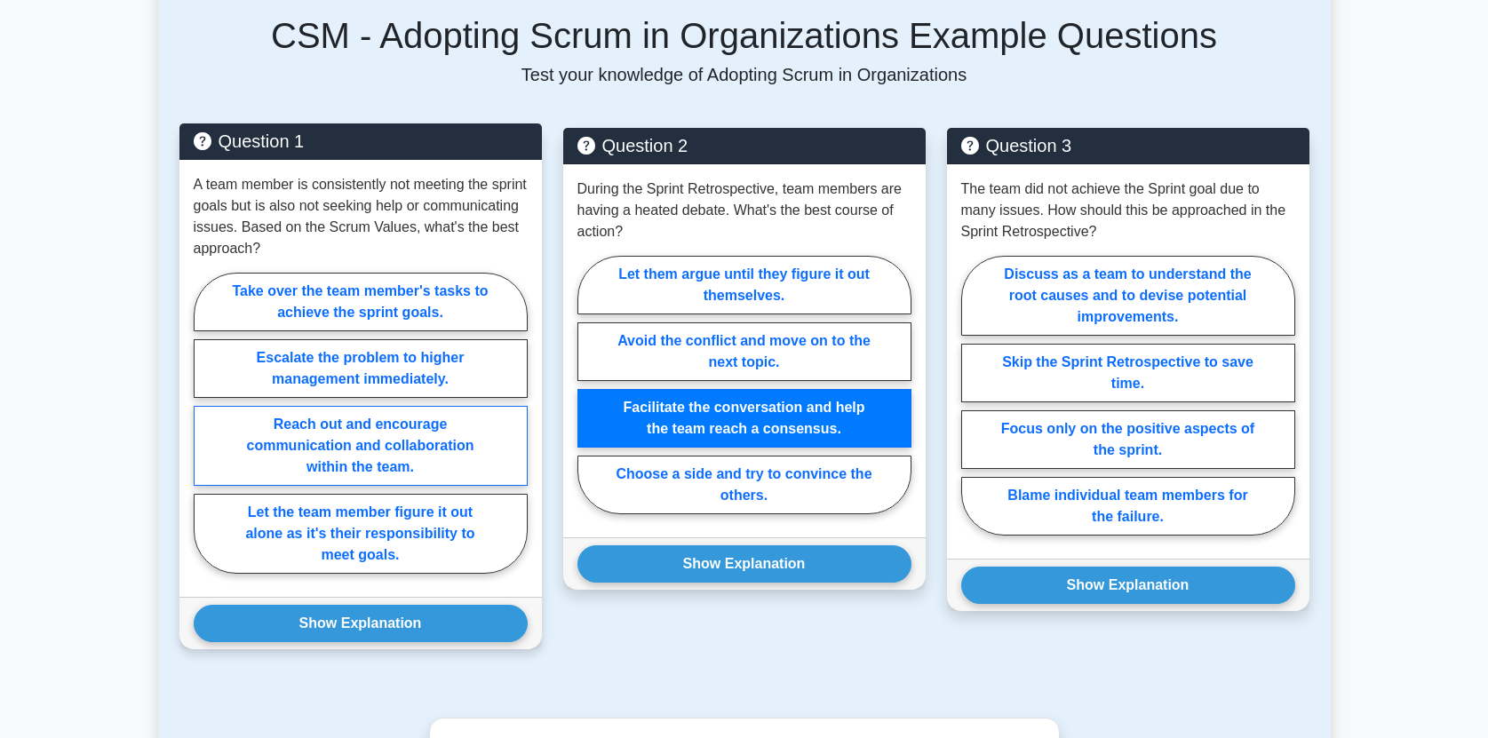
click at [450, 423] on label "Reach out and encourage communication and collaboration within the team." at bounding box center [361, 446] width 334 height 80
click at [205, 423] on input "Reach out and encourage communication and collaboration within the team." at bounding box center [200, 429] width 12 height 12
radio input "true"
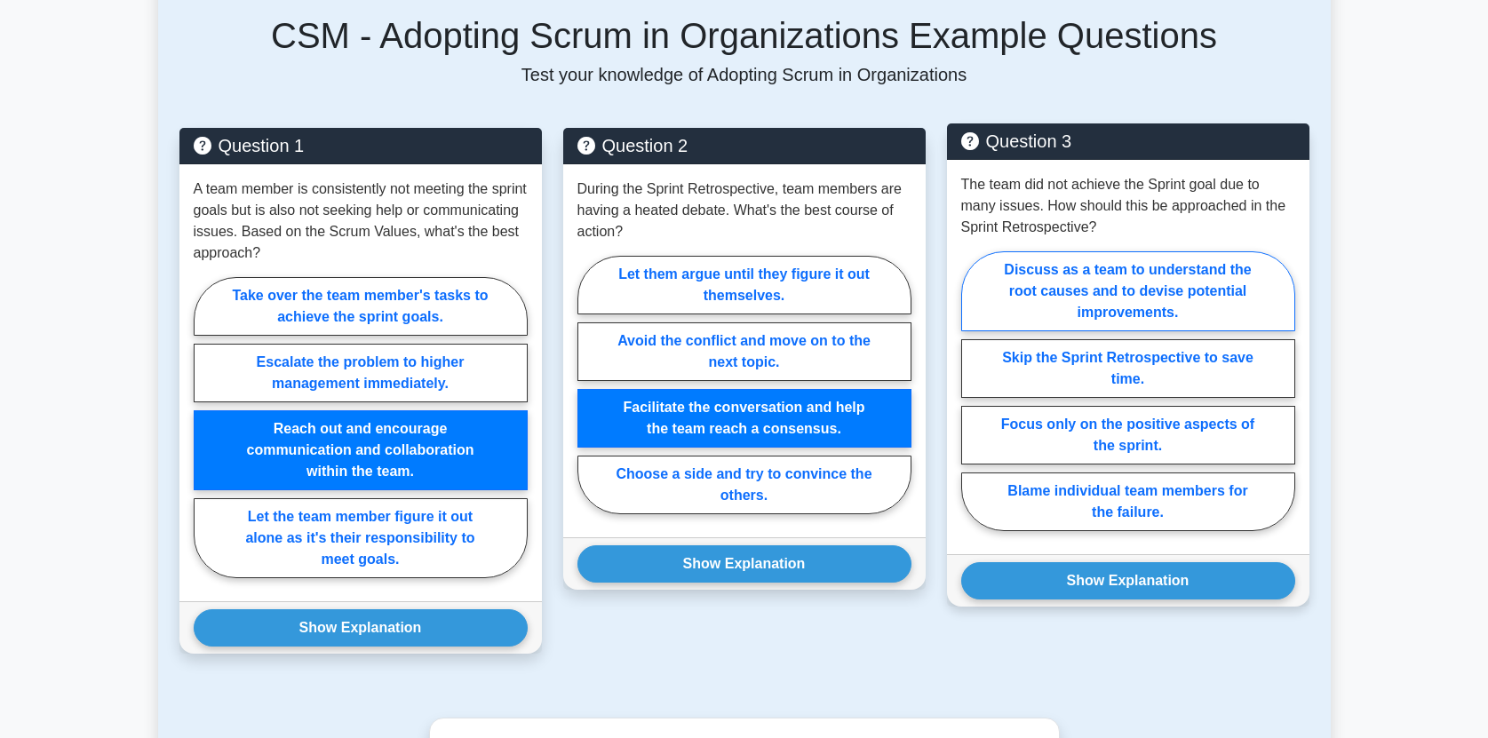
click at [1107, 266] on label "Discuss as a team to understand the root causes and to devise potential improve…" at bounding box center [1128, 291] width 334 height 80
click at [972, 391] on input "Discuss as a team to understand the root causes and to devise potential improve…" at bounding box center [967, 397] width 12 height 12
radio input "true"
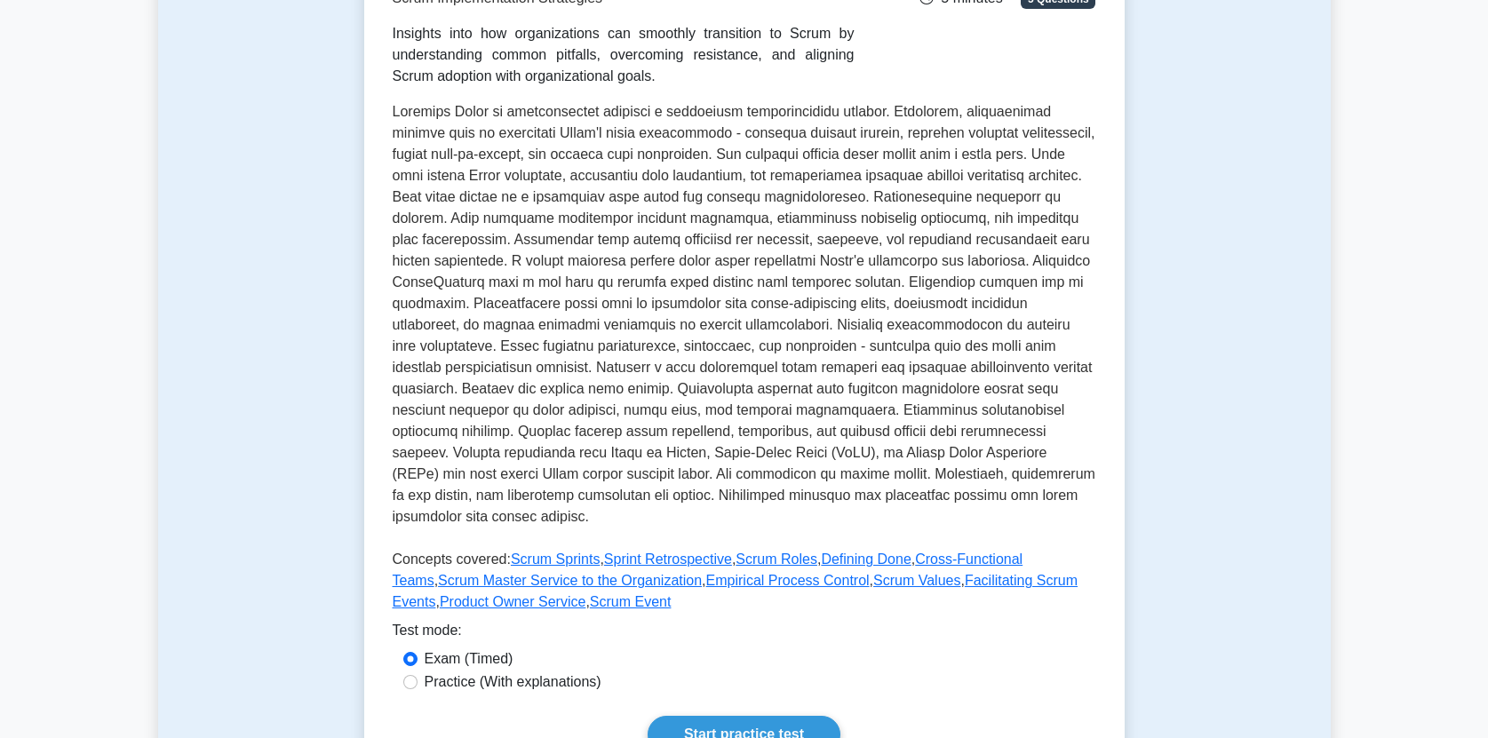
scroll to position [0, 0]
